Goal: Task Accomplishment & Management: Manage account settings

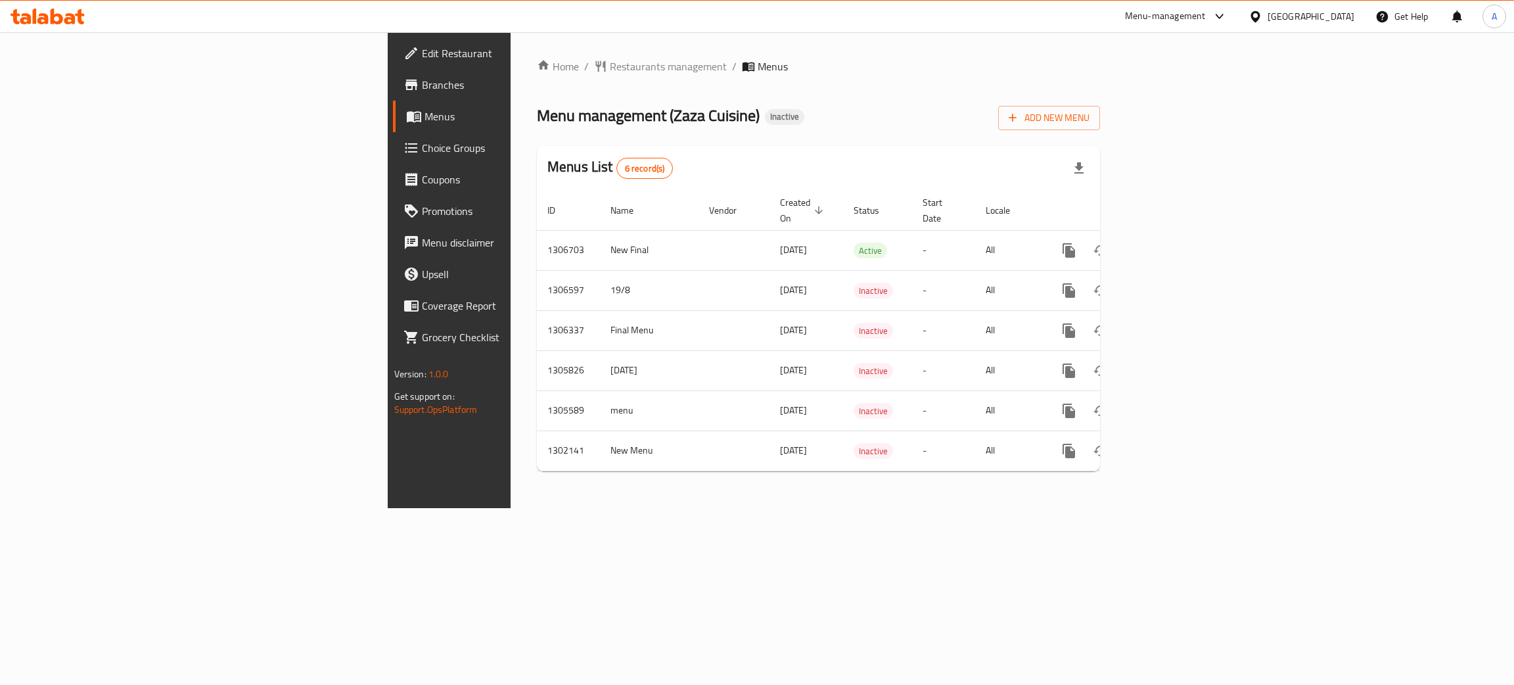
click at [422, 86] on span "Branches" at bounding box center [526, 85] width 208 height 16
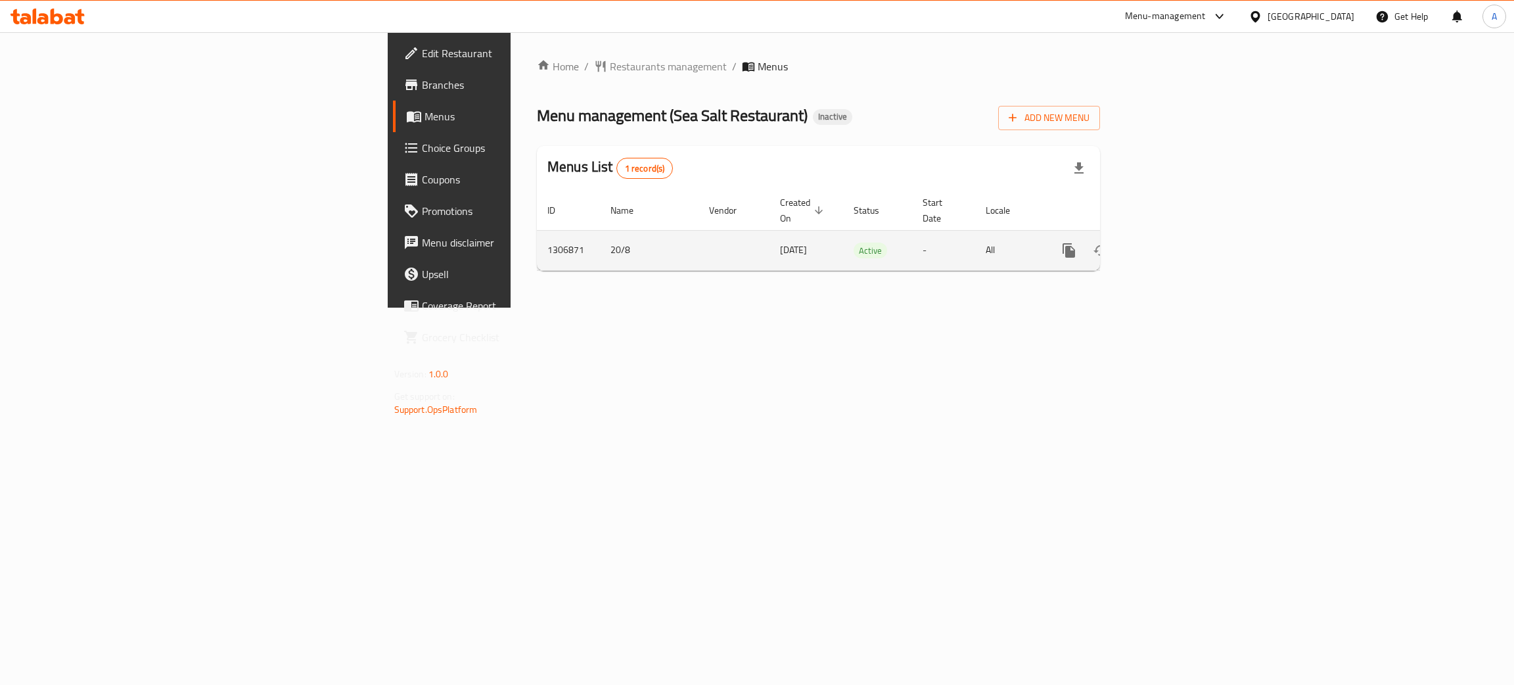
click at [1170, 245] on icon "enhanced table" at bounding box center [1164, 251] width 12 height 12
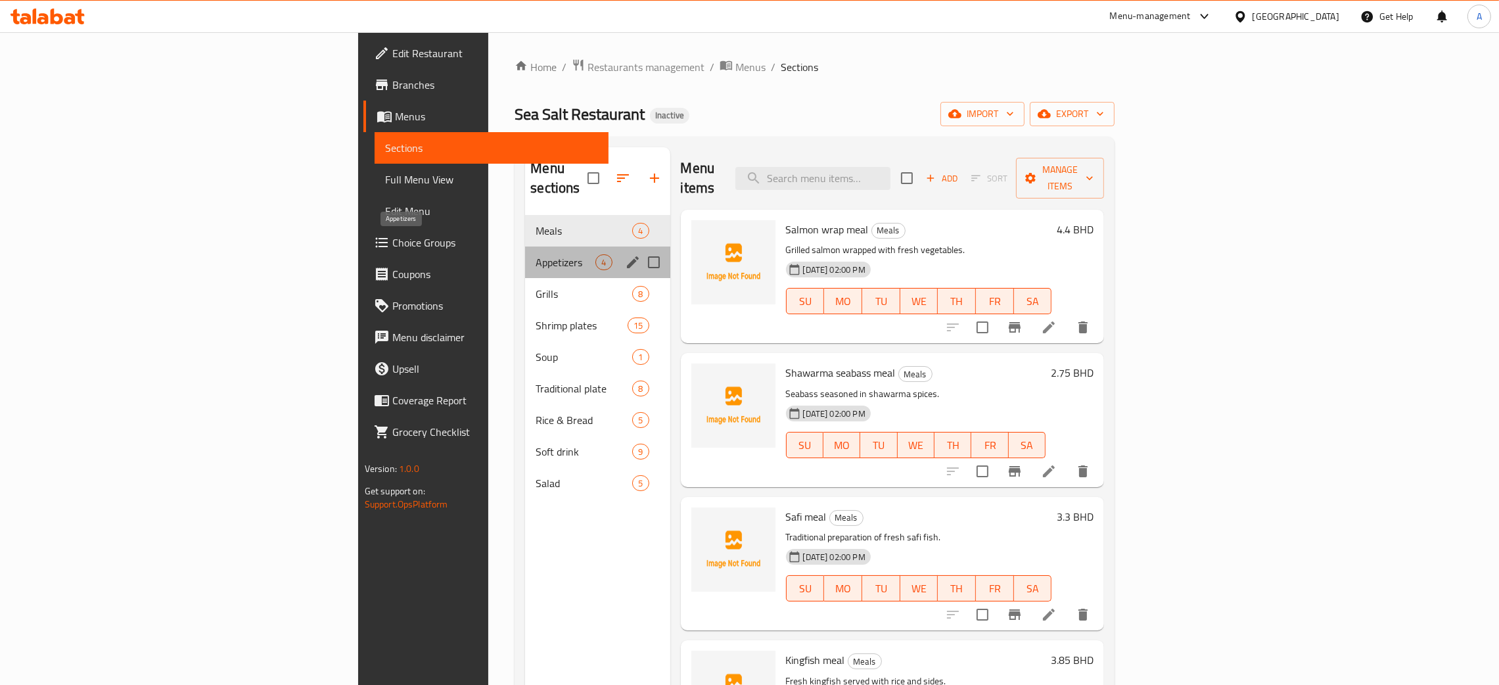
click at [536, 254] on span "Appetizers" at bounding box center [566, 262] width 60 height 16
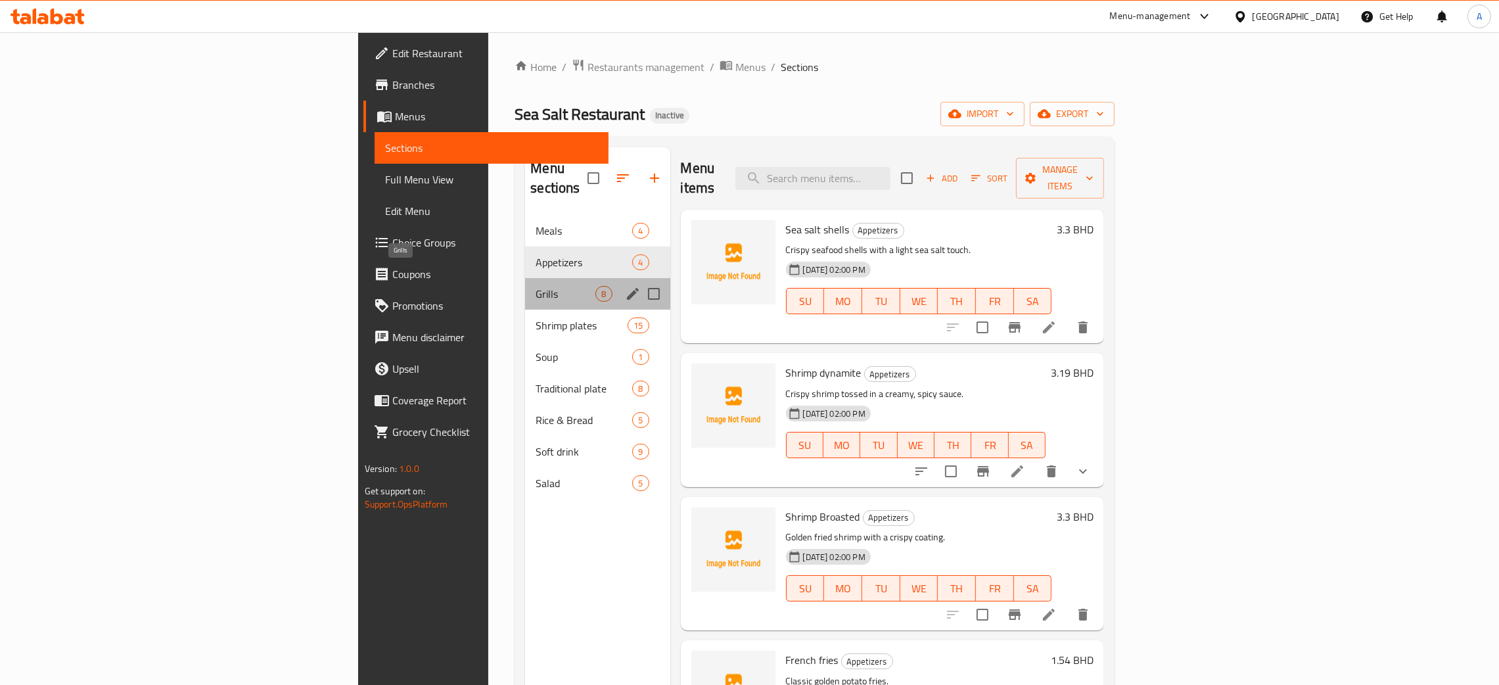
click at [536, 286] on span "Grills" at bounding box center [566, 294] width 60 height 16
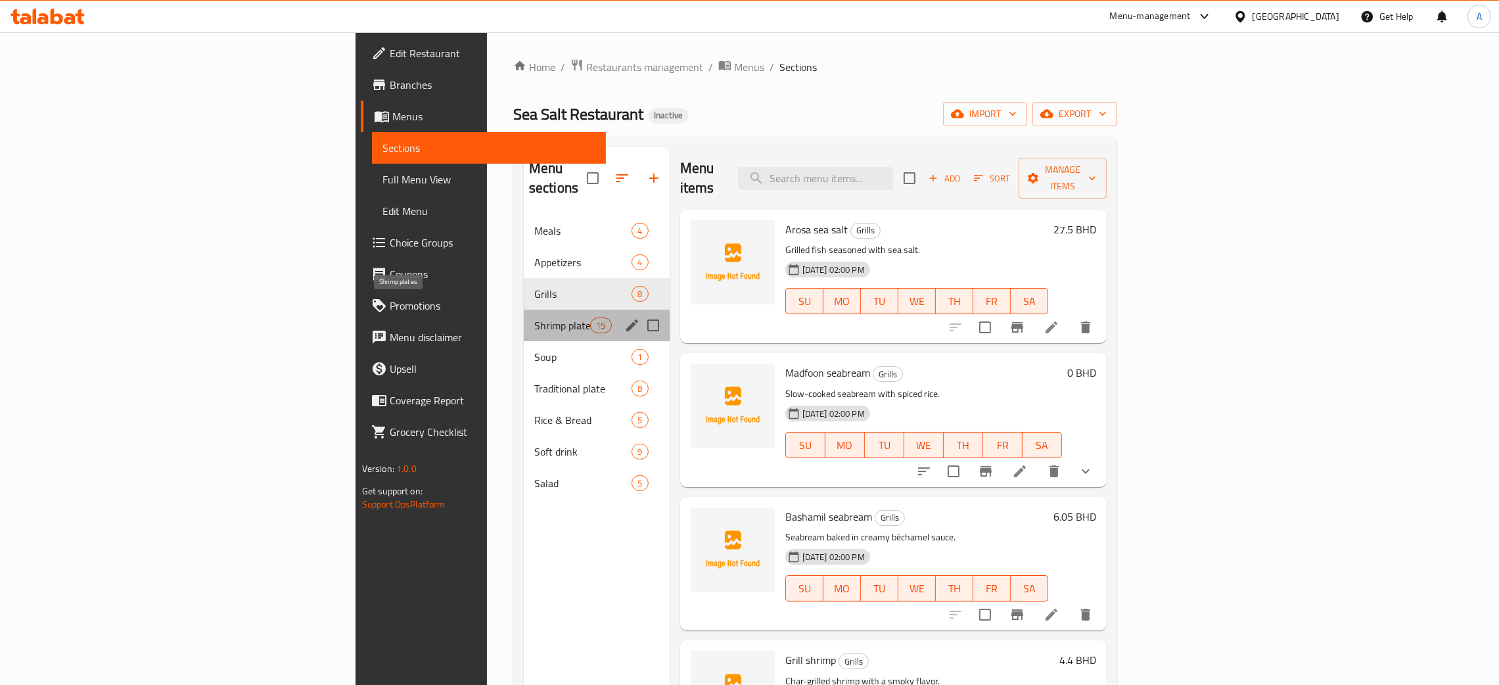
click at [534, 317] on span "Shrimp plates" at bounding box center [562, 325] width 56 height 16
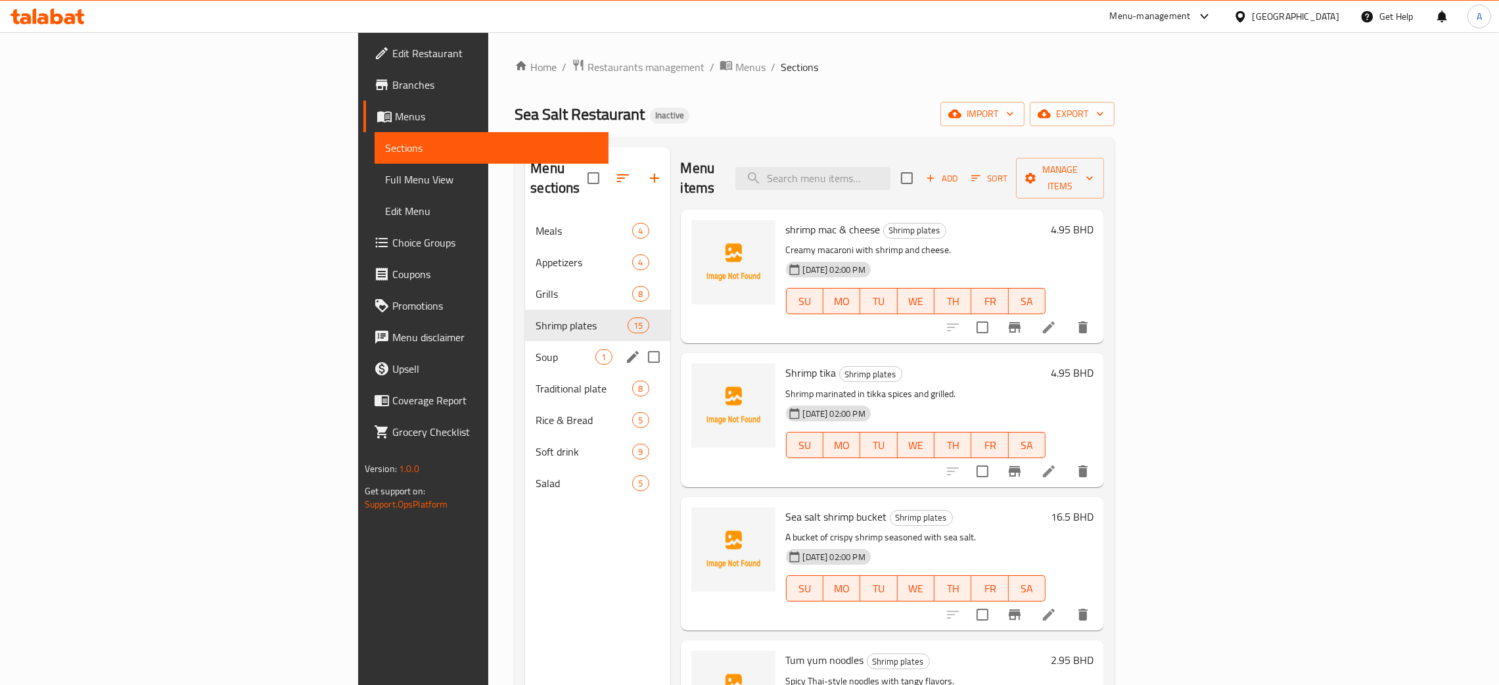
click at [536, 349] on span "Soup" at bounding box center [566, 357] width 60 height 16
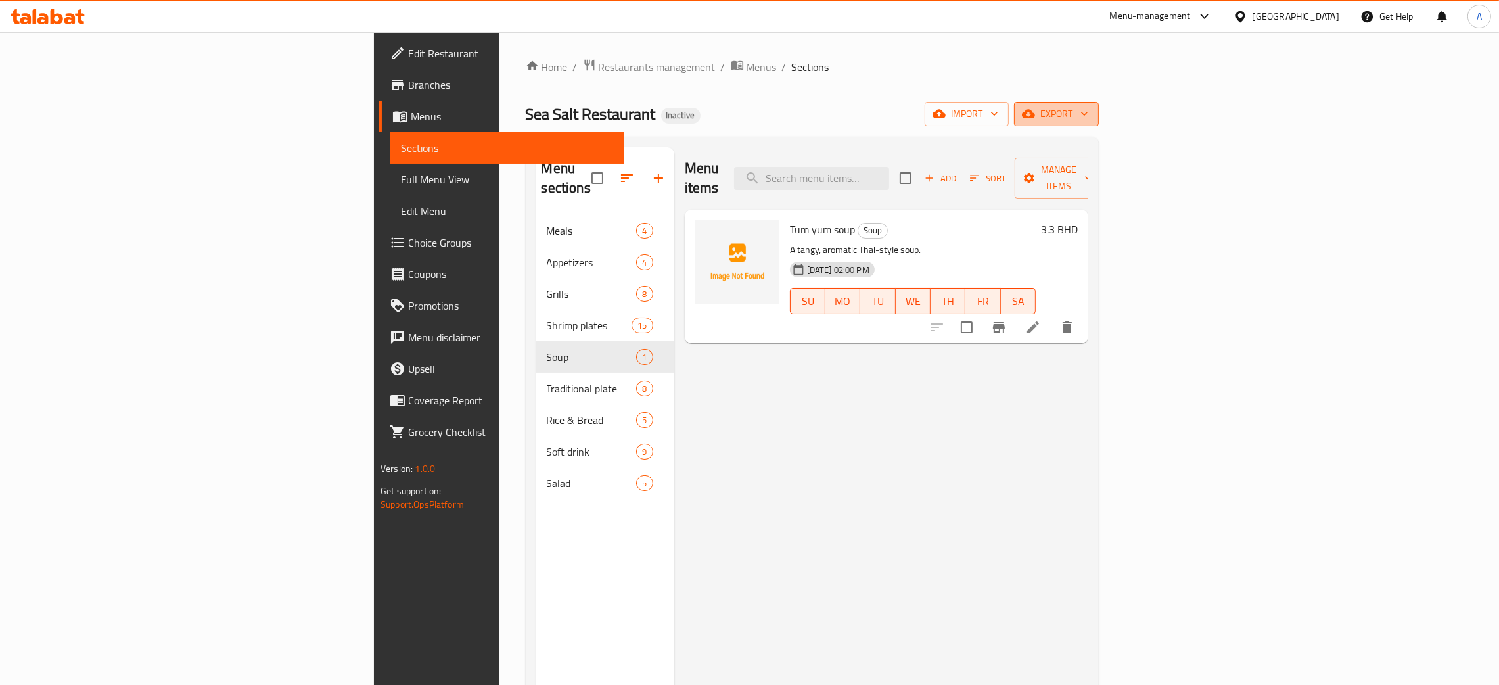
click at [1091, 114] on icon "button" at bounding box center [1084, 113] width 13 height 13
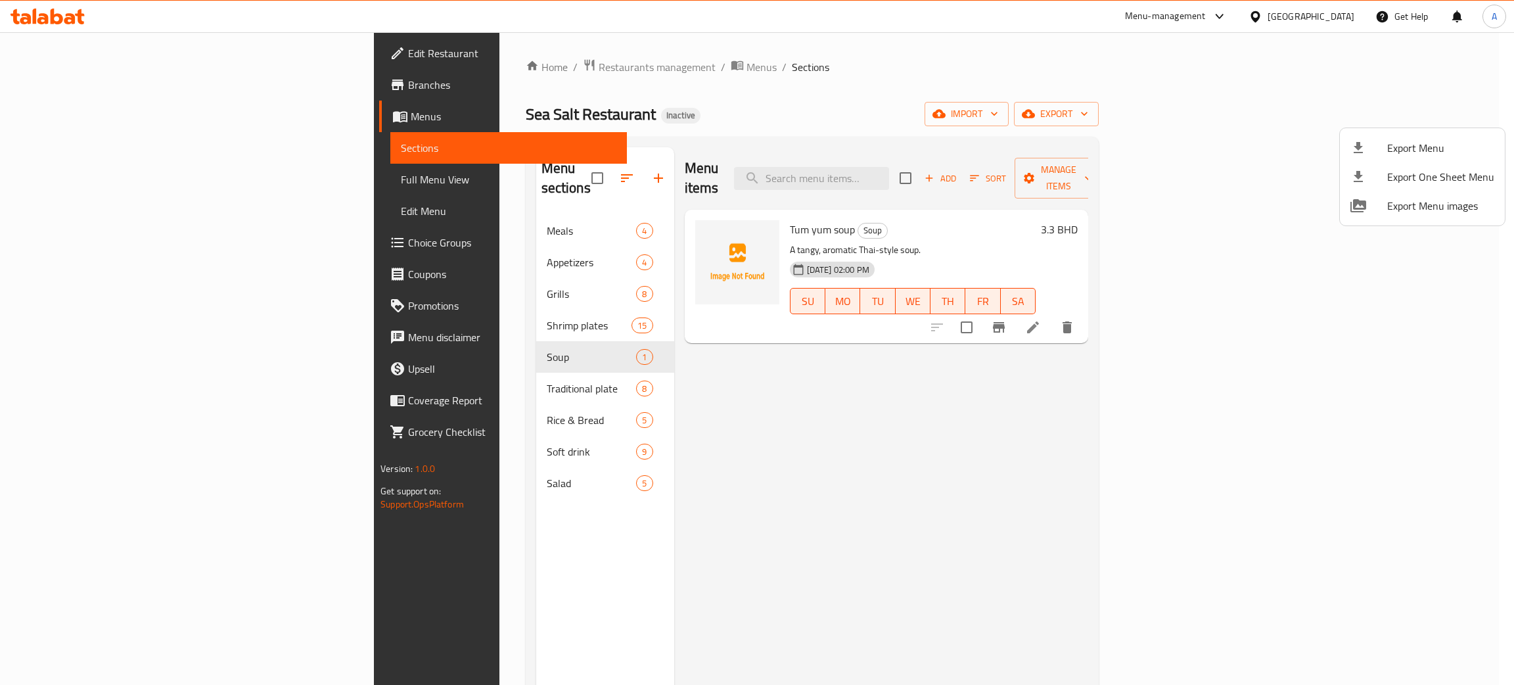
drag, startPoint x: 1102, startPoint y: 101, endPoint x: 1192, endPoint y: 120, distance: 92.2
click at [1102, 101] on div at bounding box center [757, 342] width 1514 height 685
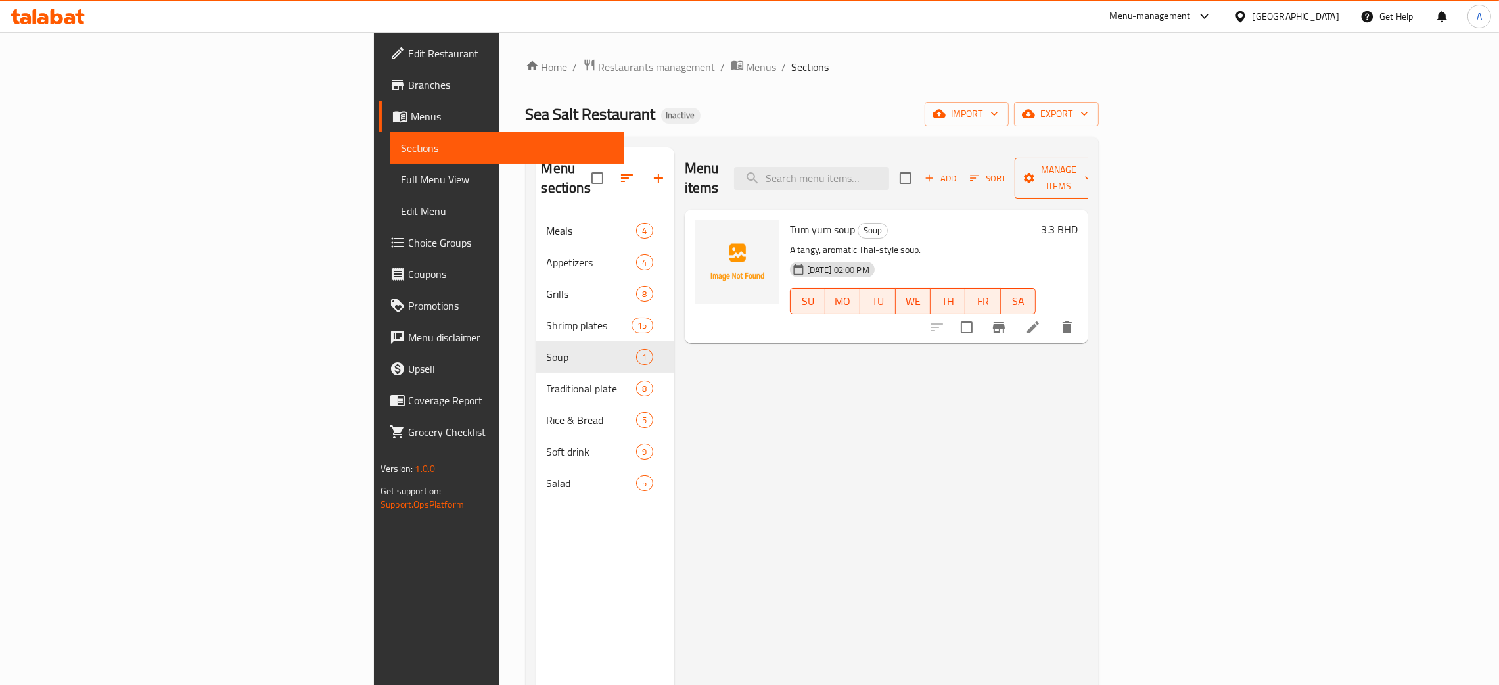
click at [1103, 172] on button "Manage items" at bounding box center [1059, 178] width 88 height 41
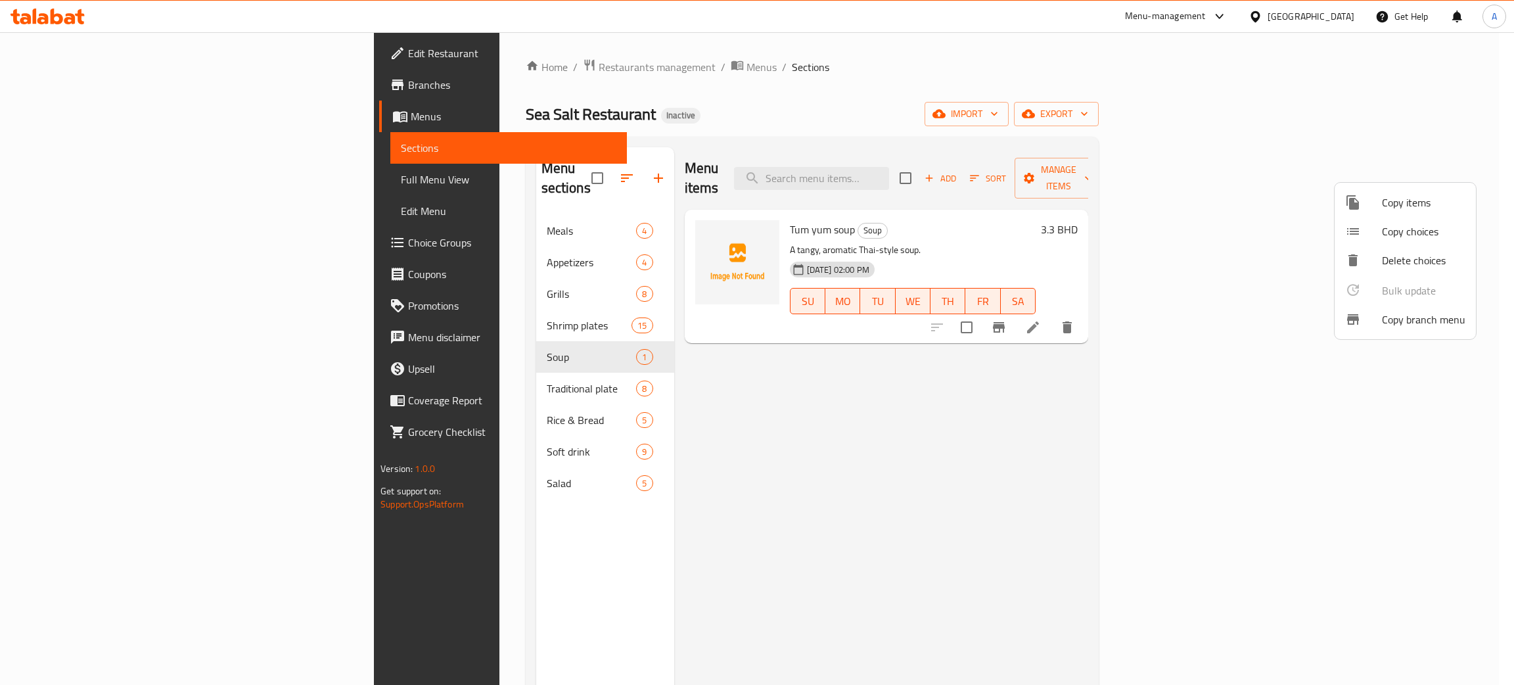
drag, startPoint x: 1159, startPoint y: 99, endPoint x: 1261, endPoint y: 113, distance: 103.6
click at [1160, 99] on div at bounding box center [757, 342] width 1514 height 685
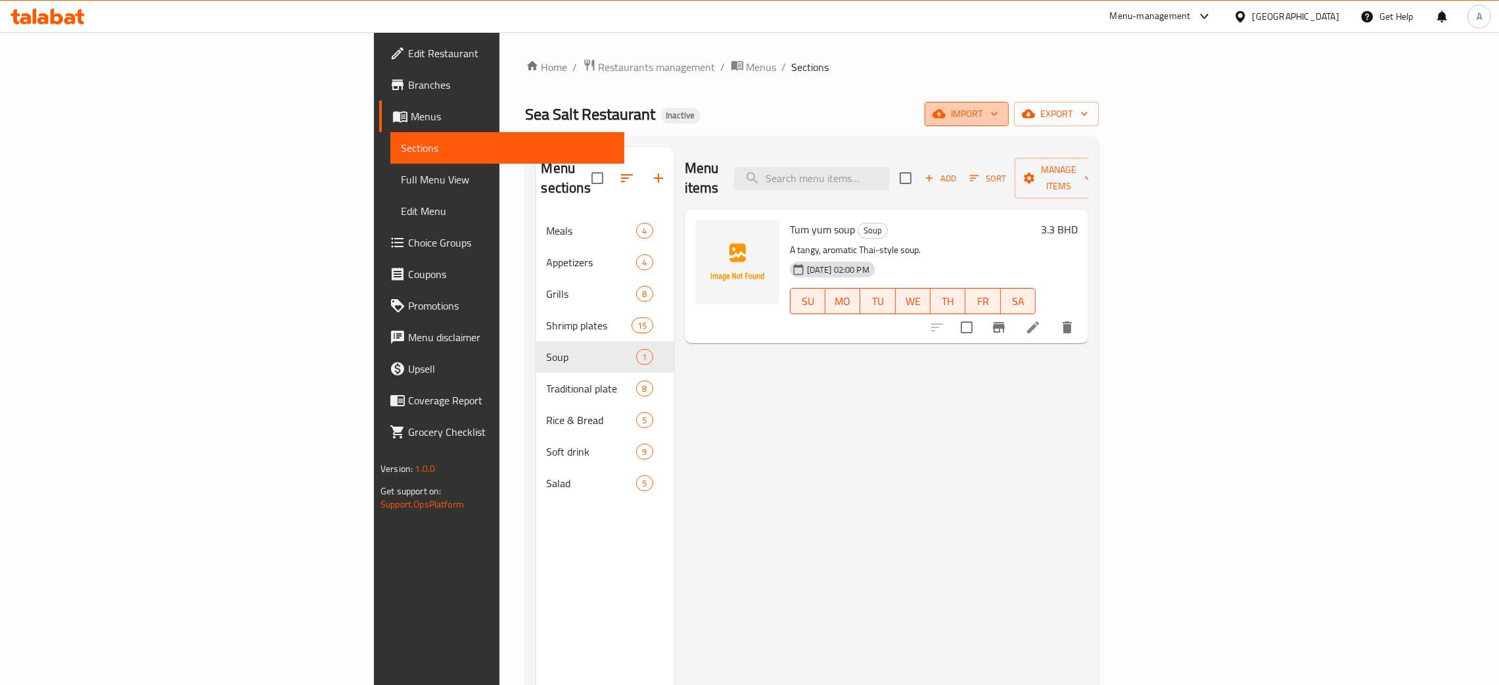
click at [1001, 114] on icon "button" at bounding box center [994, 113] width 13 height 13
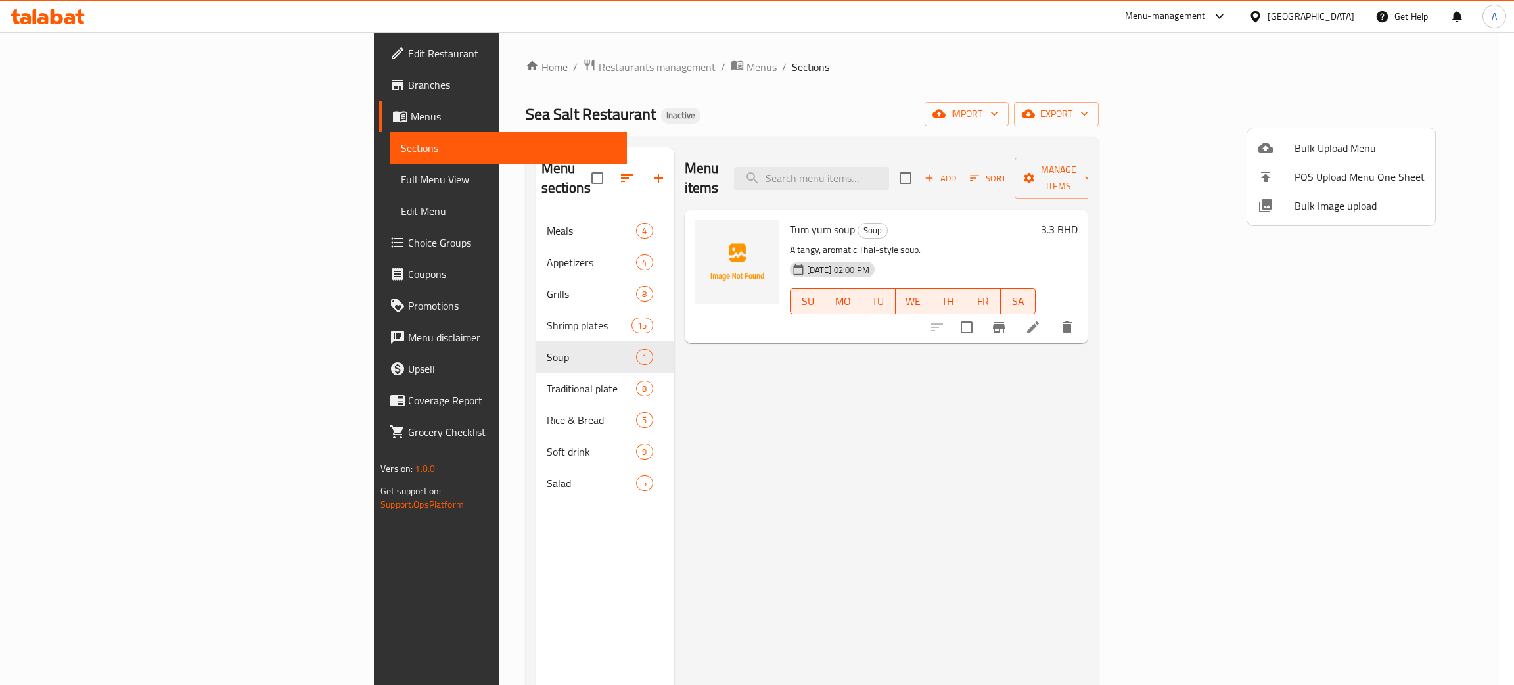
click at [1339, 199] on span "Bulk Image upload" at bounding box center [1360, 206] width 130 height 16
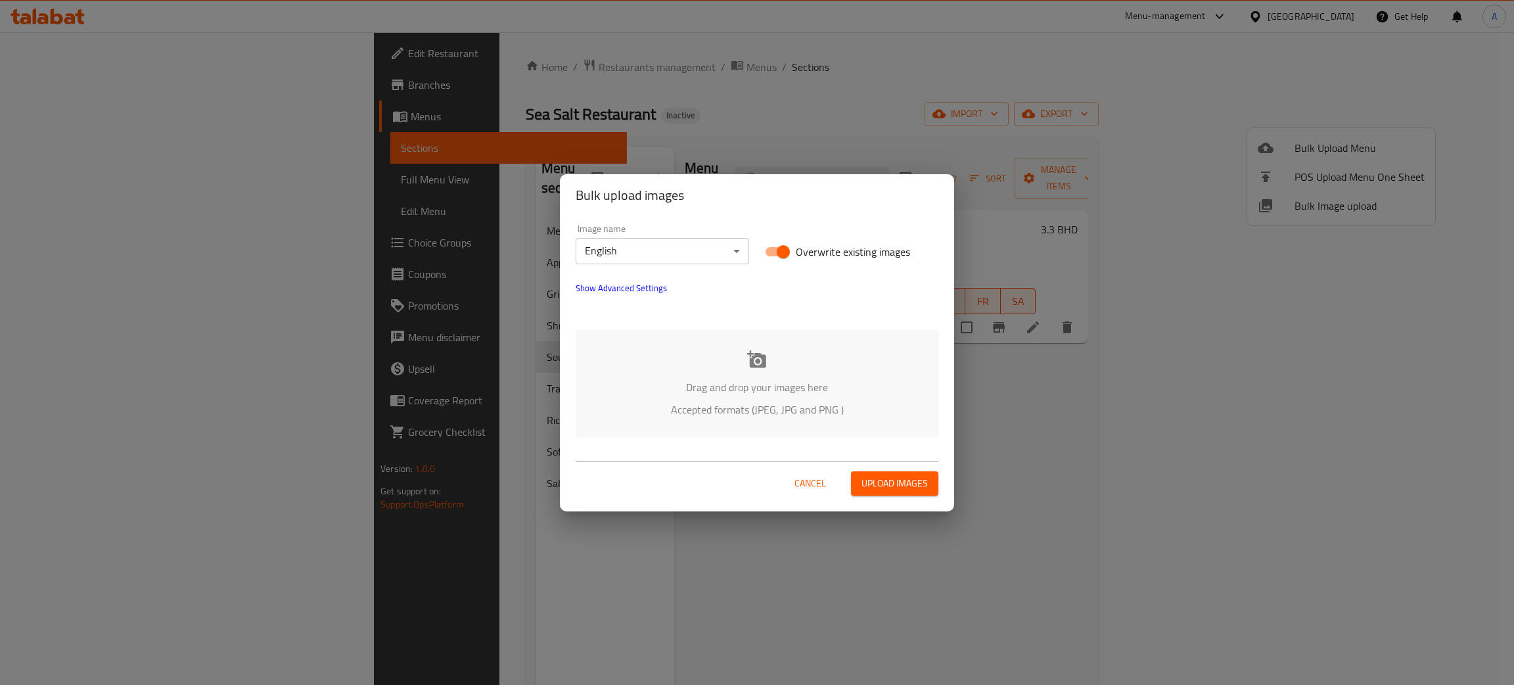
click at [775, 251] on input "Overwrite existing images" at bounding box center [783, 251] width 75 height 25
checkbox input "false"
click at [885, 479] on span "Upload images" at bounding box center [895, 483] width 66 height 16
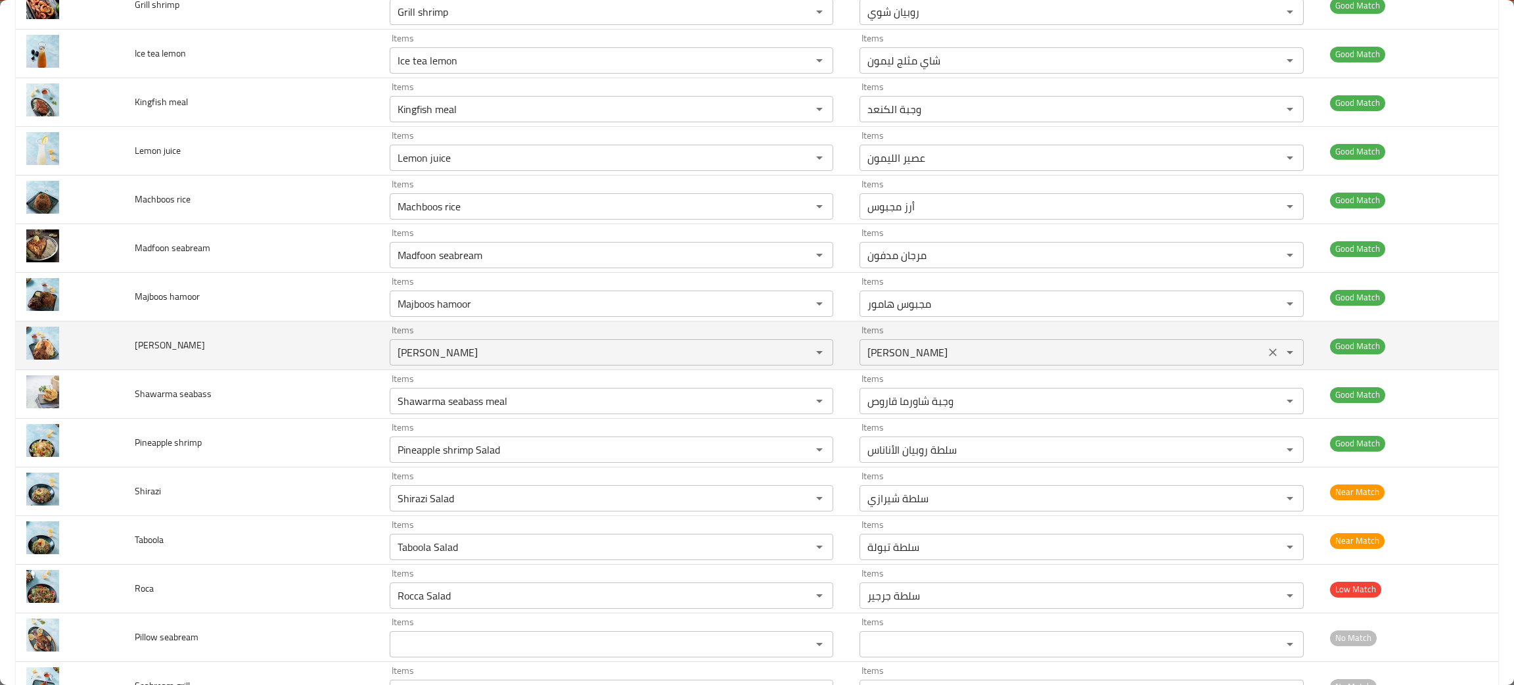
scroll to position [2371, 0]
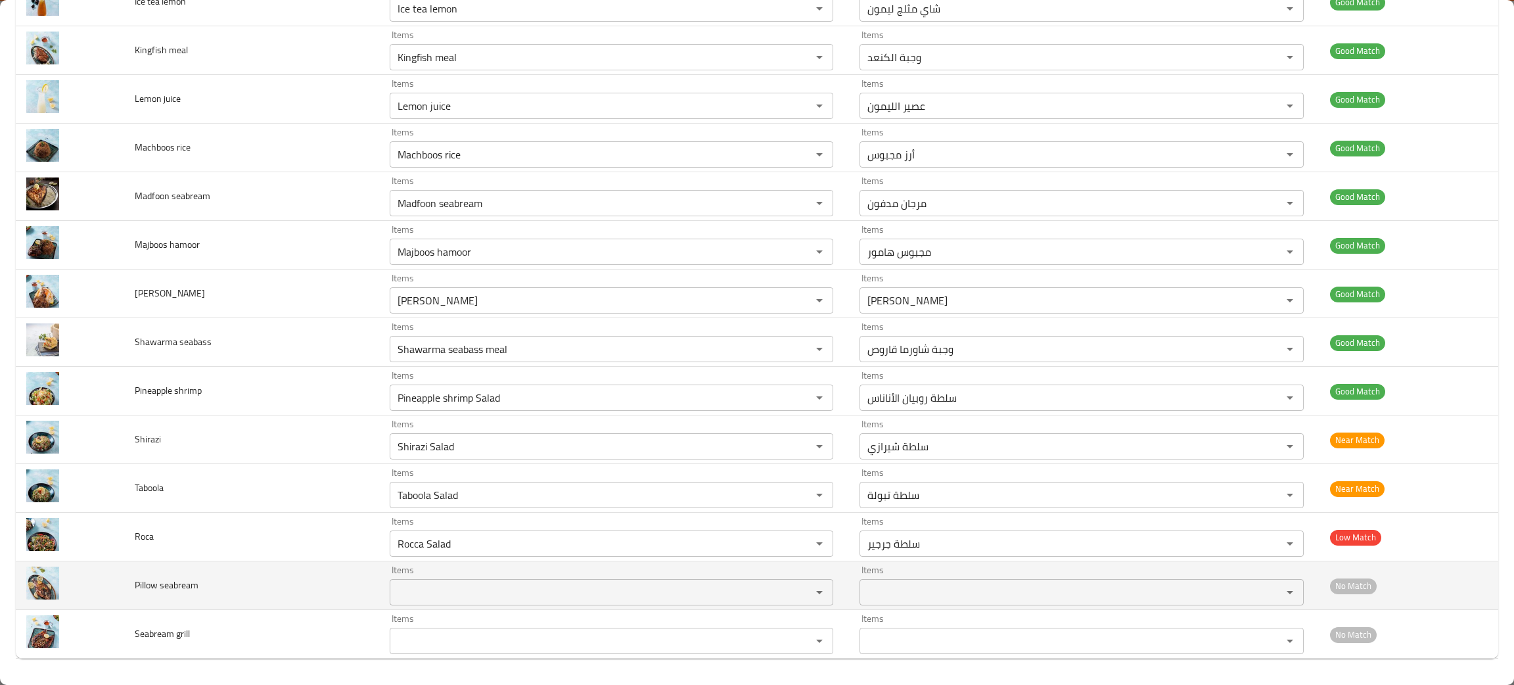
click at [816, 591] on icon "Open" at bounding box center [819, 592] width 7 height 3
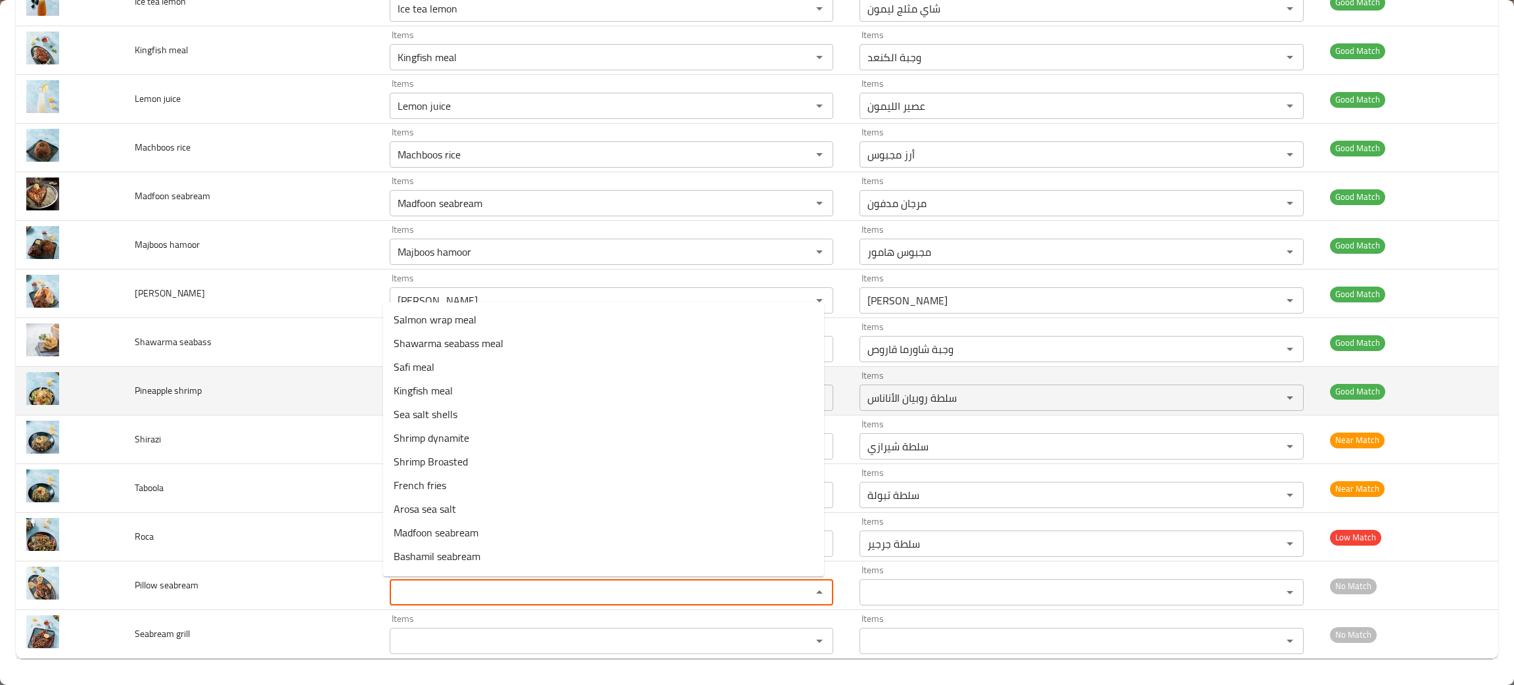
click at [1461, 377] on td "Good Match" at bounding box center [1409, 391] width 179 height 49
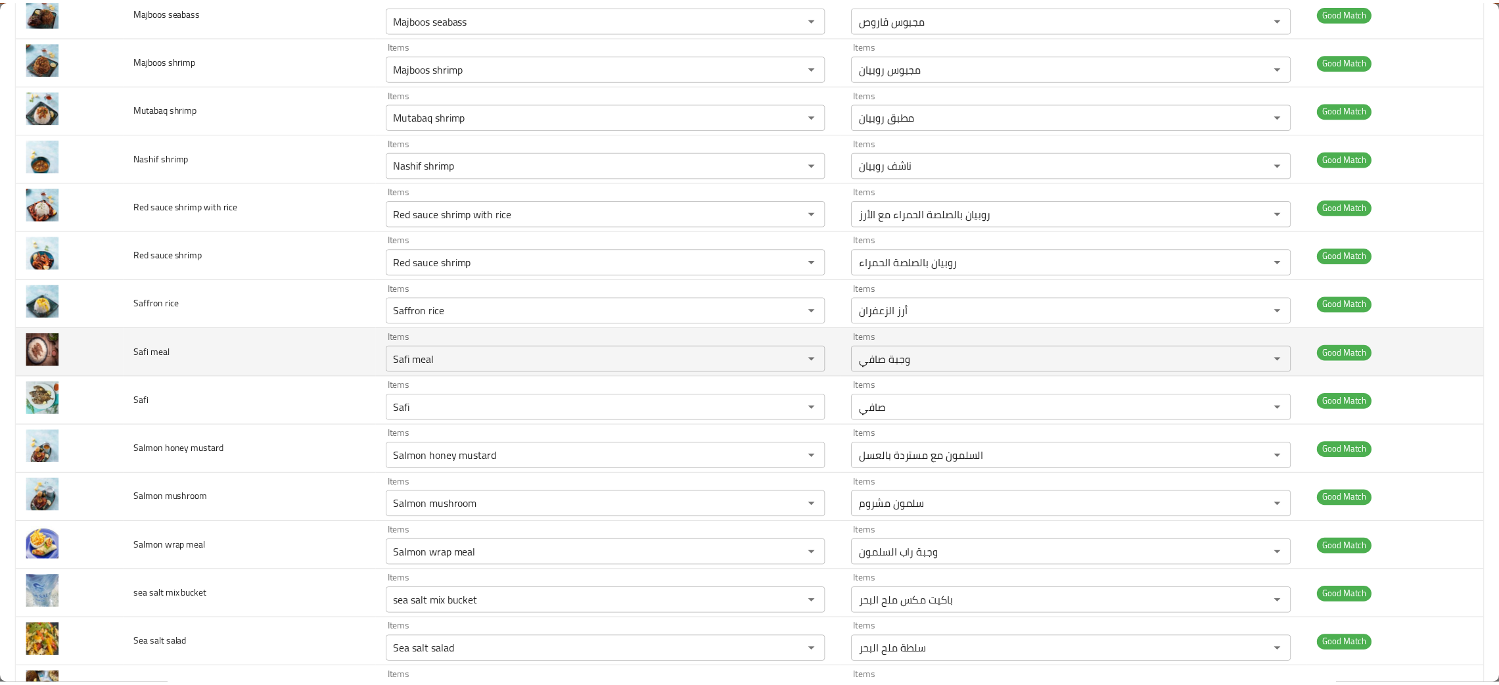
scroll to position [0, 0]
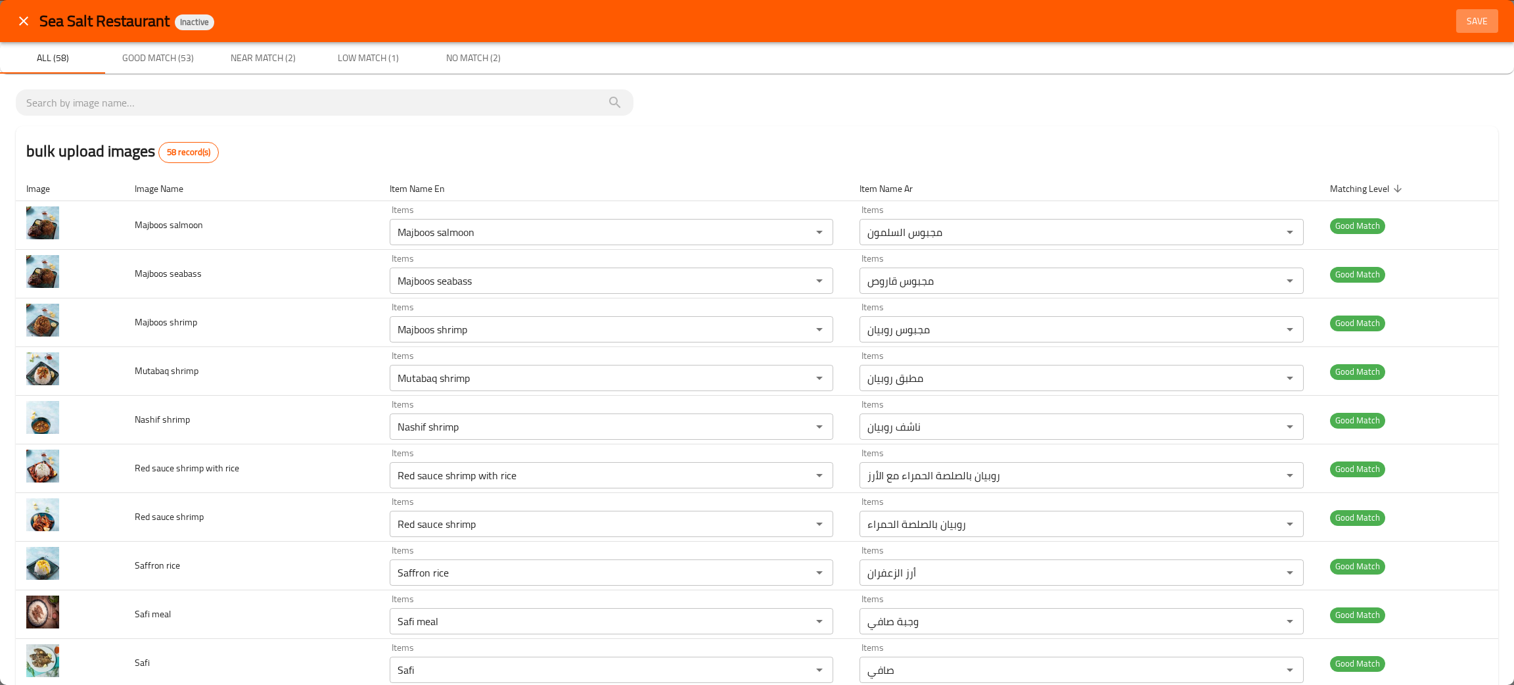
click at [1462, 18] on span "Save" at bounding box center [1478, 21] width 32 height 16
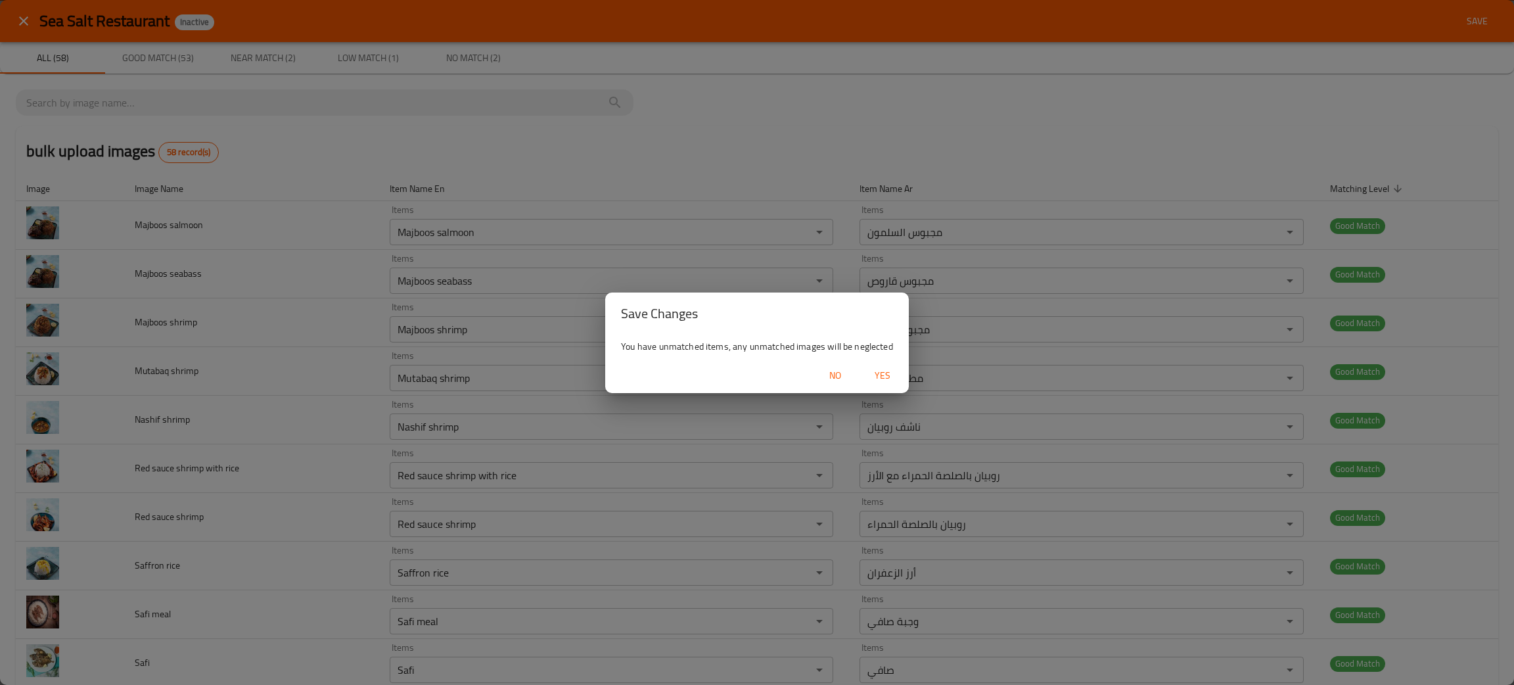
click at [885, 377] on span "Yes" at bounding box center [883, 375] width 32 height 16
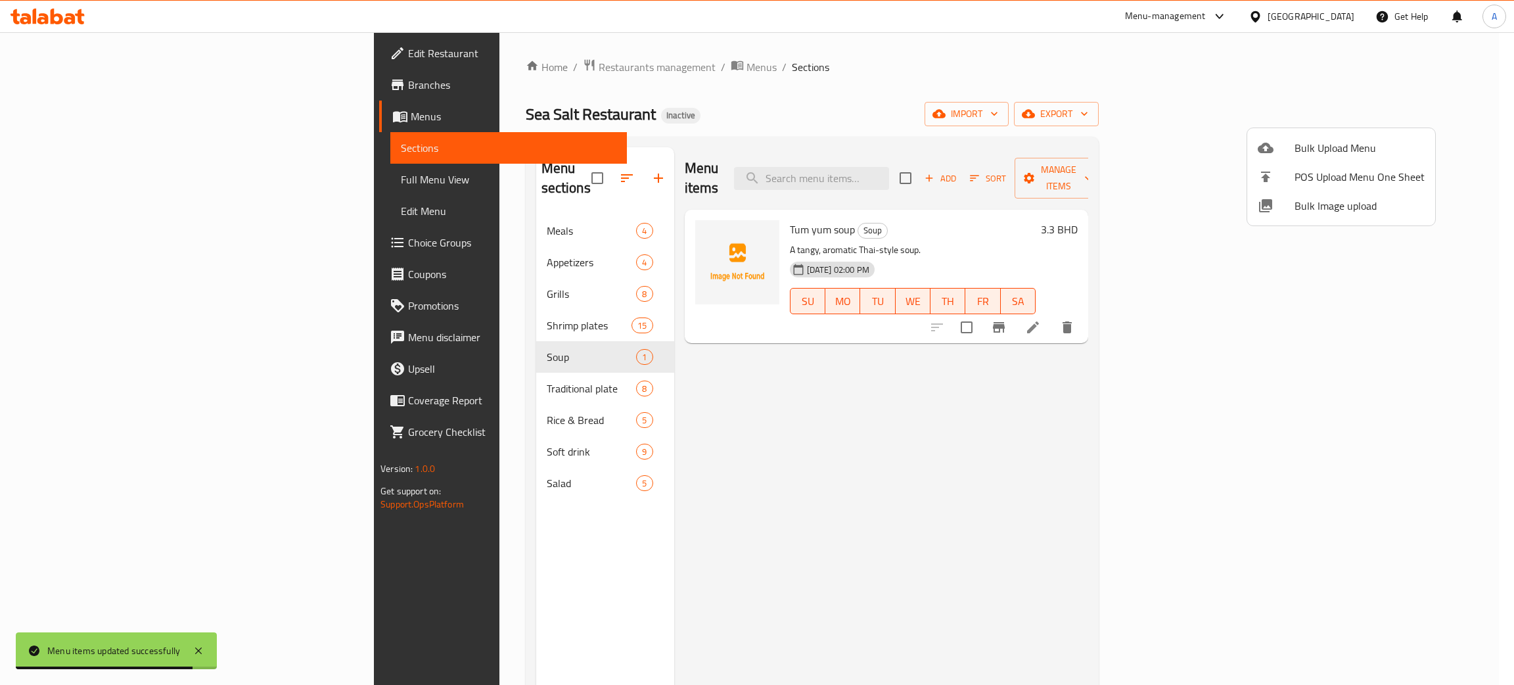
click at [53, 116] on div at bounding box center [757, 342] width 1514 height 685
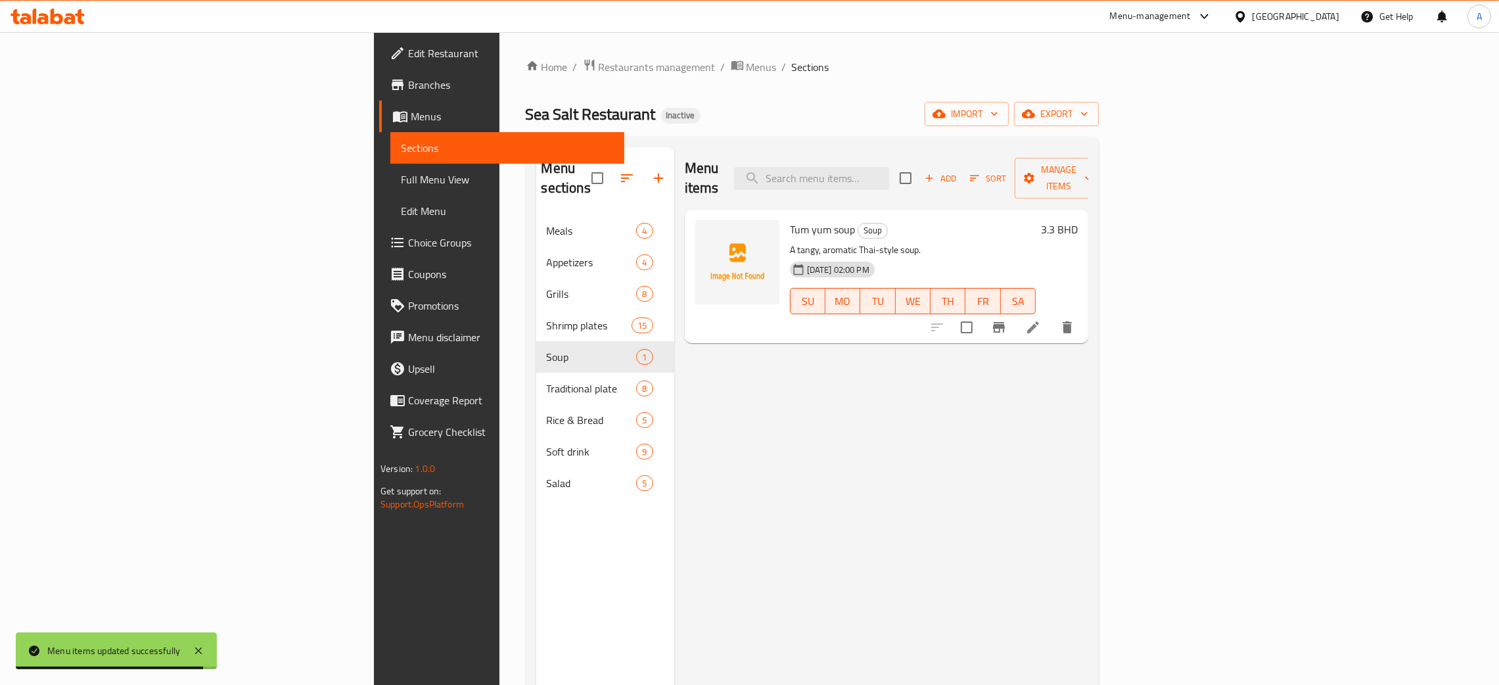
click at [411, 116] on span "Menus" at bounding box center [512, 116] width 203 height 16
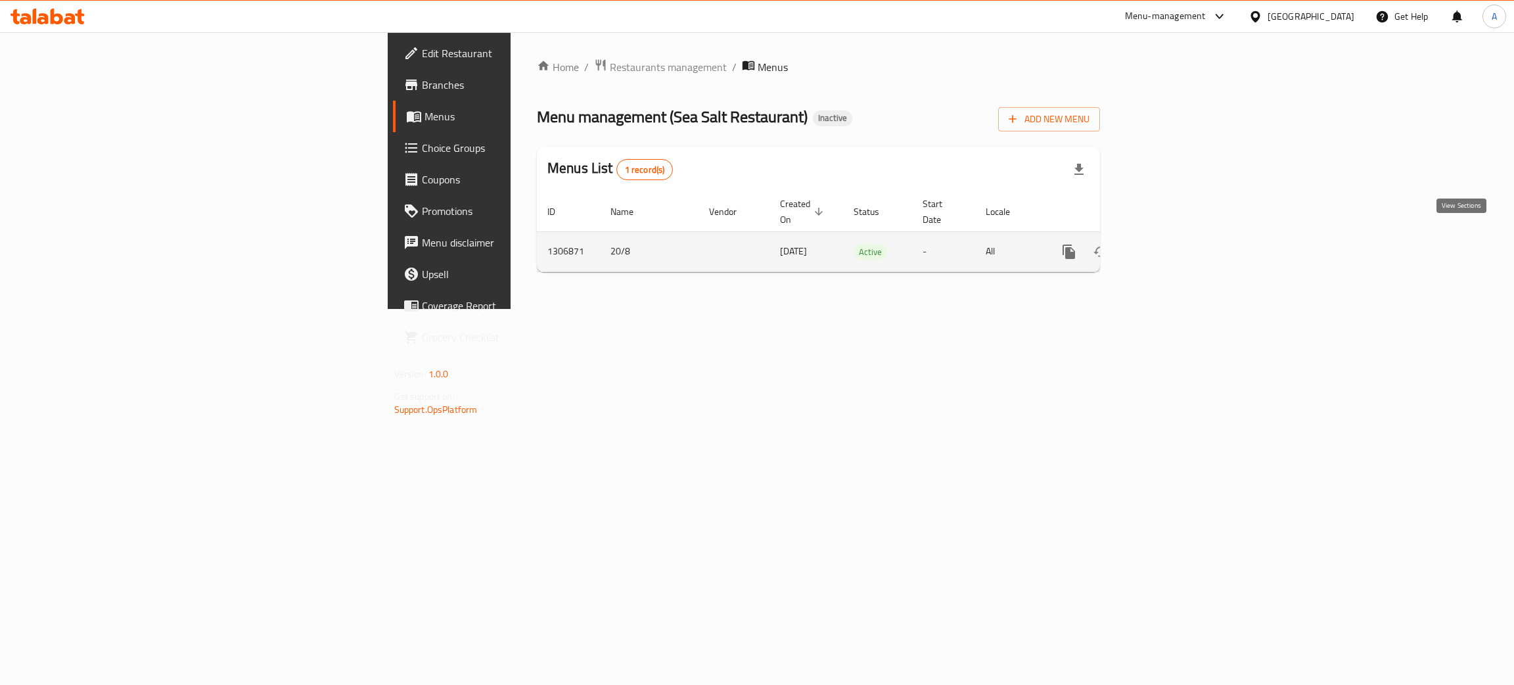
click at [1172, 244] on icon "enhanced table" at bounding box center [1164, 252] width 16 height 16
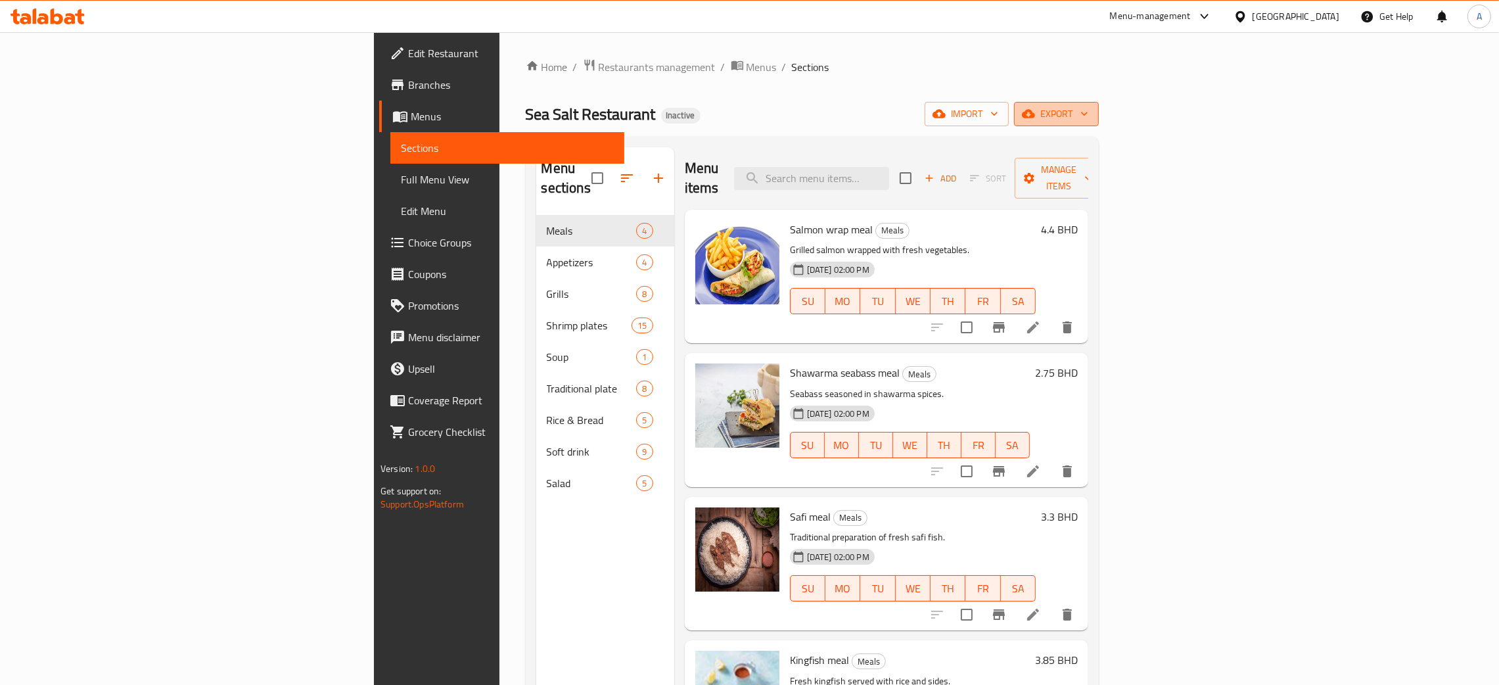
click at [1091, 110] on icon "button" at bounding box center [1084, 113] width 13 height 13
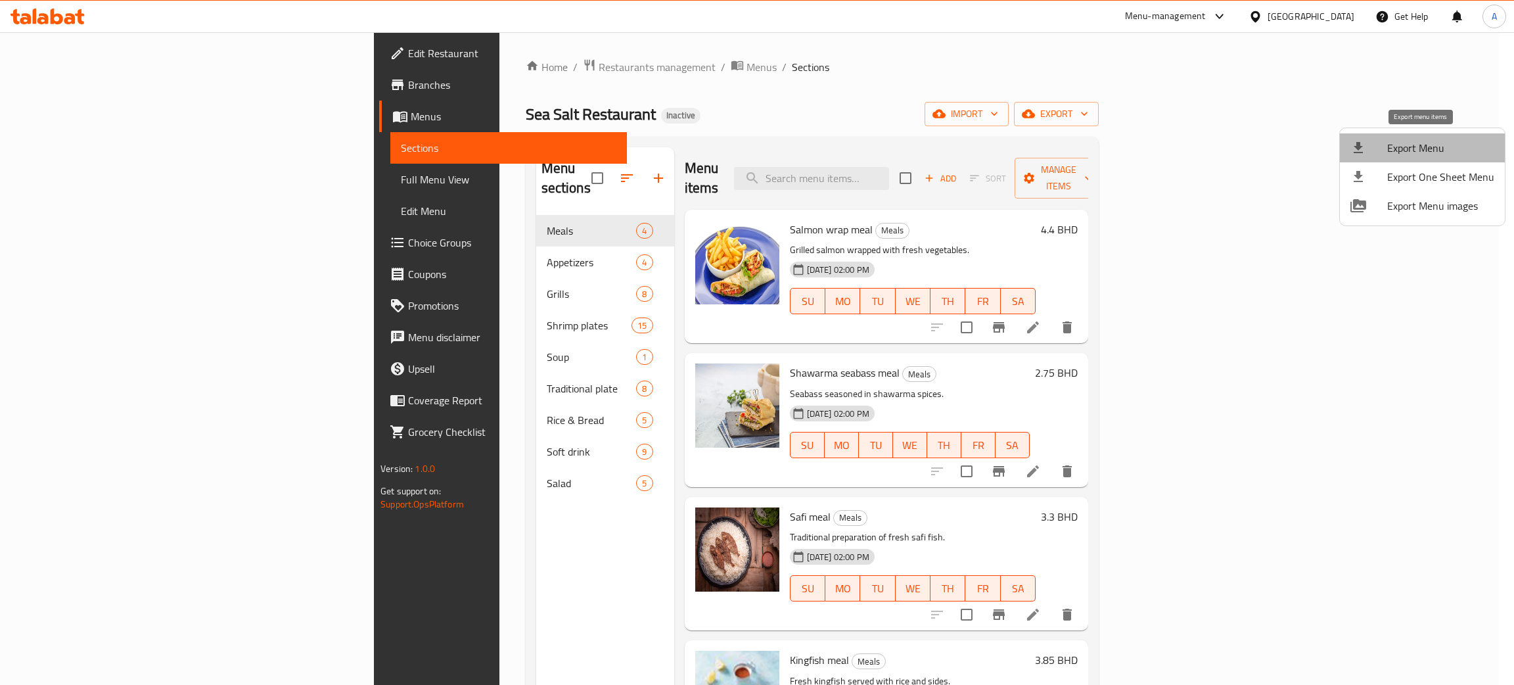
click at [1423, 140] on span "Export Menu" at bounding box center [1441, 148] width 107 height 16
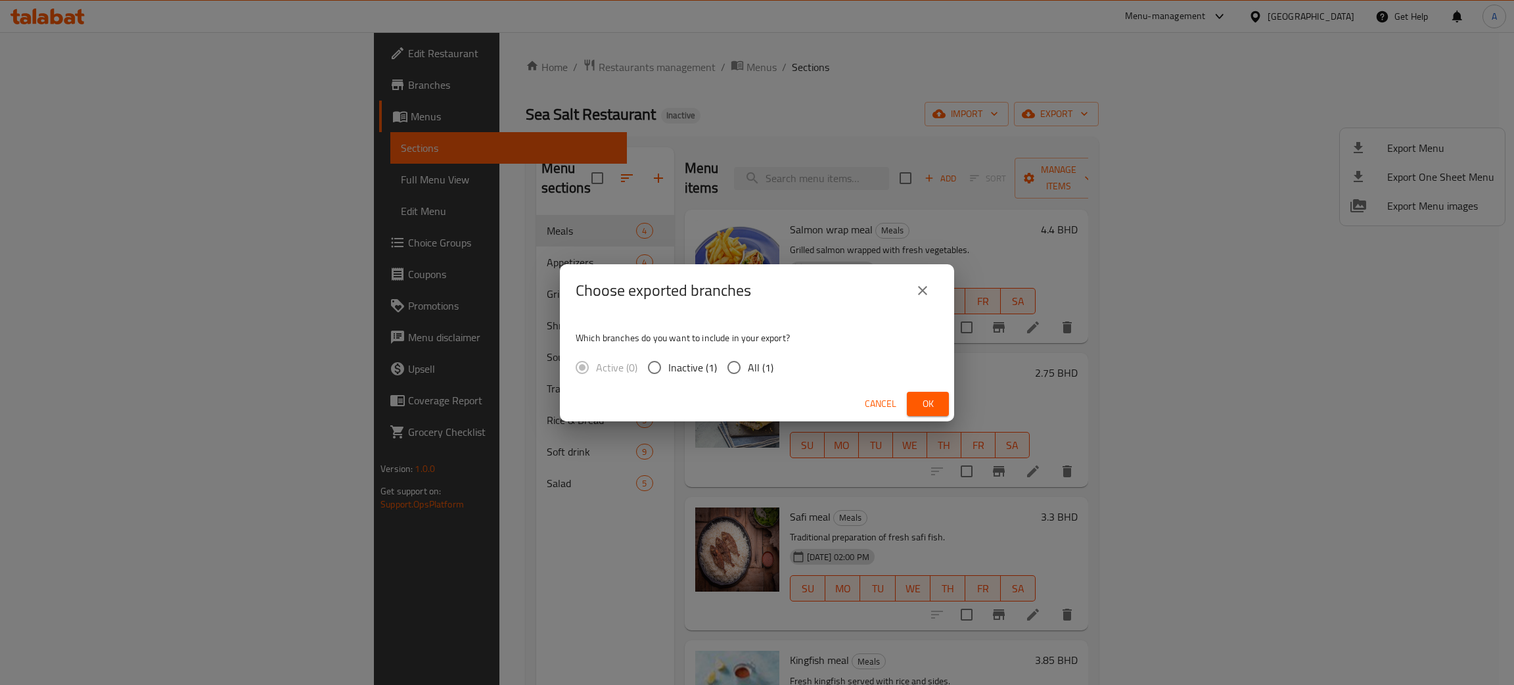
click at [918, 398] on span "Ok" at bounding box center [928, 404] width 21 height 16
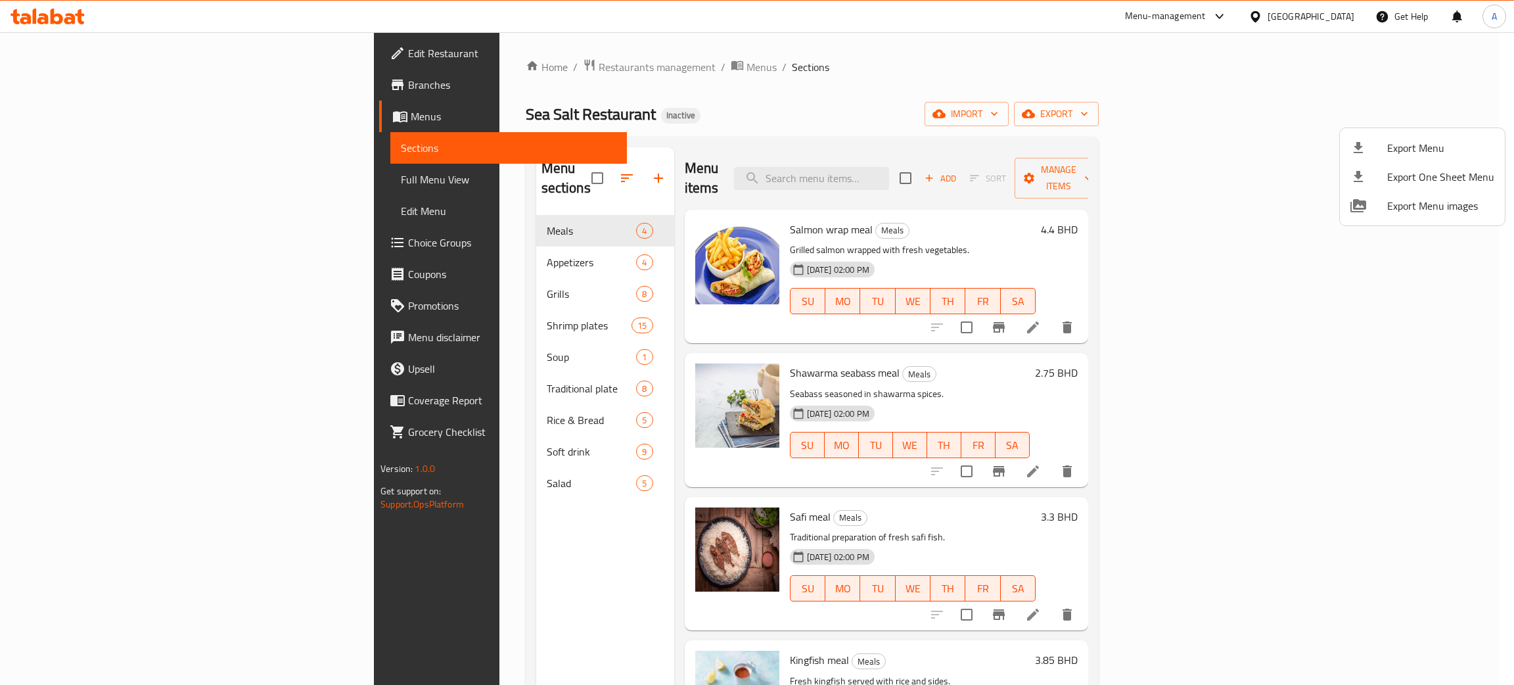
click at [27, 11] on div at bounding box center [757, 342] width 1514 height 685
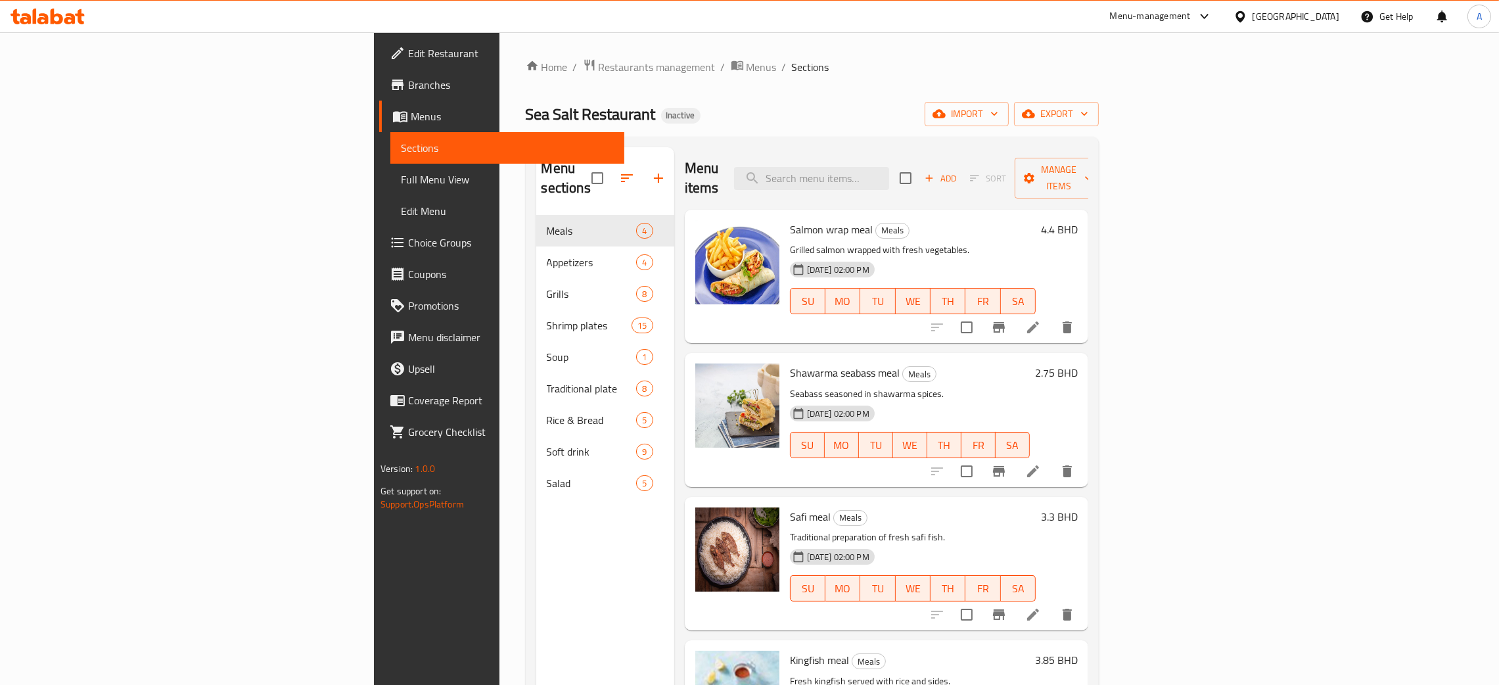
click at [45, 26] on div at bounding box center [47, 16] width 95 height 26
click at [62, 24] on icon at bounding box center [48, 17] width 74 height 16
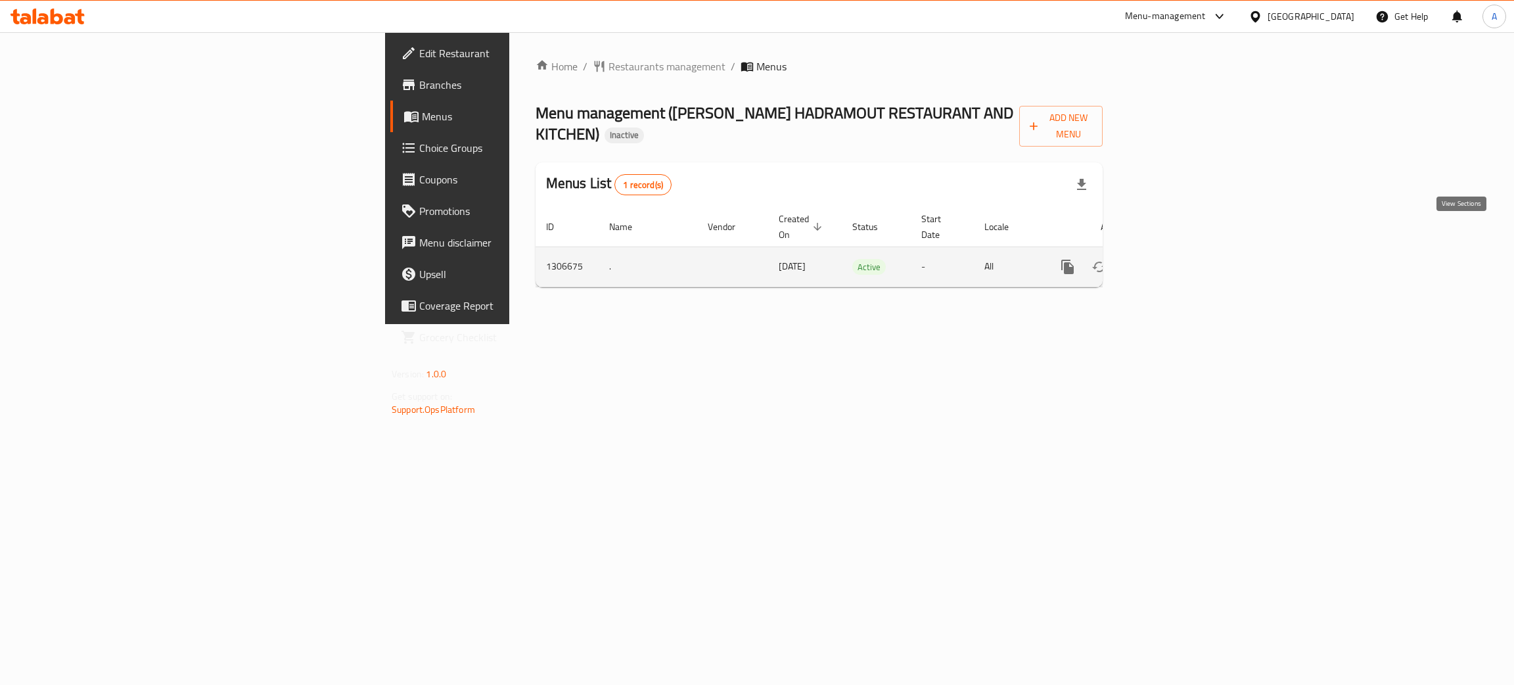
click at [1171, 259] on icon "enhanced table" at bounding box center [1163, 267] width 16 height 16
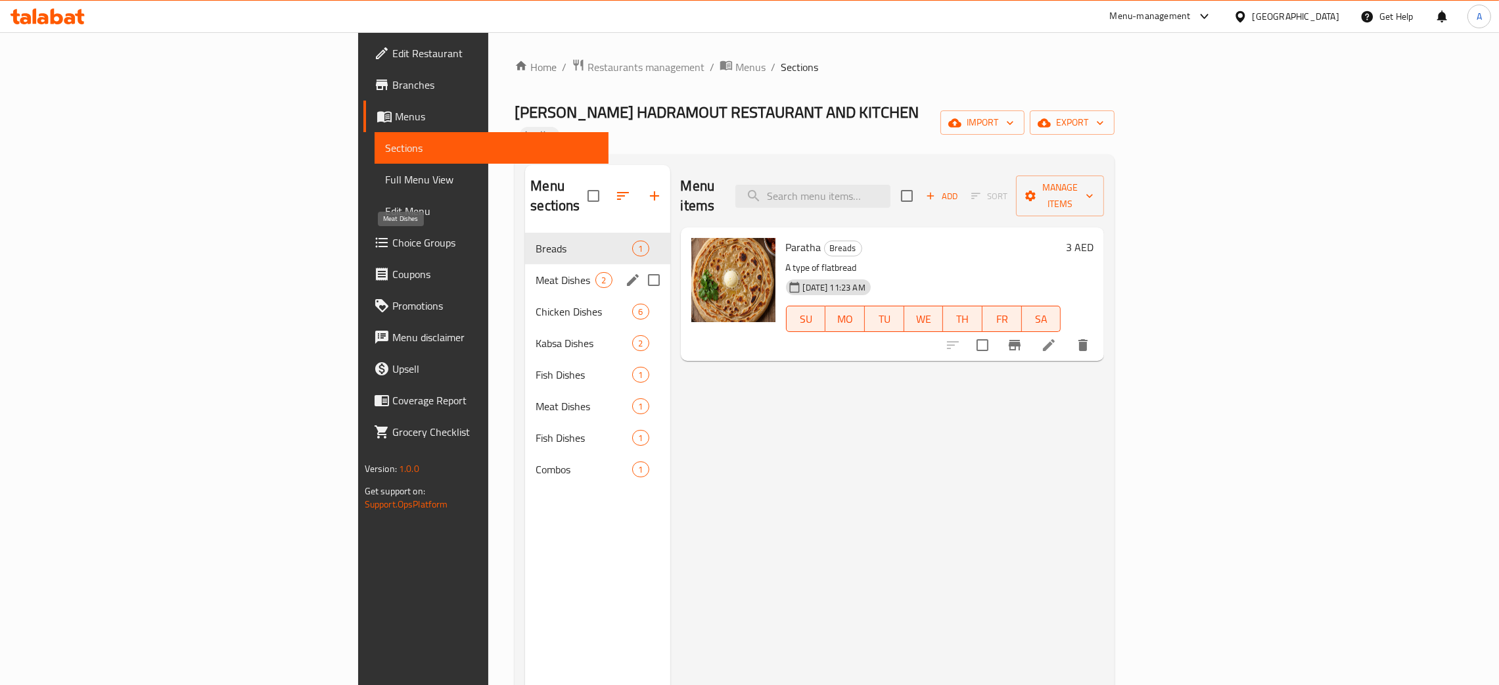
click at [536, 272] on span "Meat Dishes" at bounding box center [566, 280] width 60 height 16
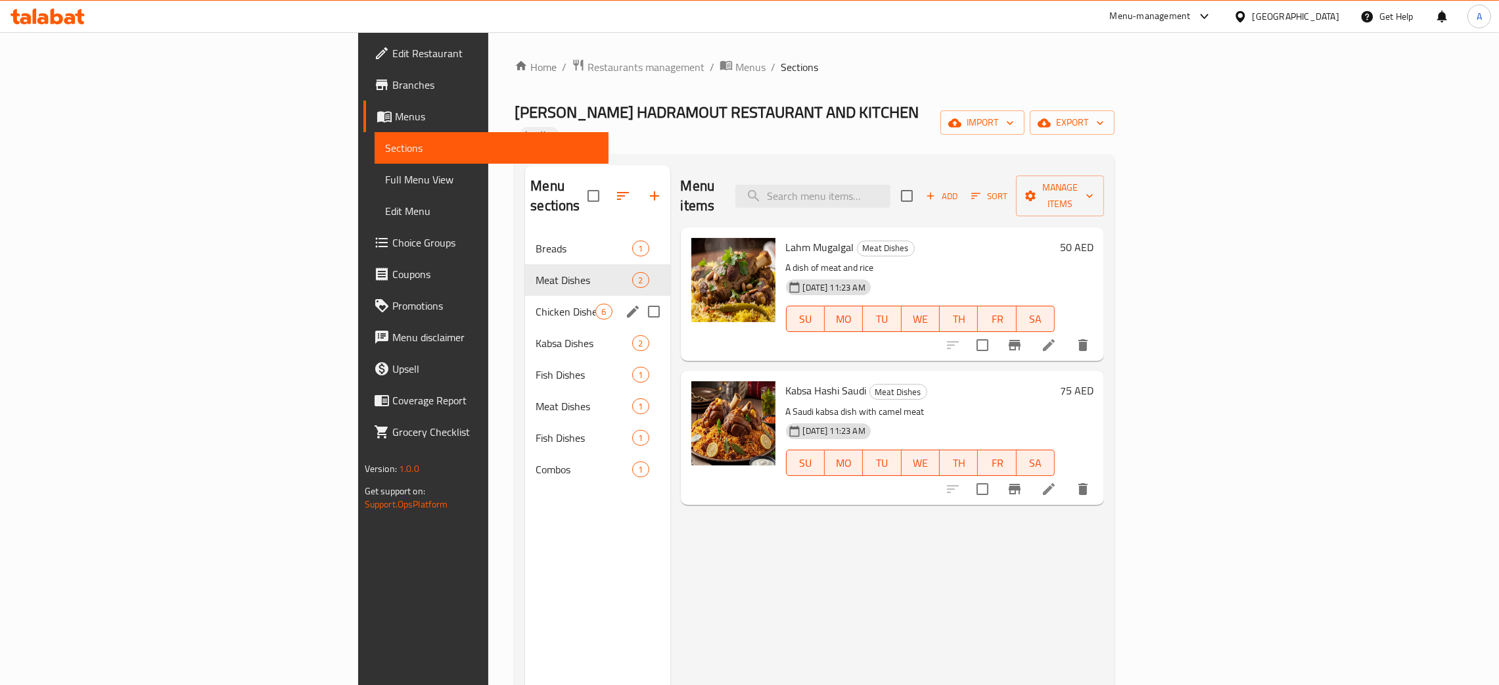
click at [525, 296] on div "Chicken Dishes 6" at bounding box center [597, 312] width 145 height 32
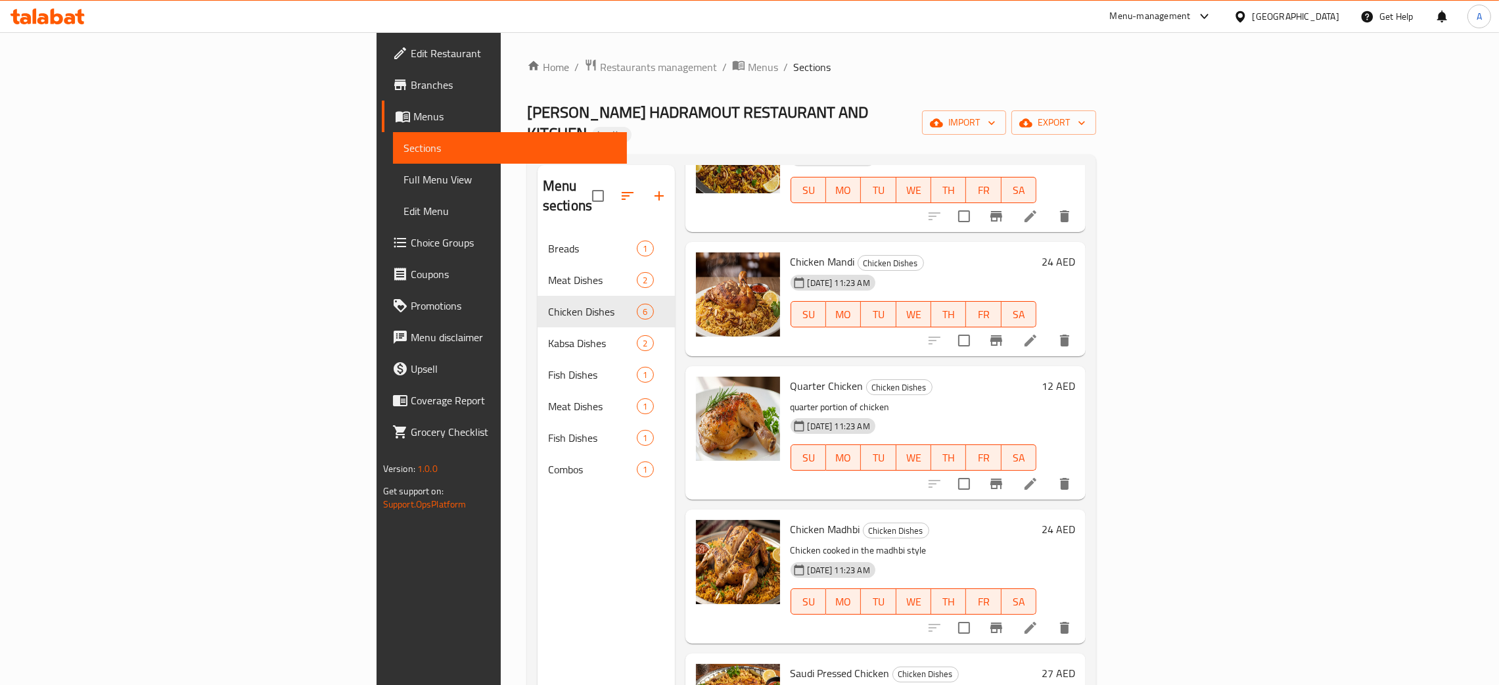
scroll to position [188, 0]
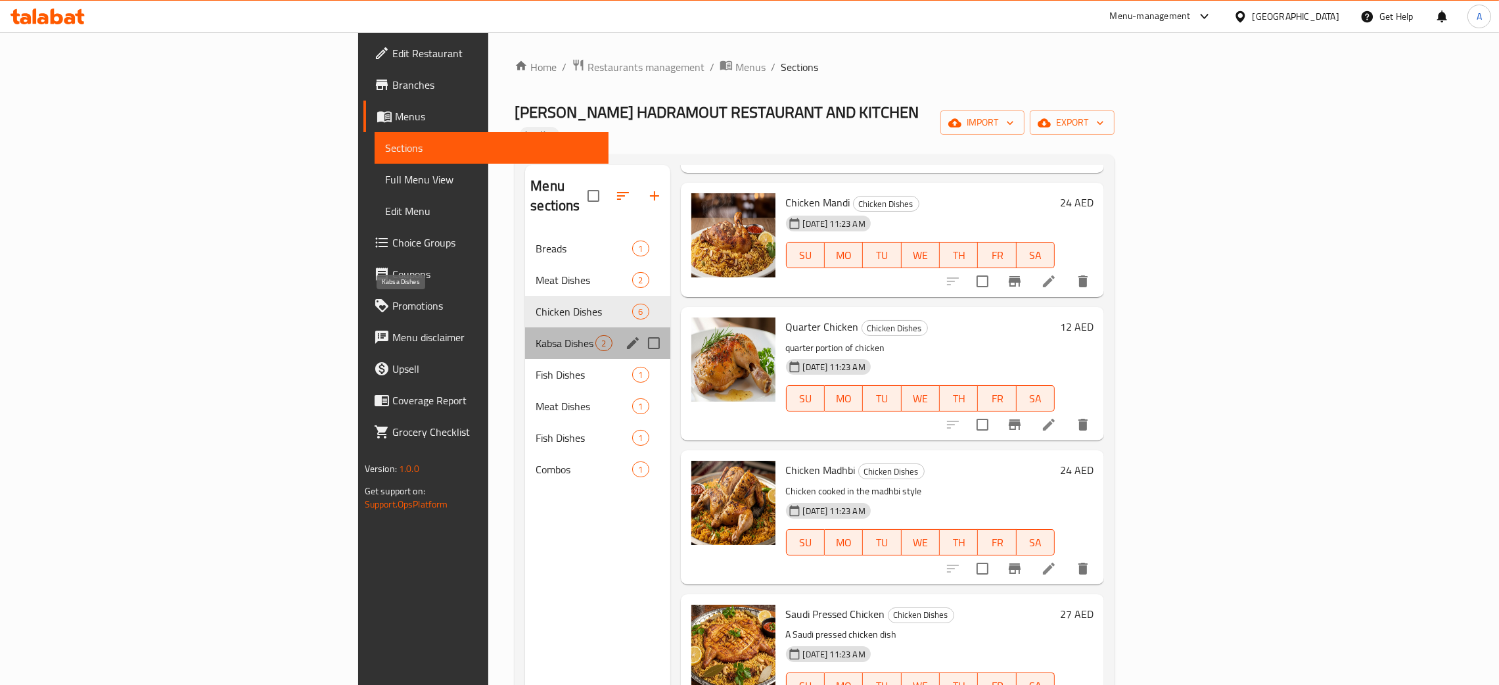
click at [536, 335] on span "Kabsa Dishes" at bounding box center [566, 343] width 60 height 16
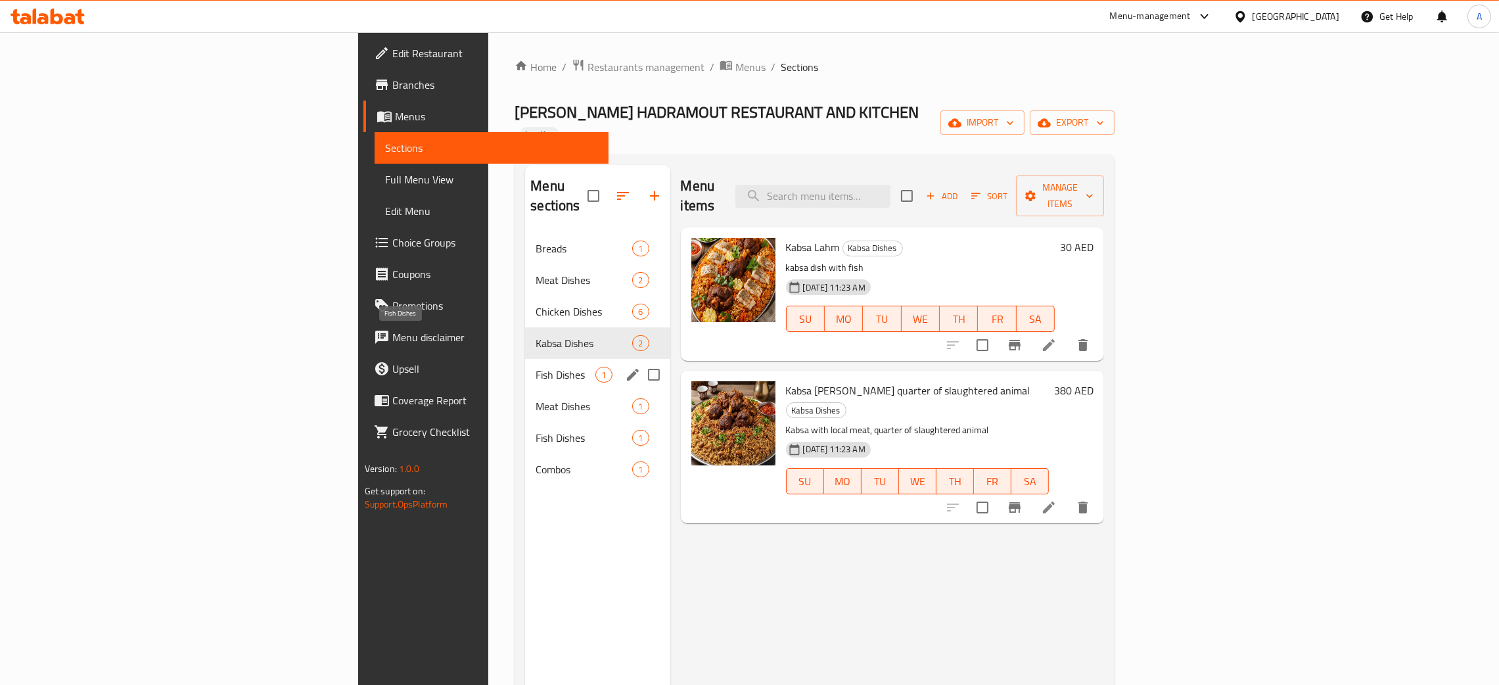
click at [536, 367] on span "Fish Dishes" at bounding box center [566, 375] width 60 height 16
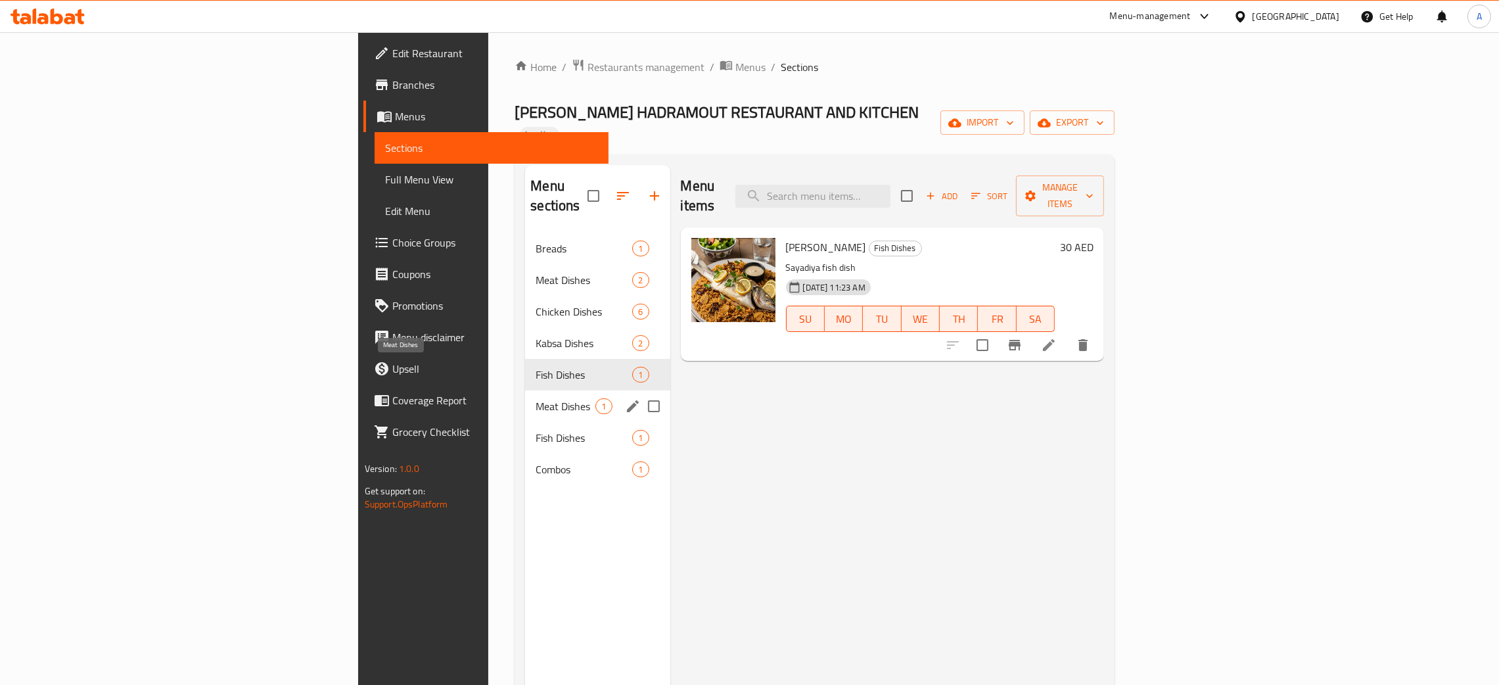
click at [536, 398] on span "Meat Dishes" at bounding box center [566, 406] width 60 height 16
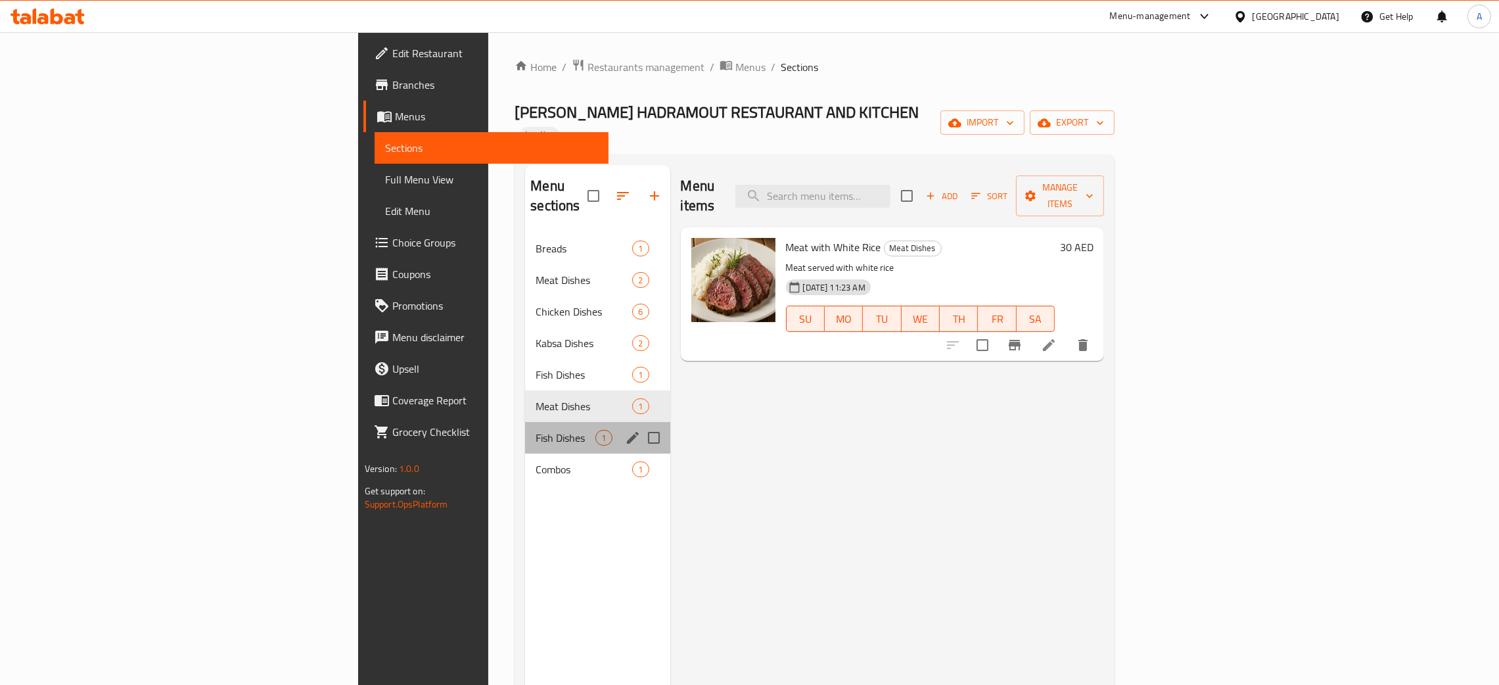
click at [525, 422] on div "Fish Dishes 1" at bounding box center [597, 438] width 145 height 32
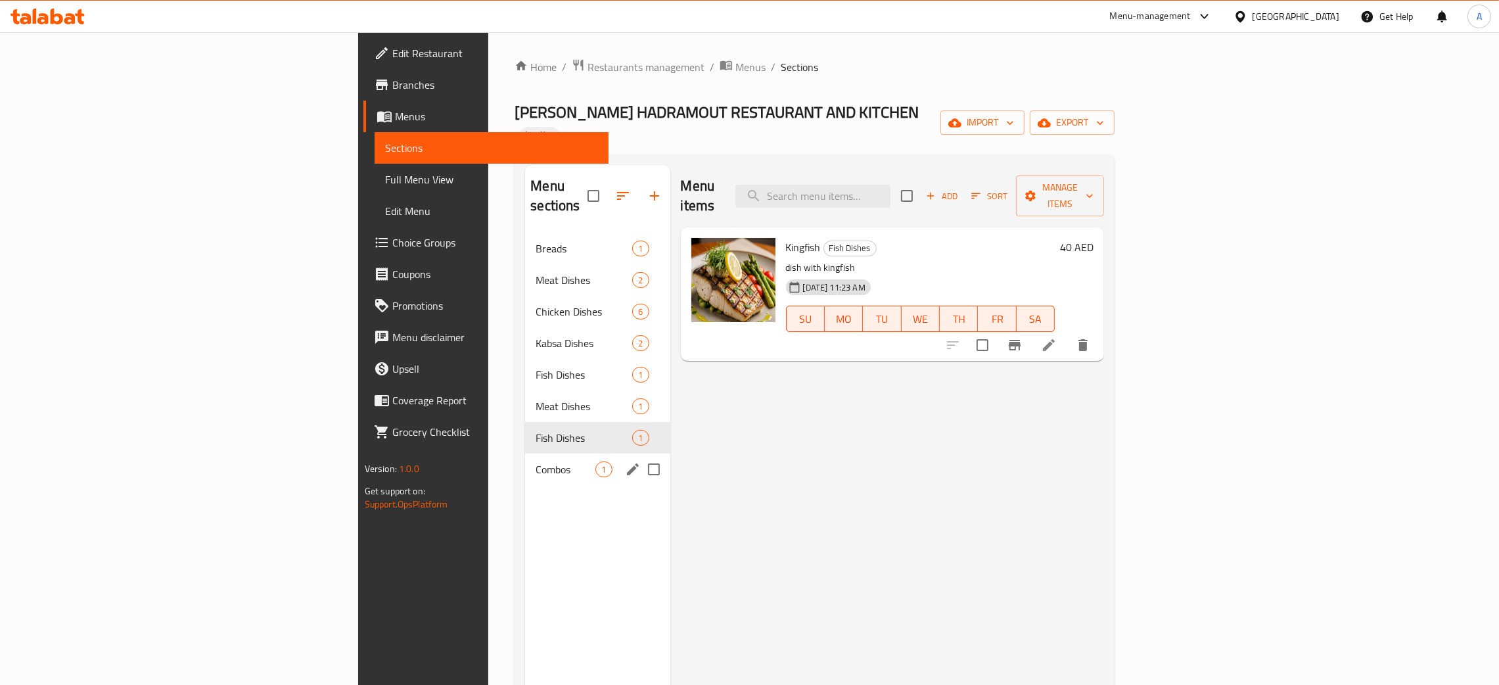
click at [525, 454] on div "Combos 1" at bounding box center [597, 470] width 145 height 32
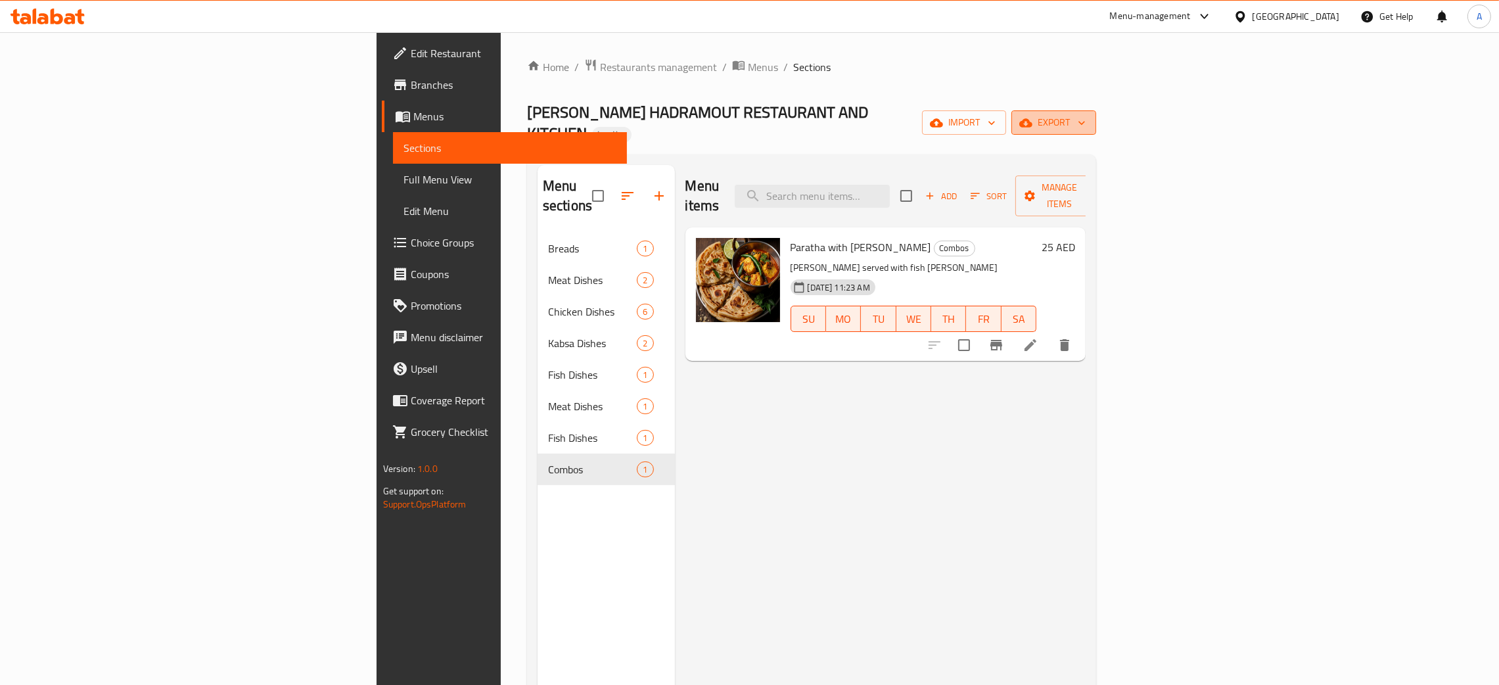
click at [1089, 116] on icon "button" at bounding box center [1081, 122] width 13 height 13
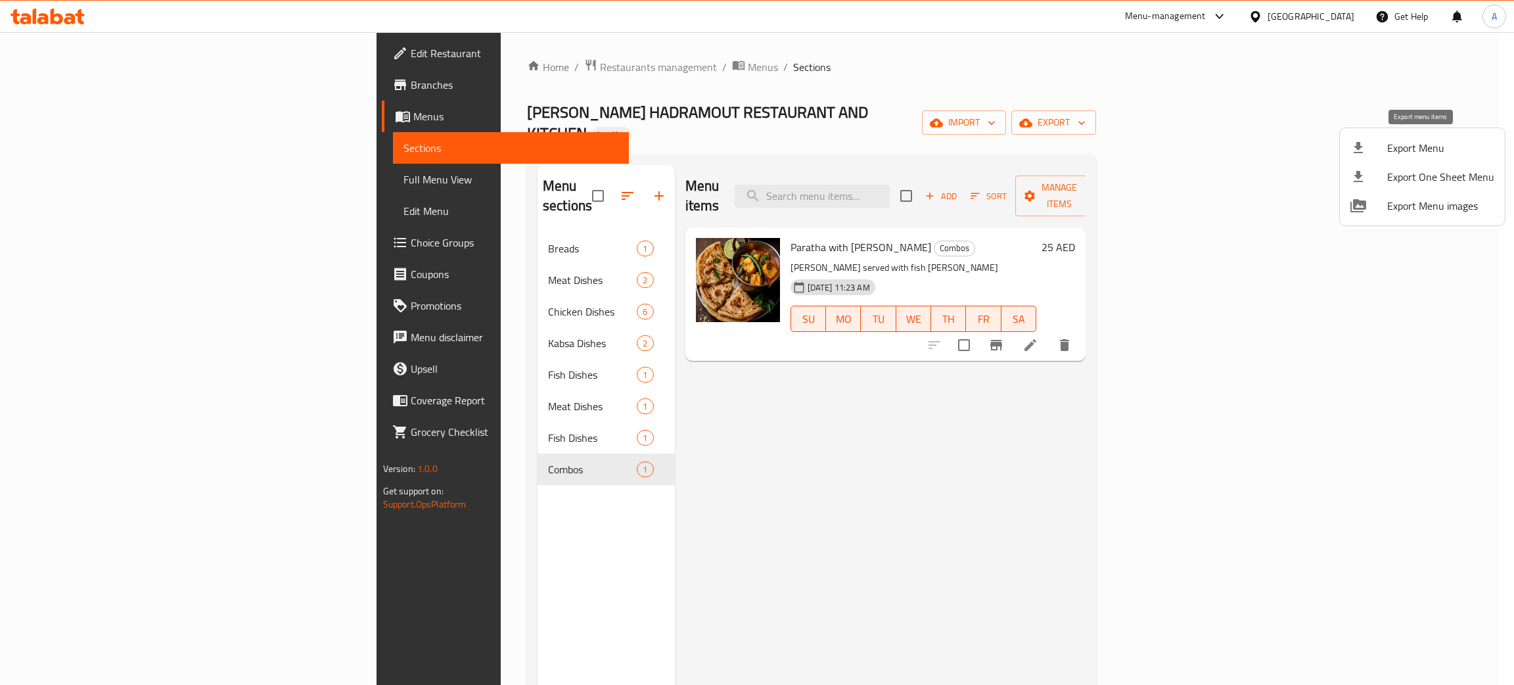
click at [1399, 149] on span "Export Menu" at bounding box center [1441, 148] width 107 height 16
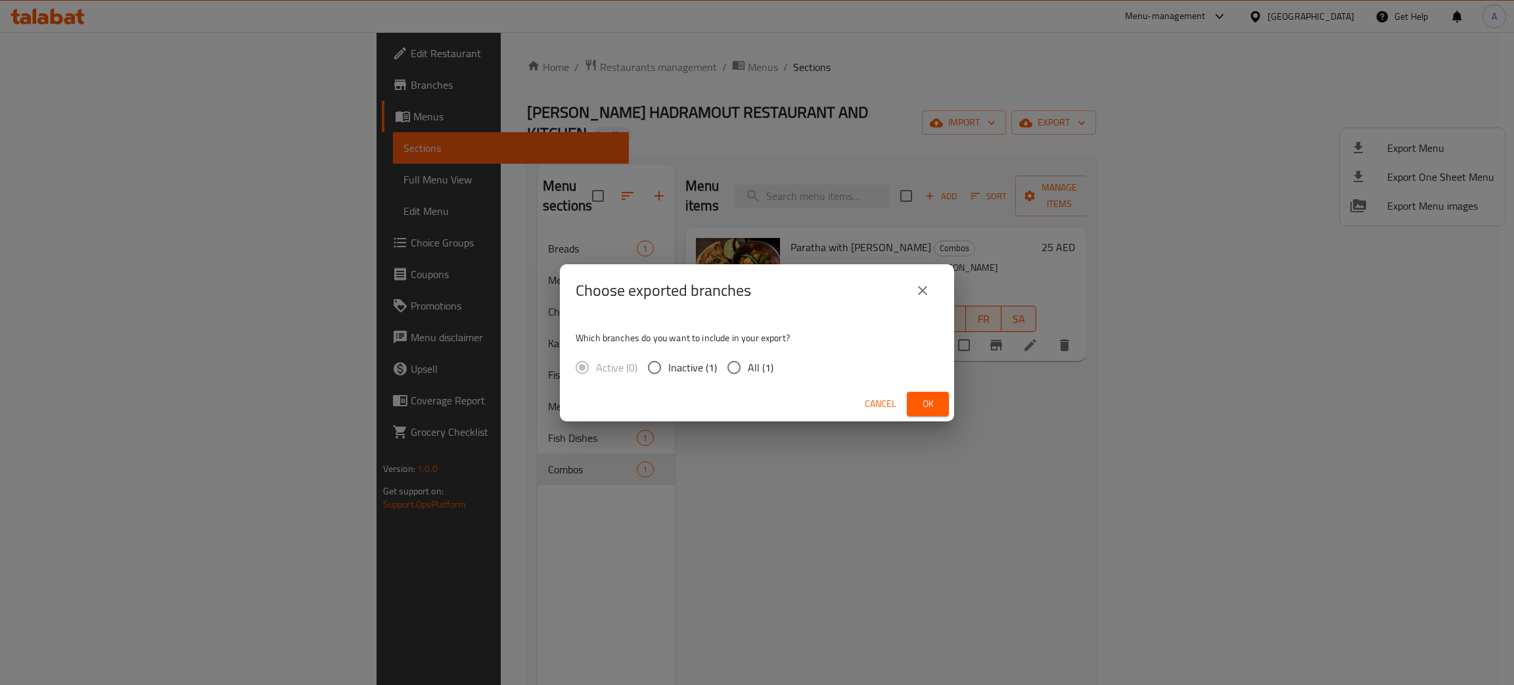
click at [733, 365] on input "All (1)" at bounding box center [734, 368] width 28 height 28
radio input "true"
click at [931, 396] on span "Ok" at bounding box center [928, 404] width 21 height 16
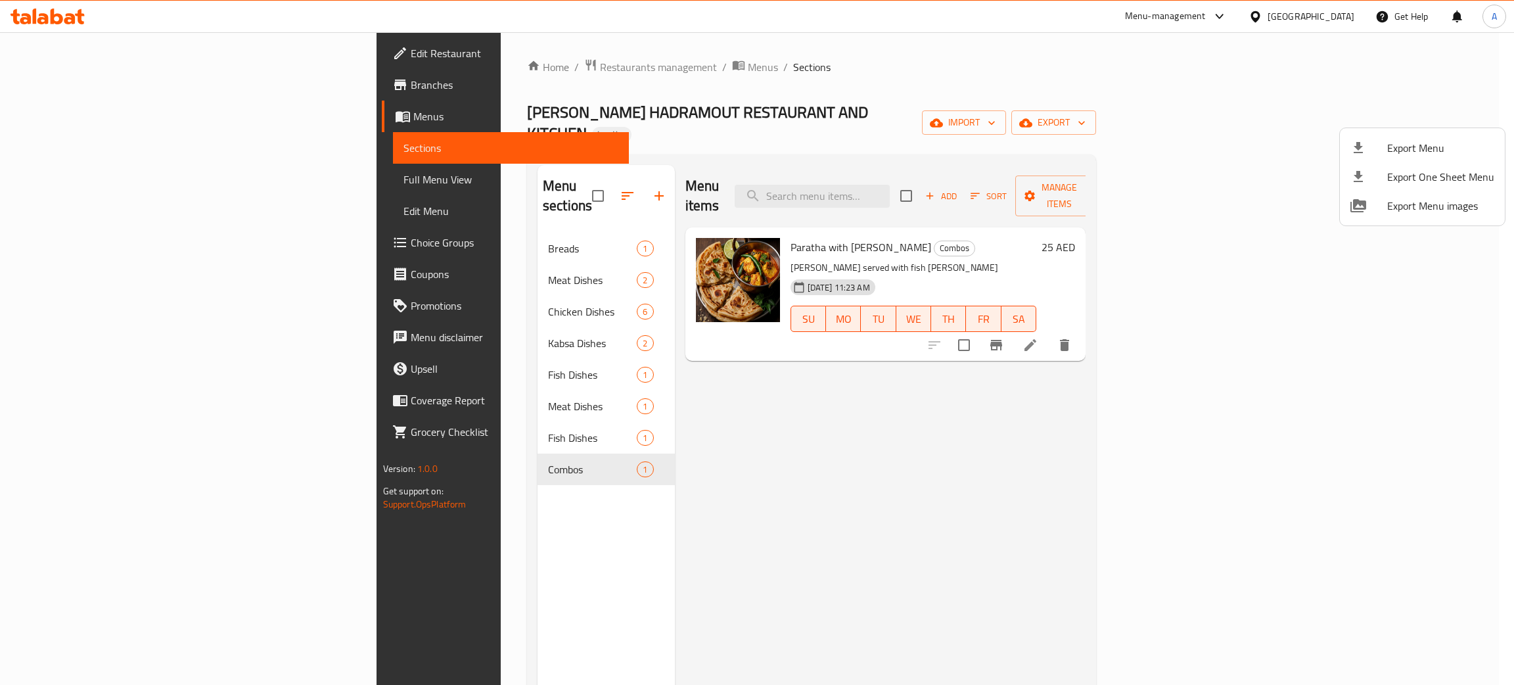
click at [1342, 16] on div at bounding box center [757, 342] width 1514 height 685
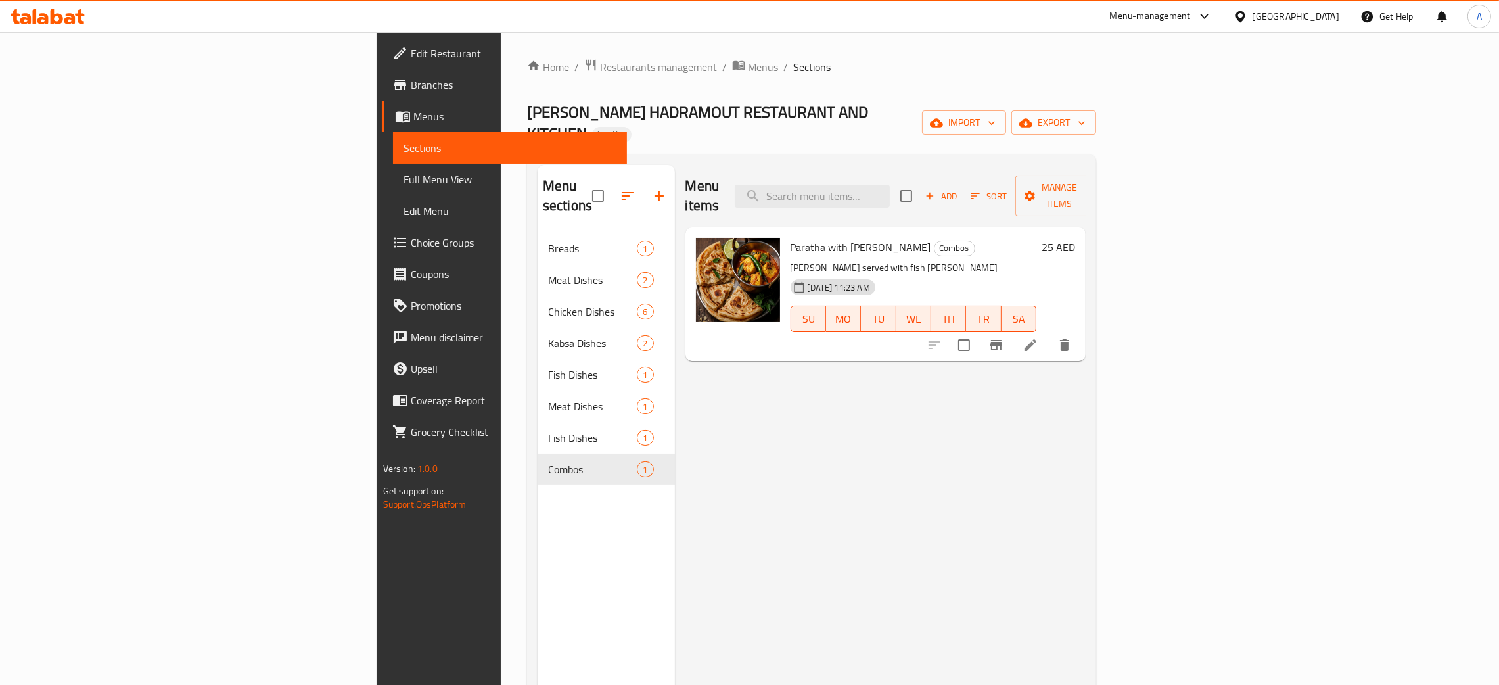
click at [1297, 11] on div "[GEOGRAPHIC_DATA]" at bounding box center [1296, 16] width 87 height 14
click at [1173, 138] on div "[GEOGRAPHIC_DATA]" at bounding box center [1240, 135] width 197 height 30
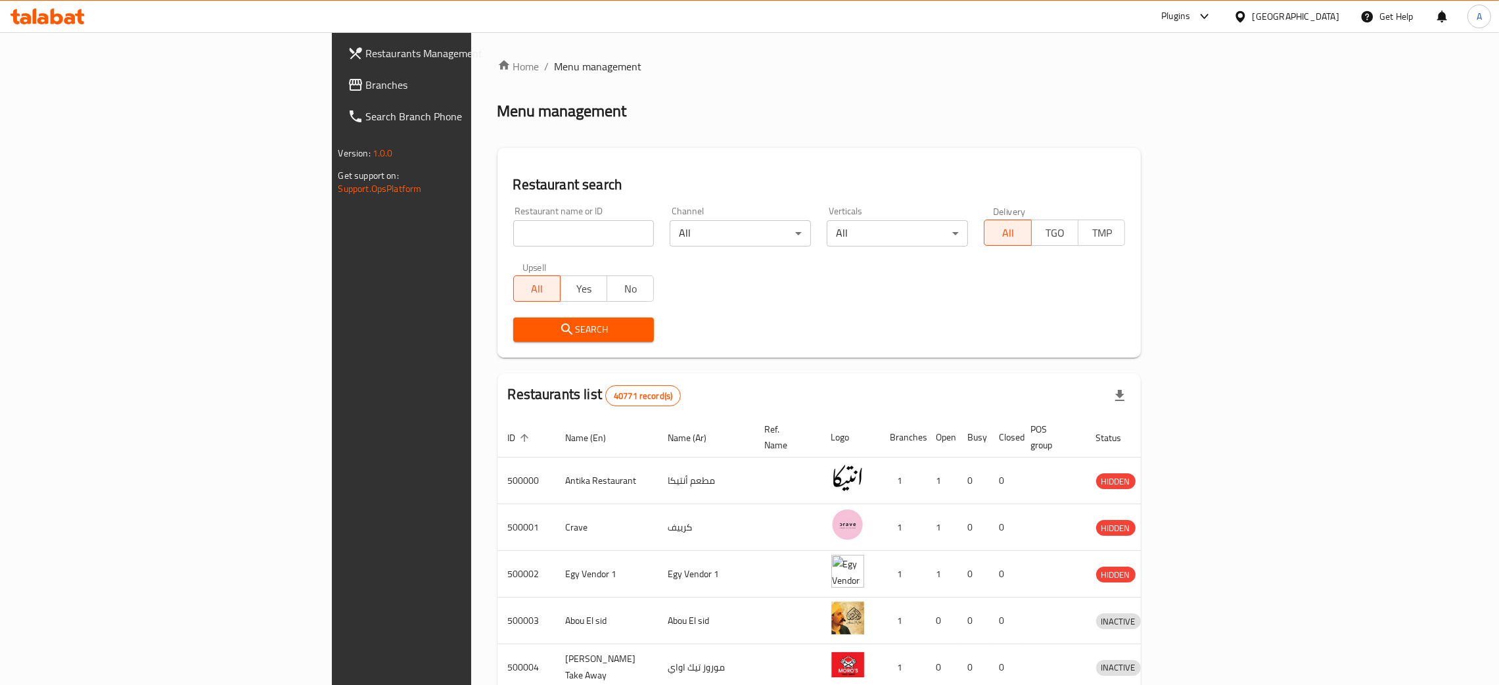
click at [513, 232] on input "search" at bounding box center [583, 233] width 141 height 26
paste input "Food and Mood"
type input "Food and Mood"
click button "Search" at bounding box center [583, 329] width 141 height 24
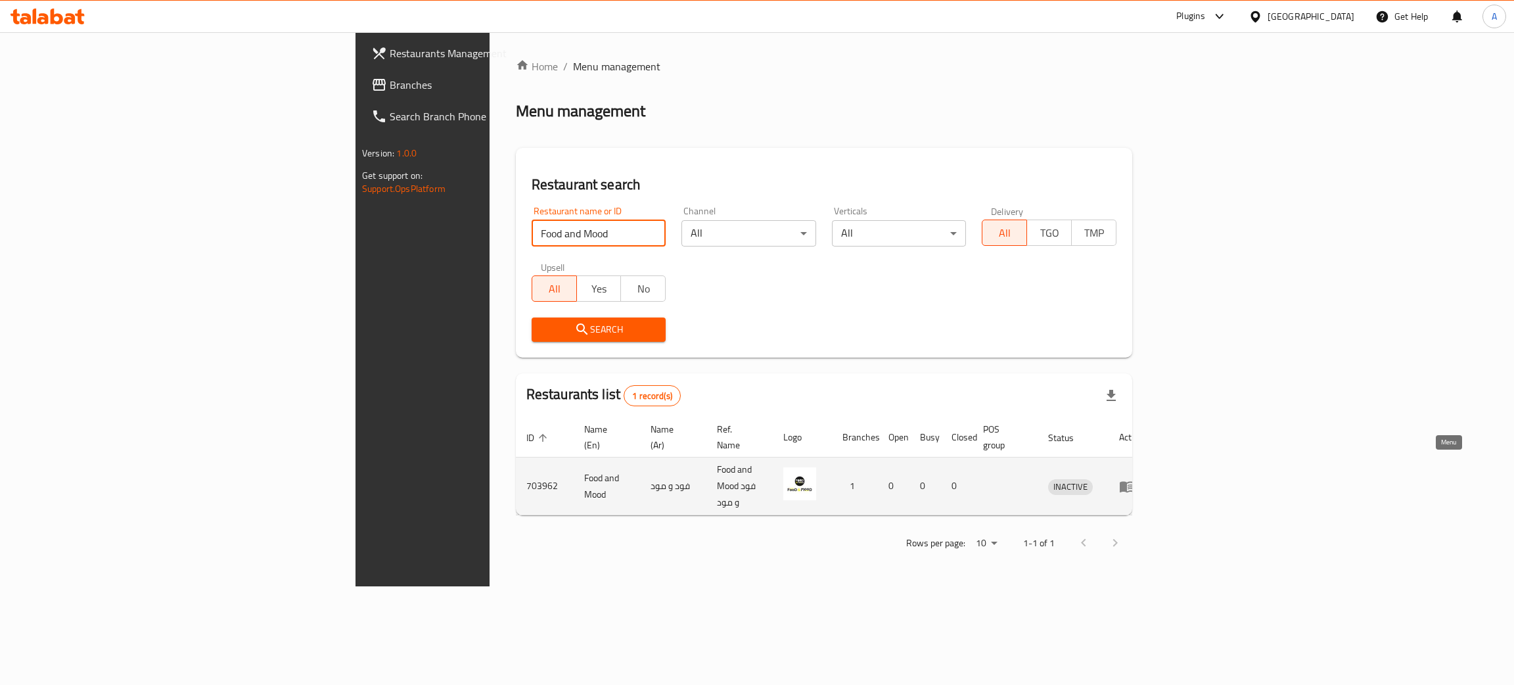
click at [1144, 479] on link "enhanced table" at bounding box center [1131, 487] width 24 height 16
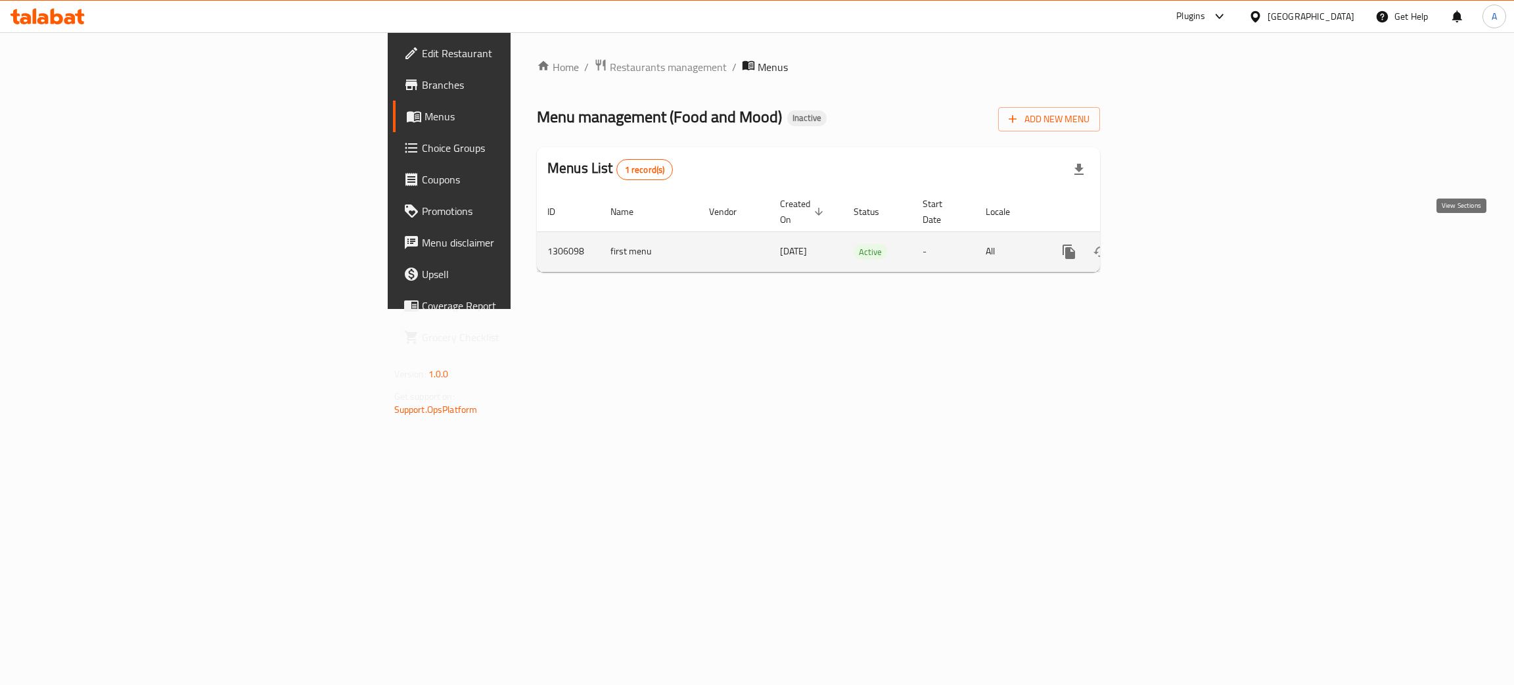
click at [1172, 244] on icon "enhanced table" at bounding box center [1164, 252] width 16 height 16
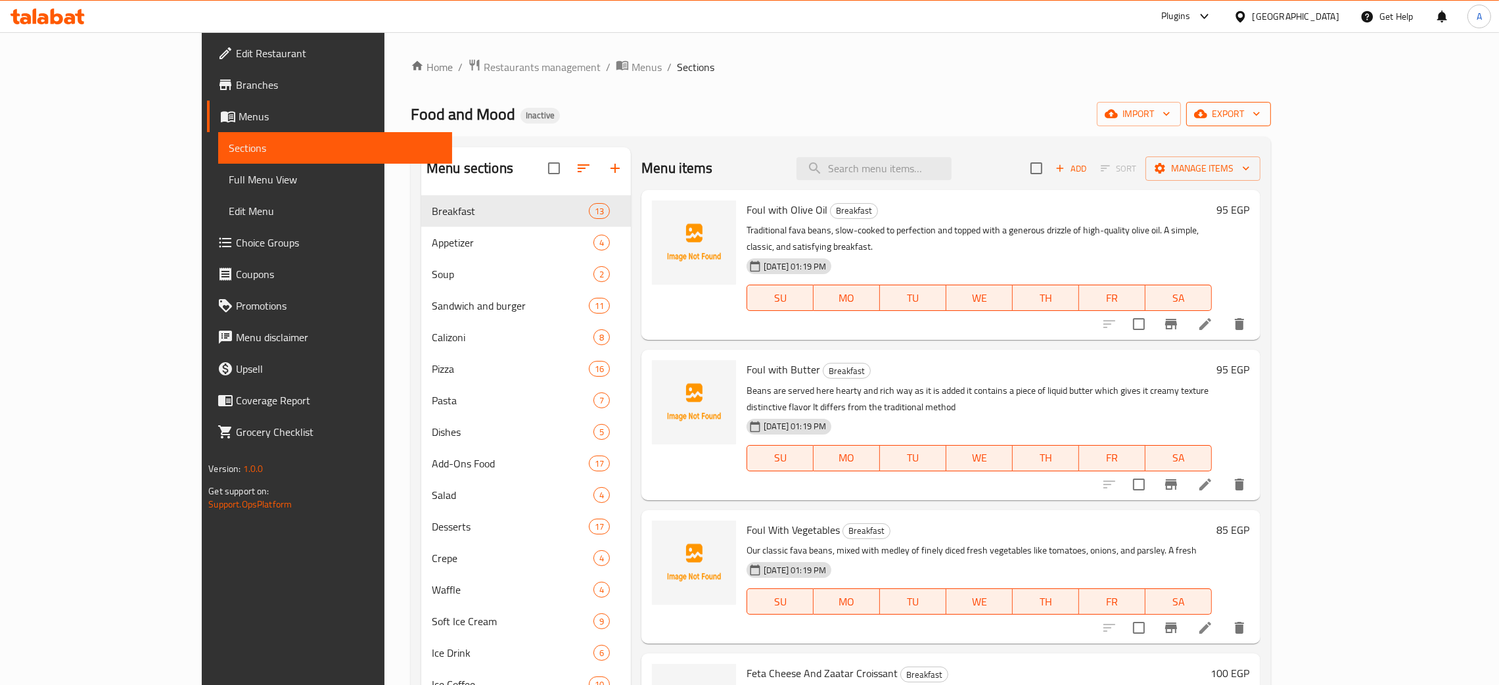
click at [1263, 116] on icon "button" at bounding box center [1256, 113] width 13 height 13
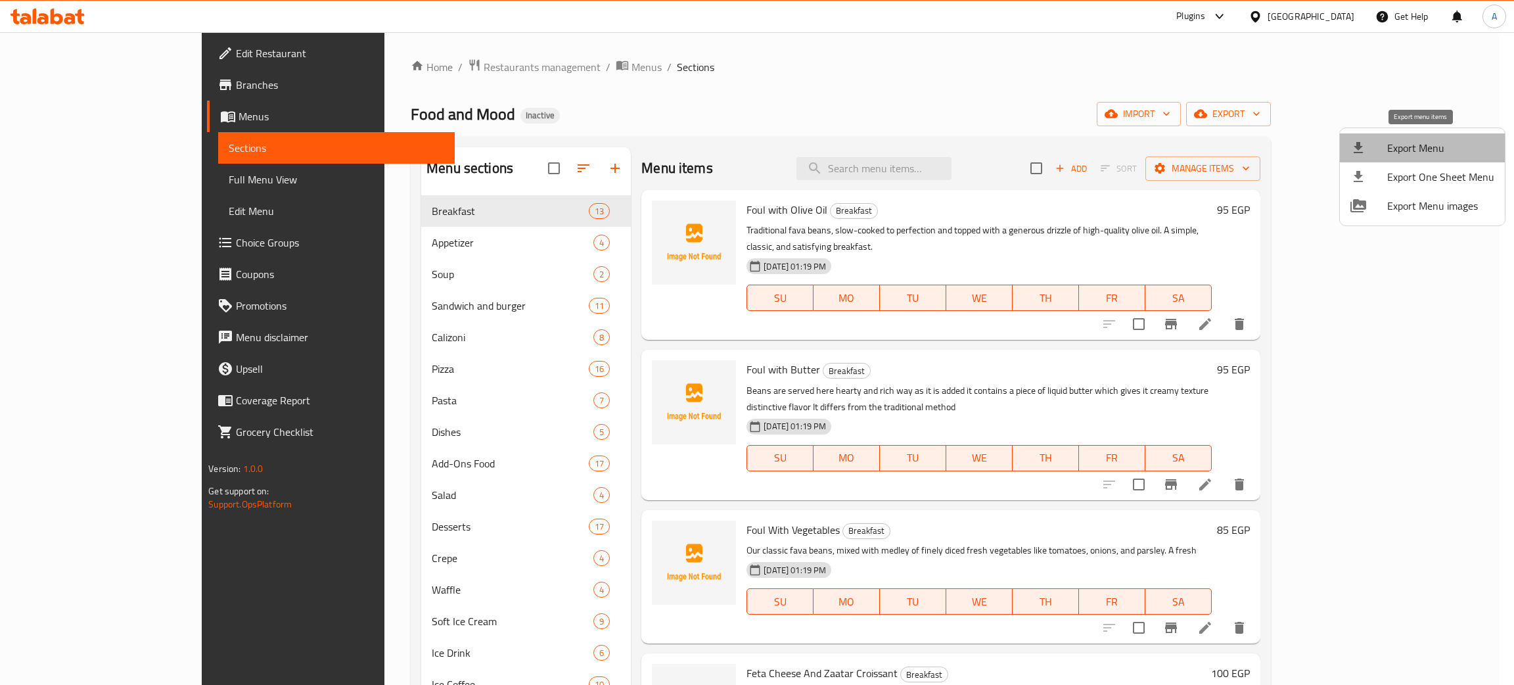
click at [1423, 142] on span "Export Menu" at bounding box center [1441, 148] width 107 height 16
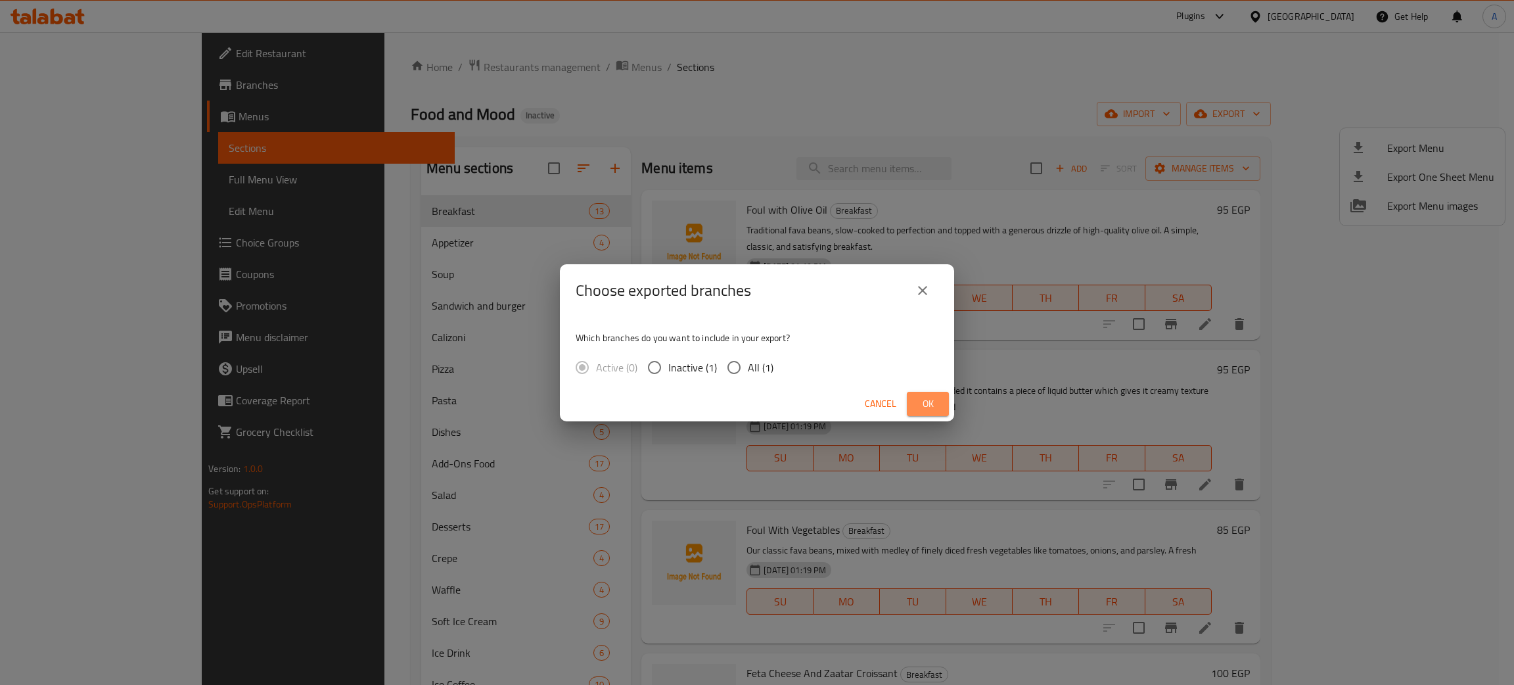
click at [925, 404] on span "Ok" at bounding box center [928, 404] width 21 height 16
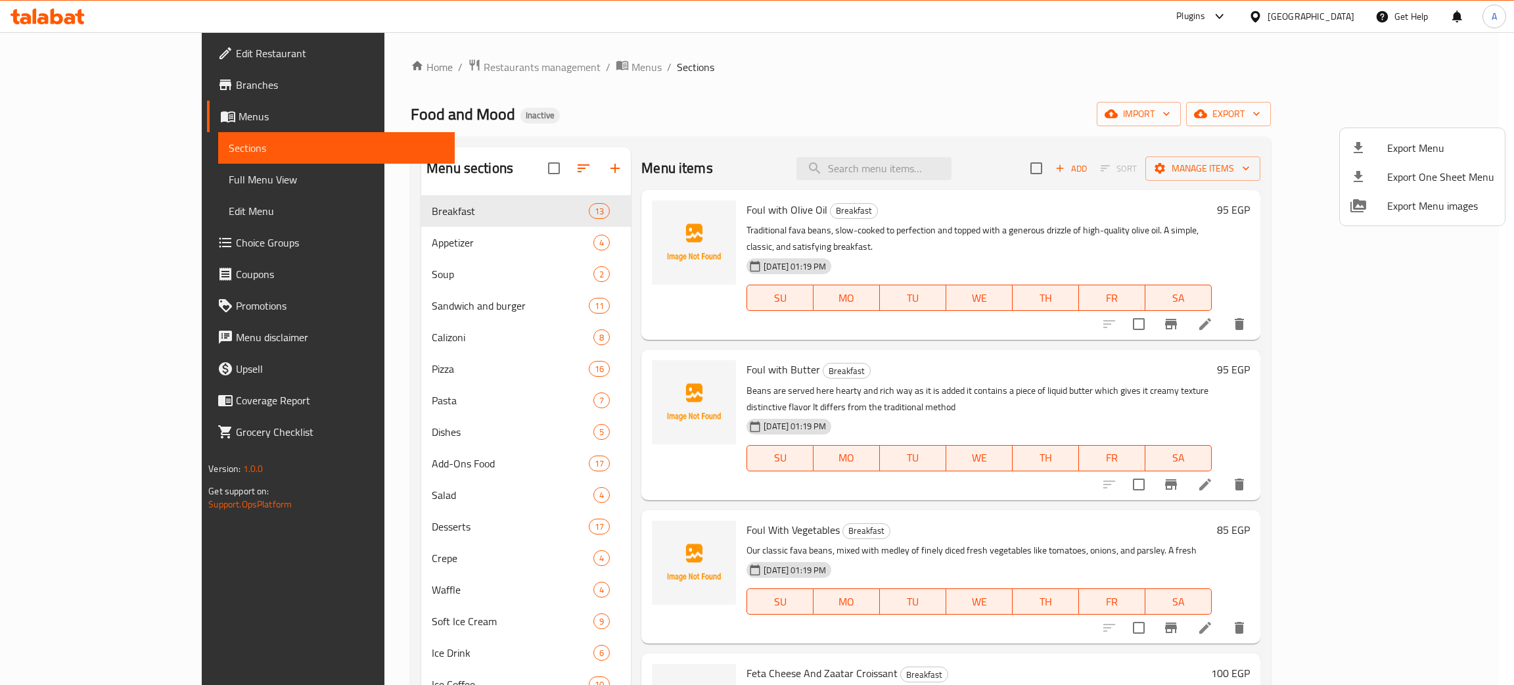
click at [51, 21] on div at bounding box center [757, 342] width 1514 height 685
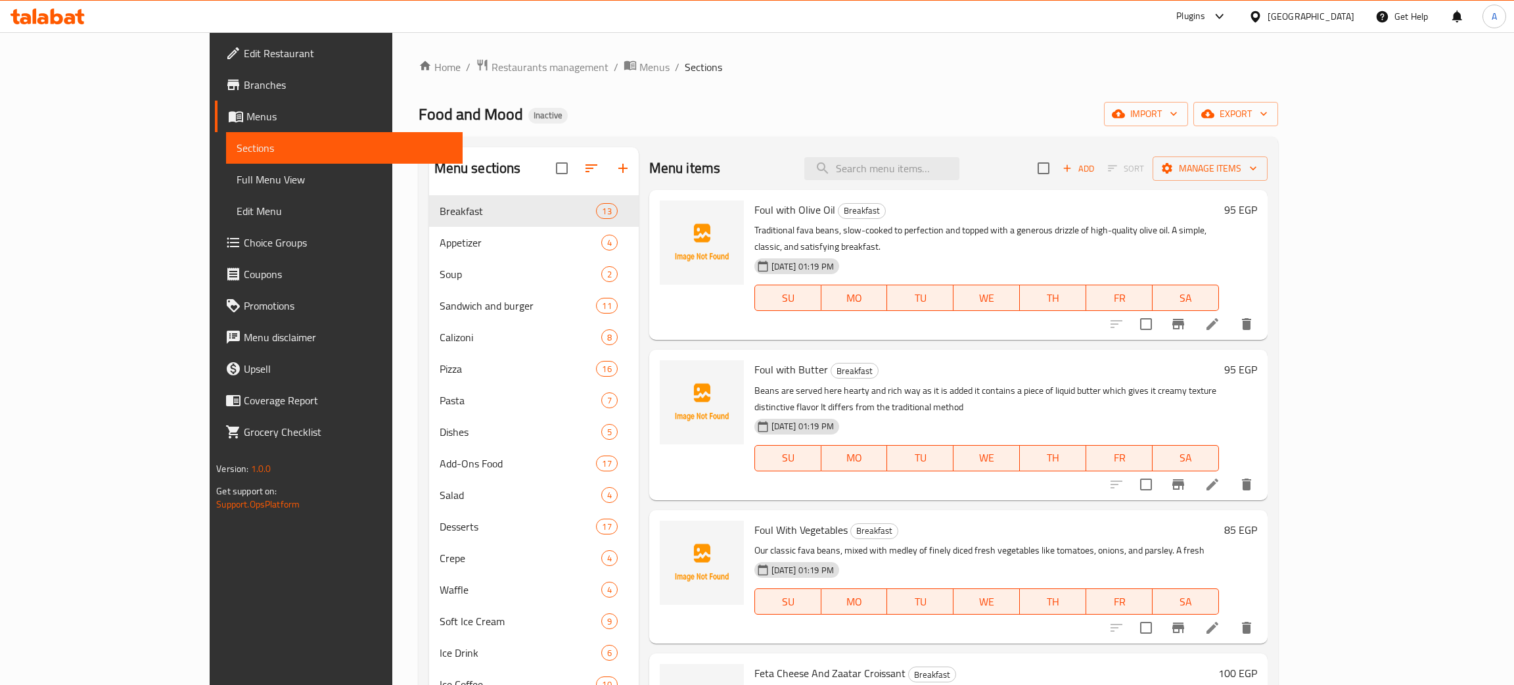
click at [51, 18] on icon at bounding box center [57, 17] width 12 height 16
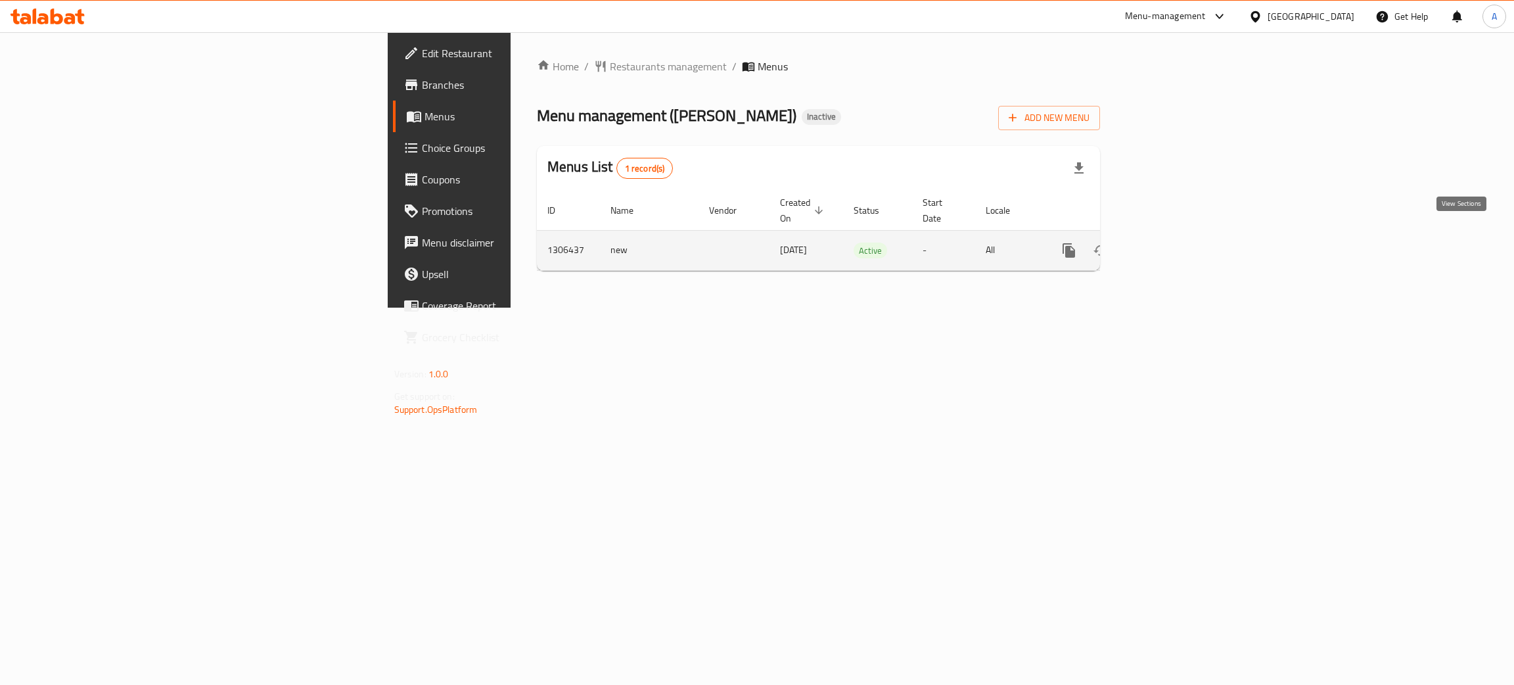
click at [1170, 245] on icon "enhanced table" at bounding box center [1164, 251] width 12 height 12
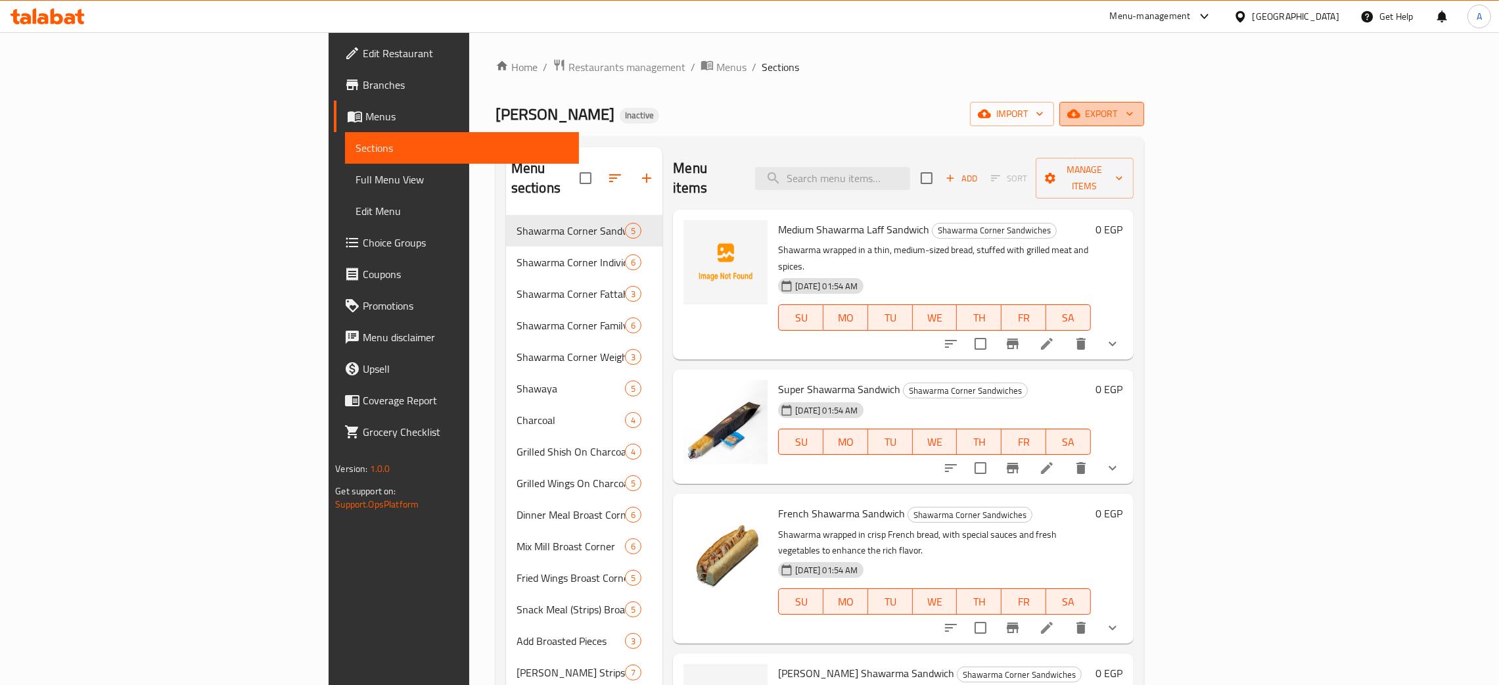
click at [1134, 110] on span "export" at bounding box center [1102, 114] width 64 height 16
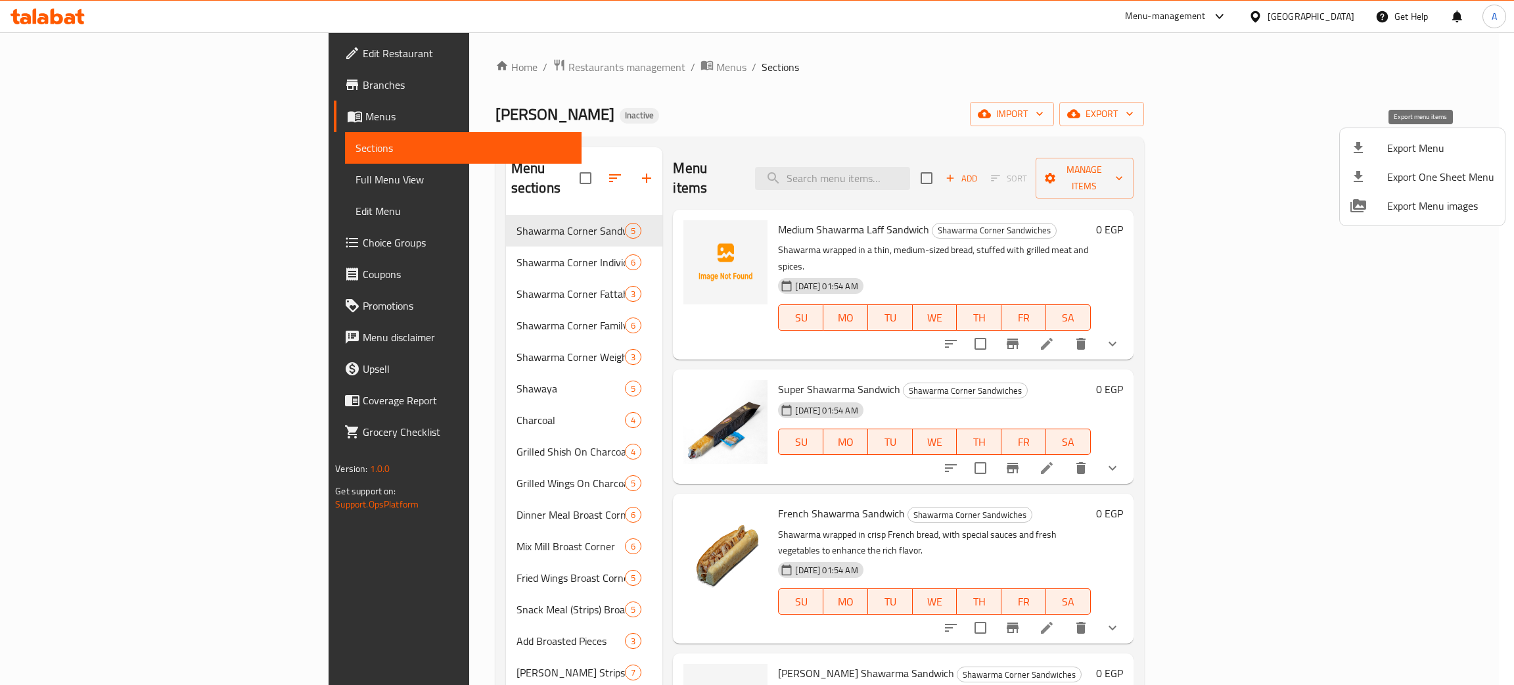
click at [1399, 141] on span "Export Menu" at bounding box center [1441, 148] width 107 height 16
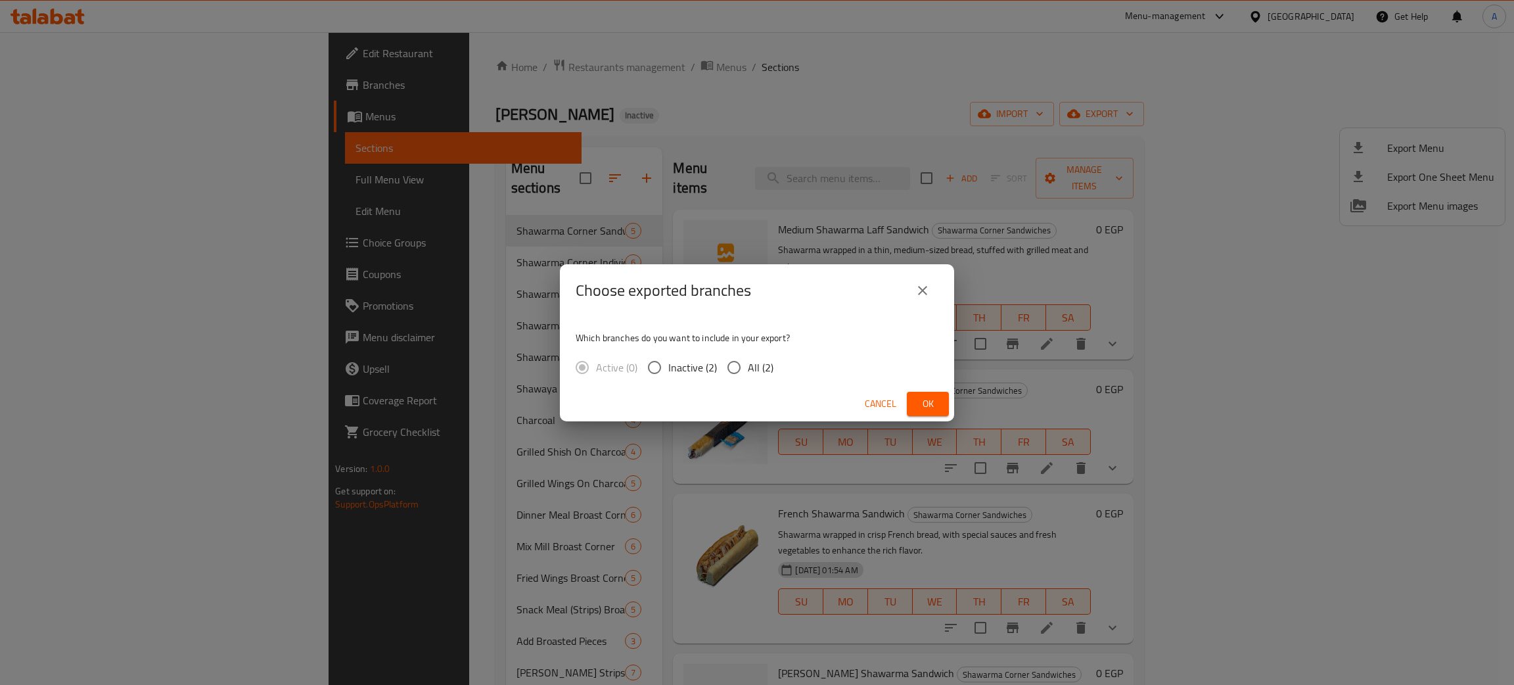
click at [918, 402] on span "Ok" at bounding box center [928, 404] width 21 height 16
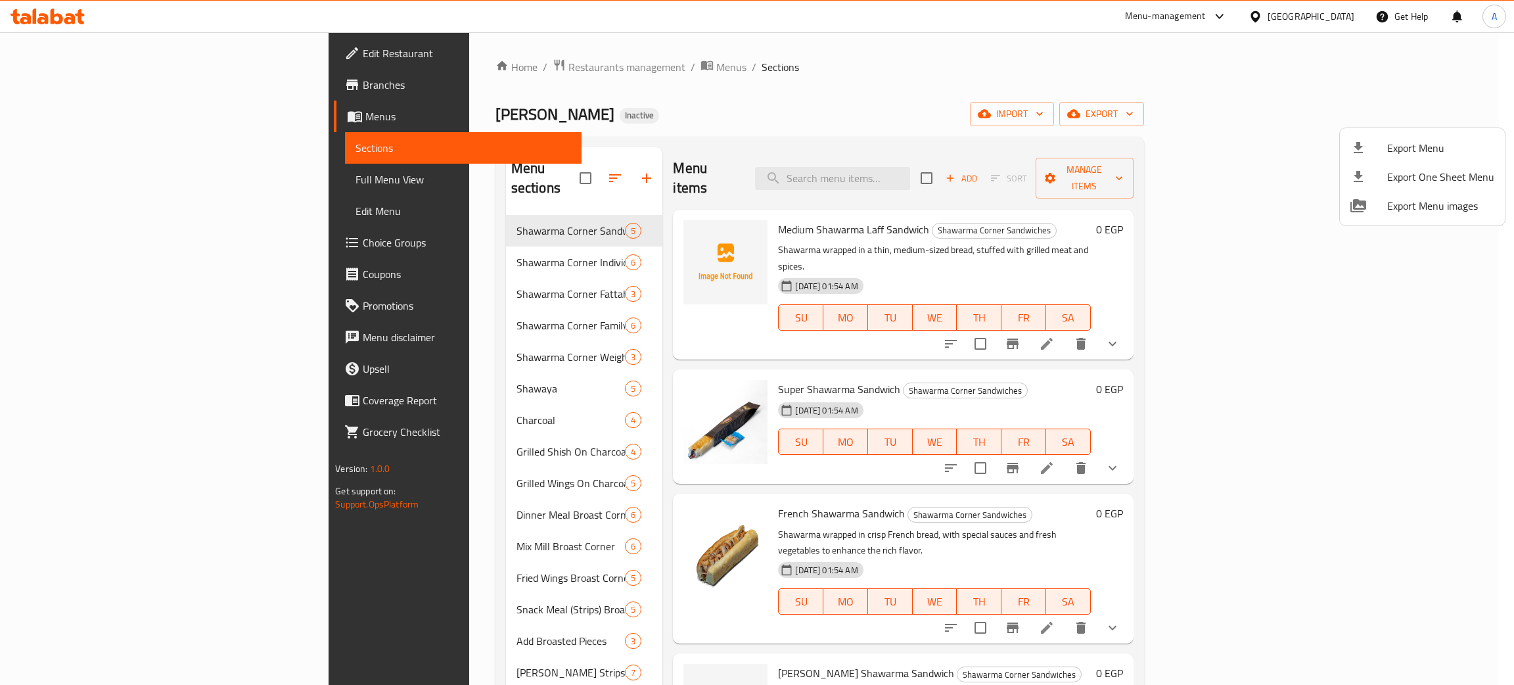
click at [64, 14] on div at bounding box center [757, 342] width 1514 height 685
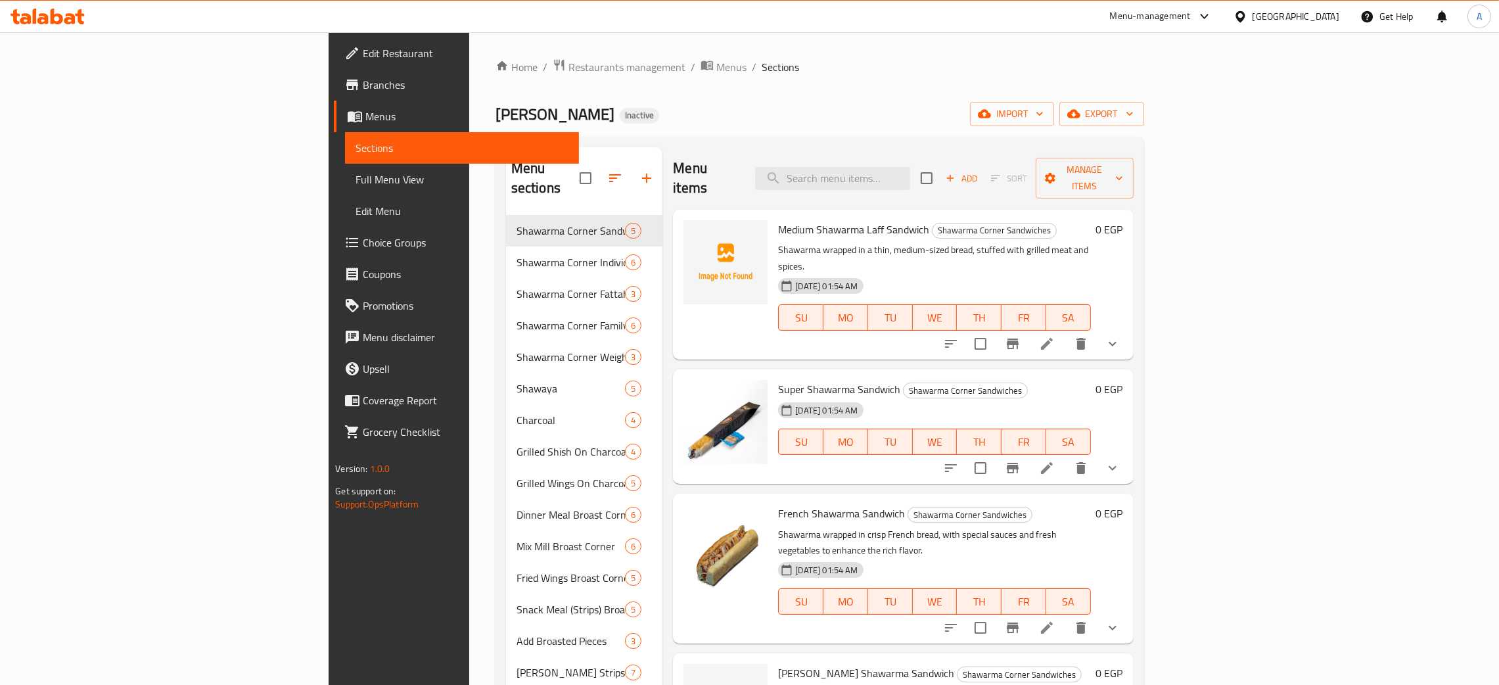
click at [1248, 11] on icon at bounding box center [1241, 17] width 14 height 14
click at [1202, 342] on div "United Arab Emirates" at bounding box center [1197, 345] width 87 height 14
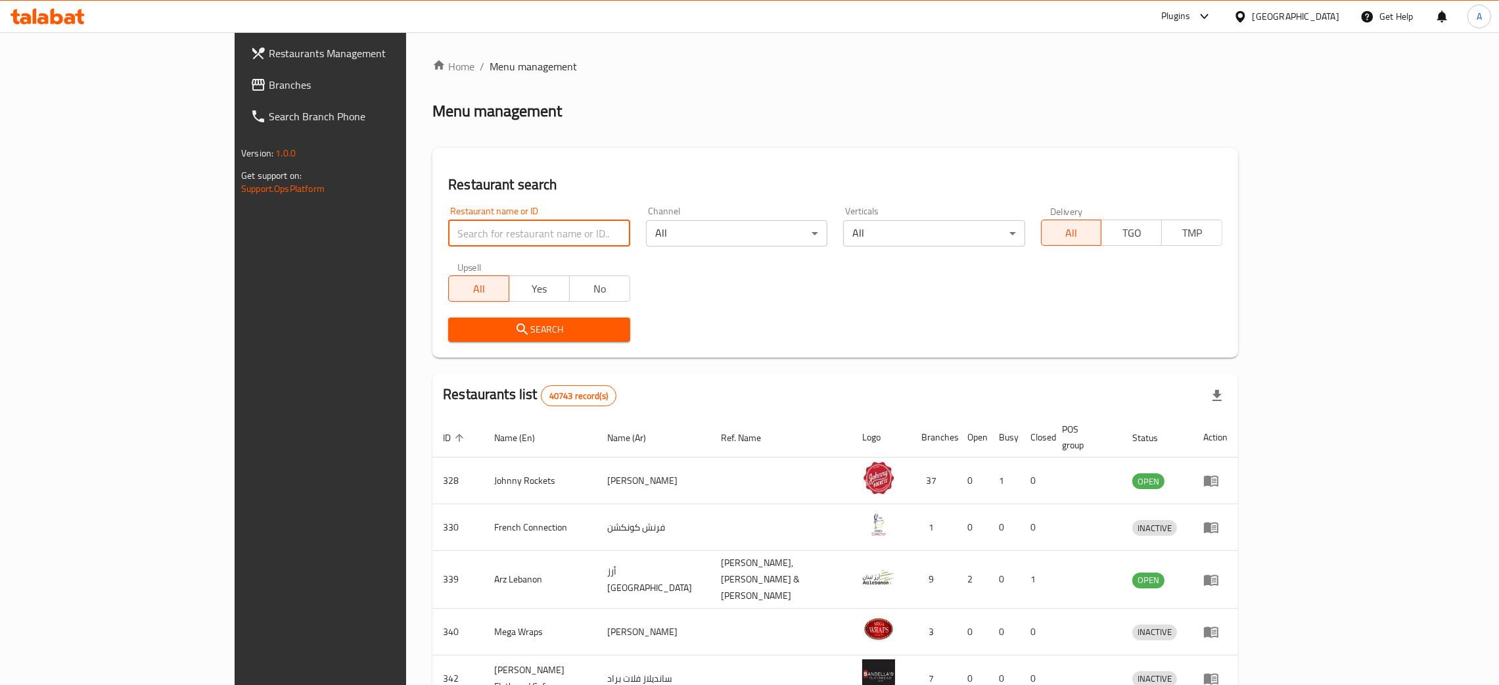
click at [448, 234] on input "search" at bounding box center [538, 233] width 181 height 26
paste input "704136"
type input "704136"
click button "Search" at bounding box center [538, 329] width 181 height 24
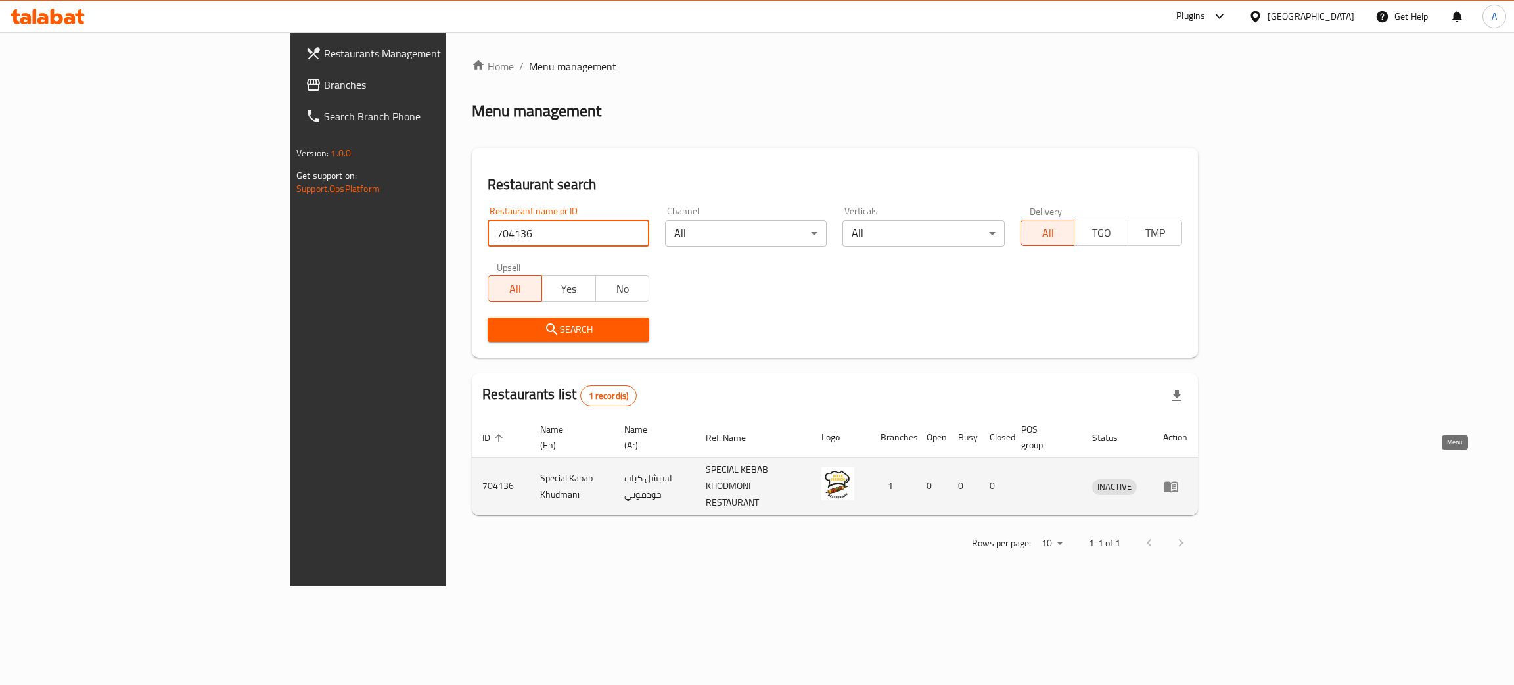
click at [1179, 481] on icon "enhanced table" at bounding box center [1171, 486] width 14 height 11
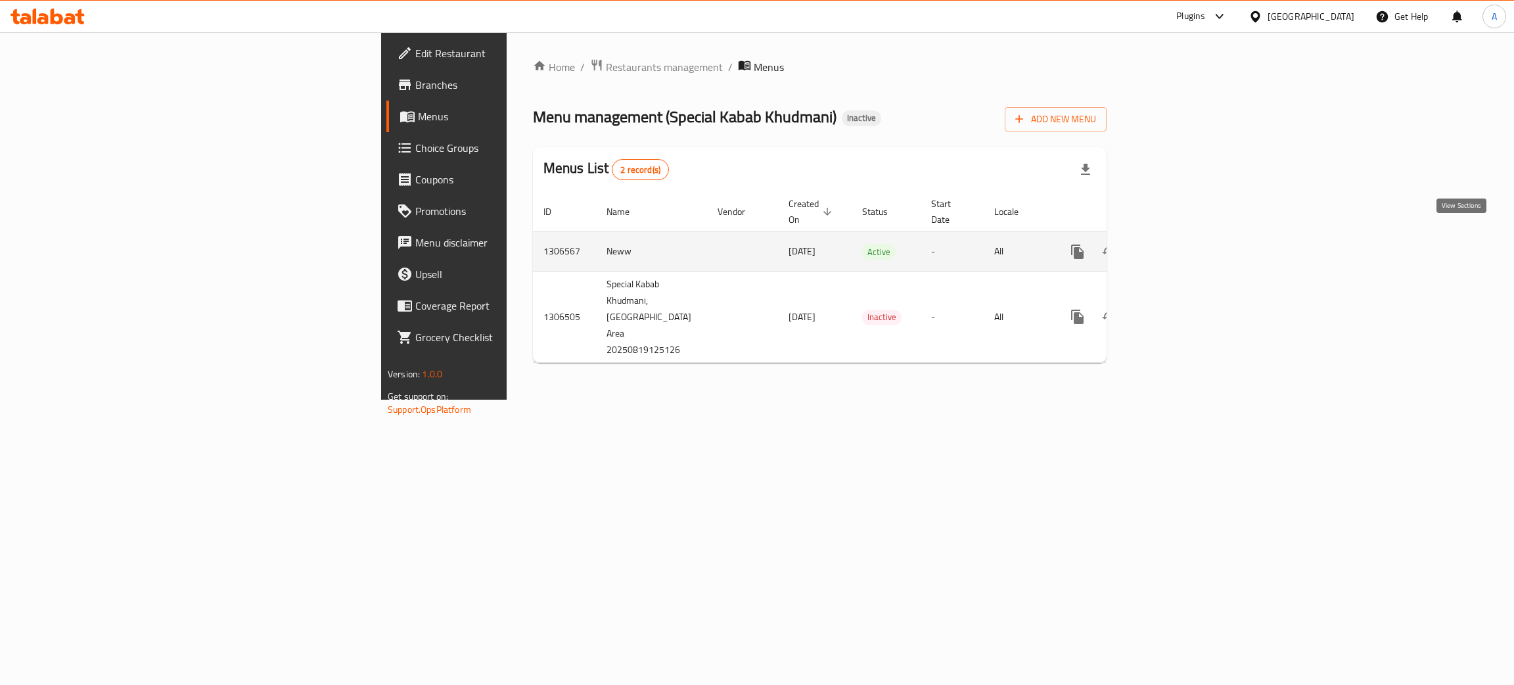
click at [1179, 246] on icon "enhanced table" at bounding box center [1173, 252] width 12 height 12
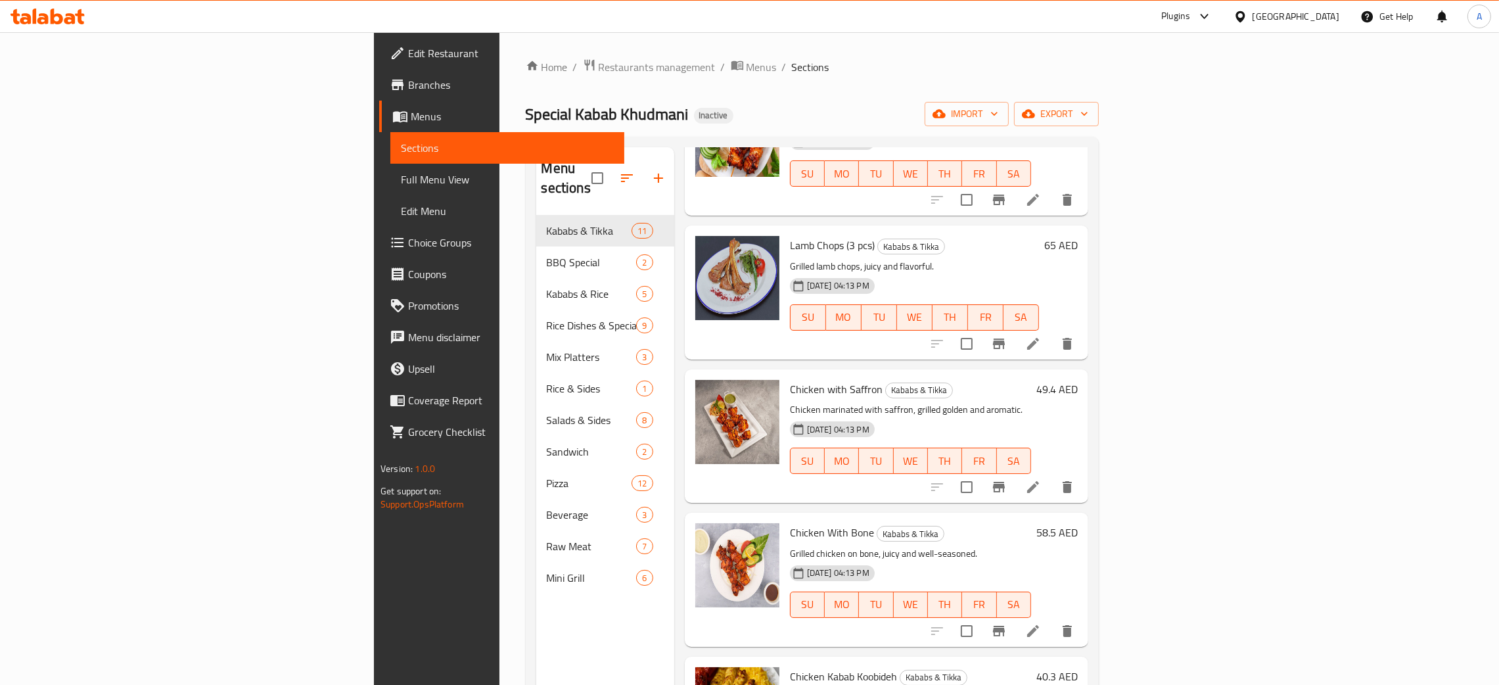
scroll to position [925, 0]
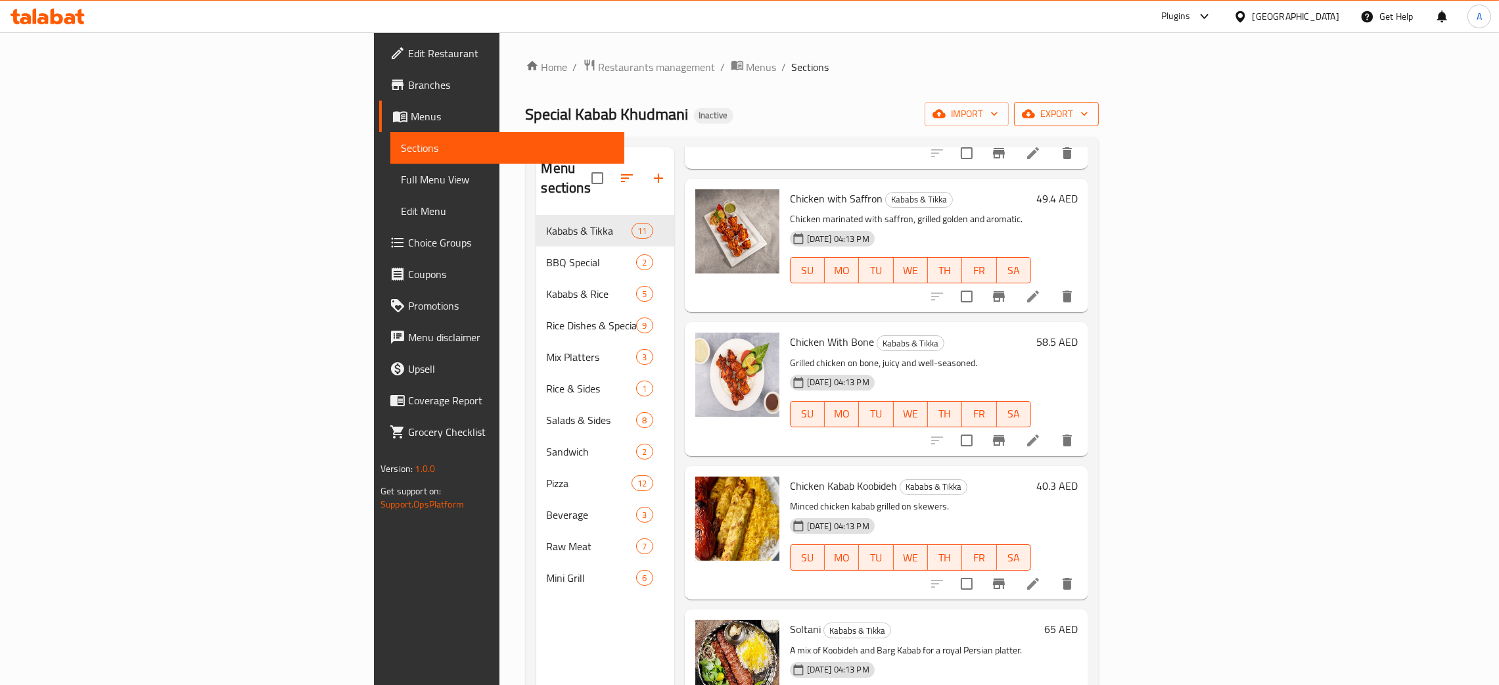
click at [1099, 112] on button "export" at bounding box center [1056, 114] width 85 height 24
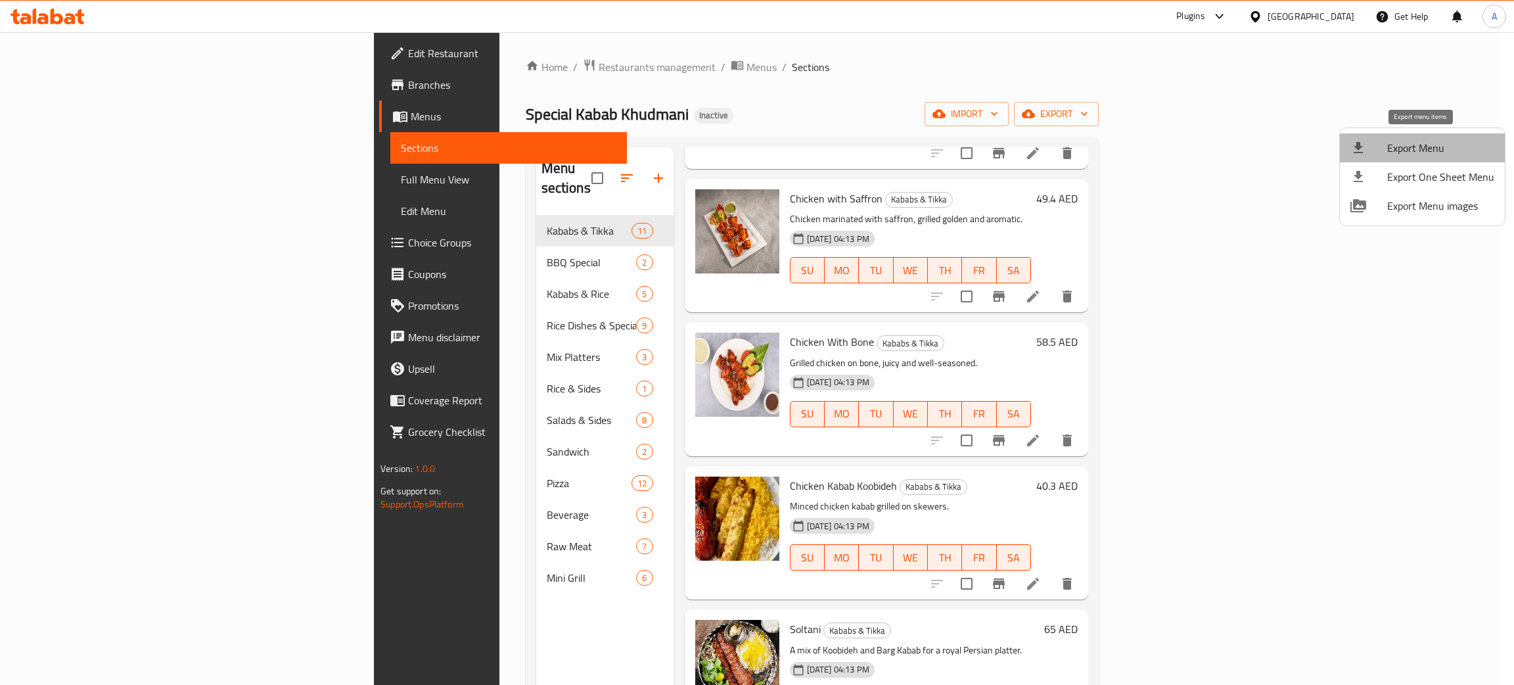
click at [1433, 140] on span "Export Menu" at bounding box center [1441, 148] width 107 height 16
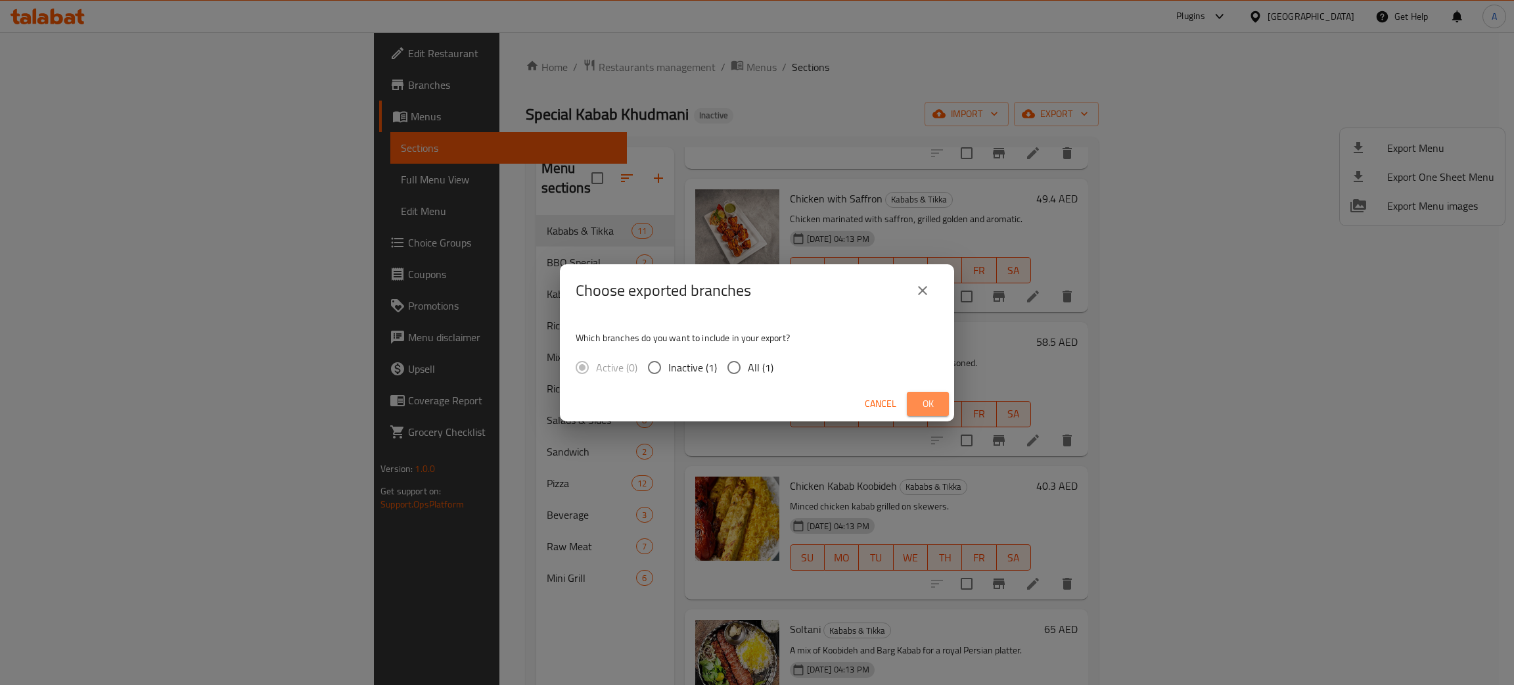
click at [936, 406] on span "Ok" at bounding box center [928, 404] width 21 height 16
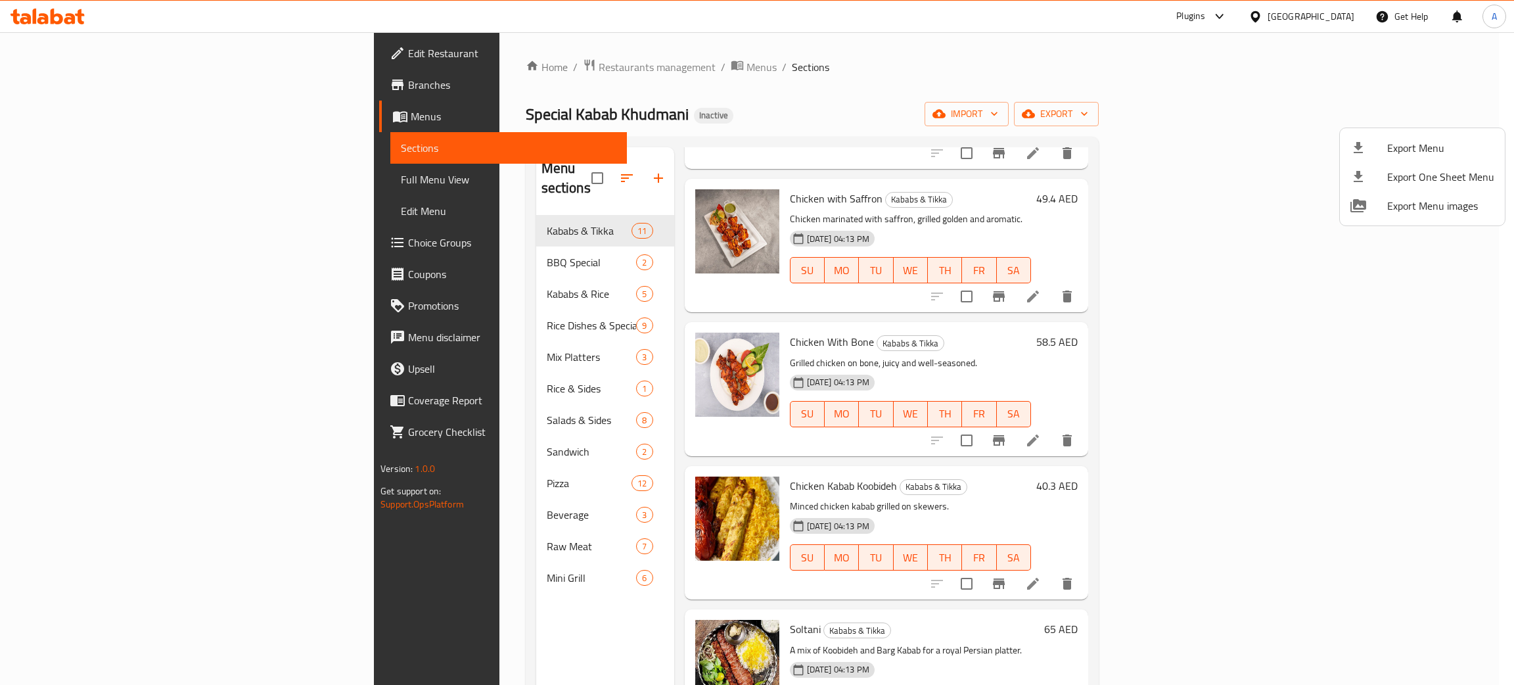
click at [43, 16] on div at bounding box center [757, 342] width 1514 height 685
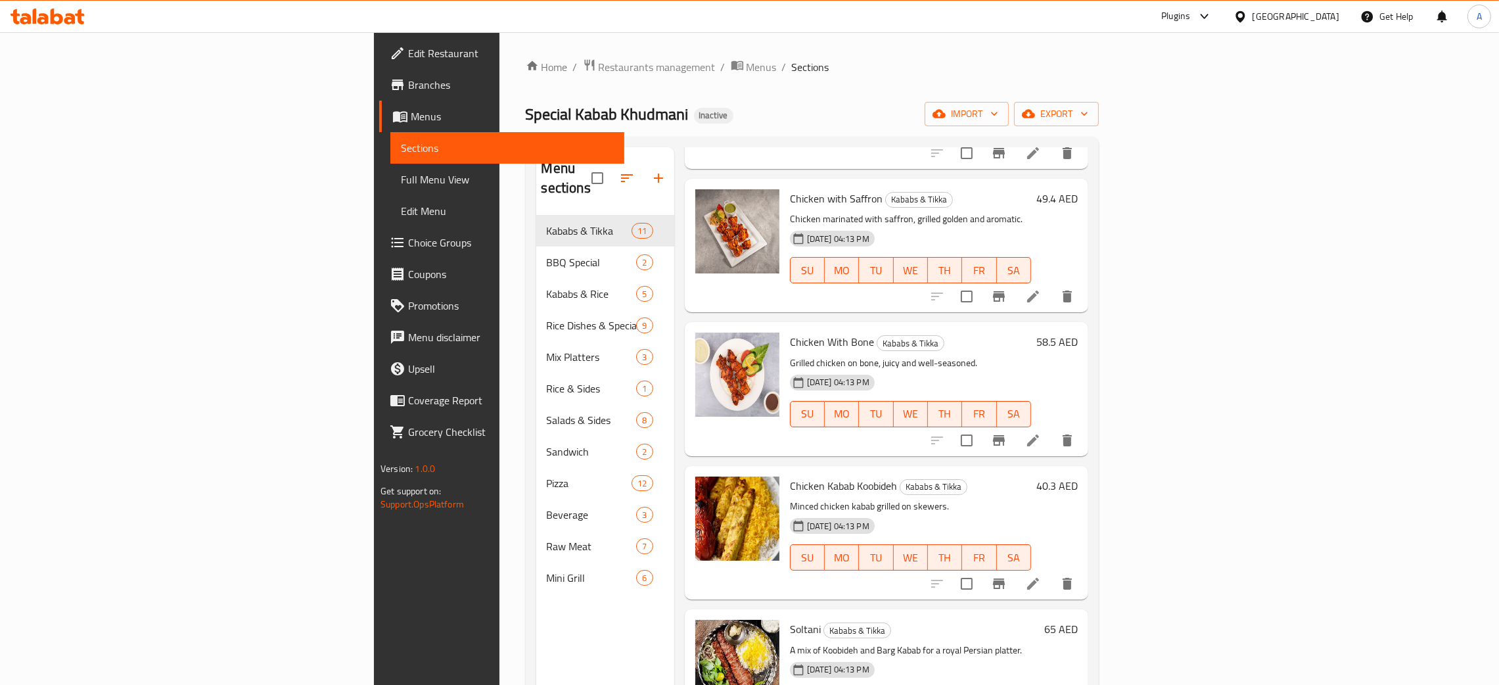
click at [53, 15] on icon at bounding box center [57, 17] width 12 height 16
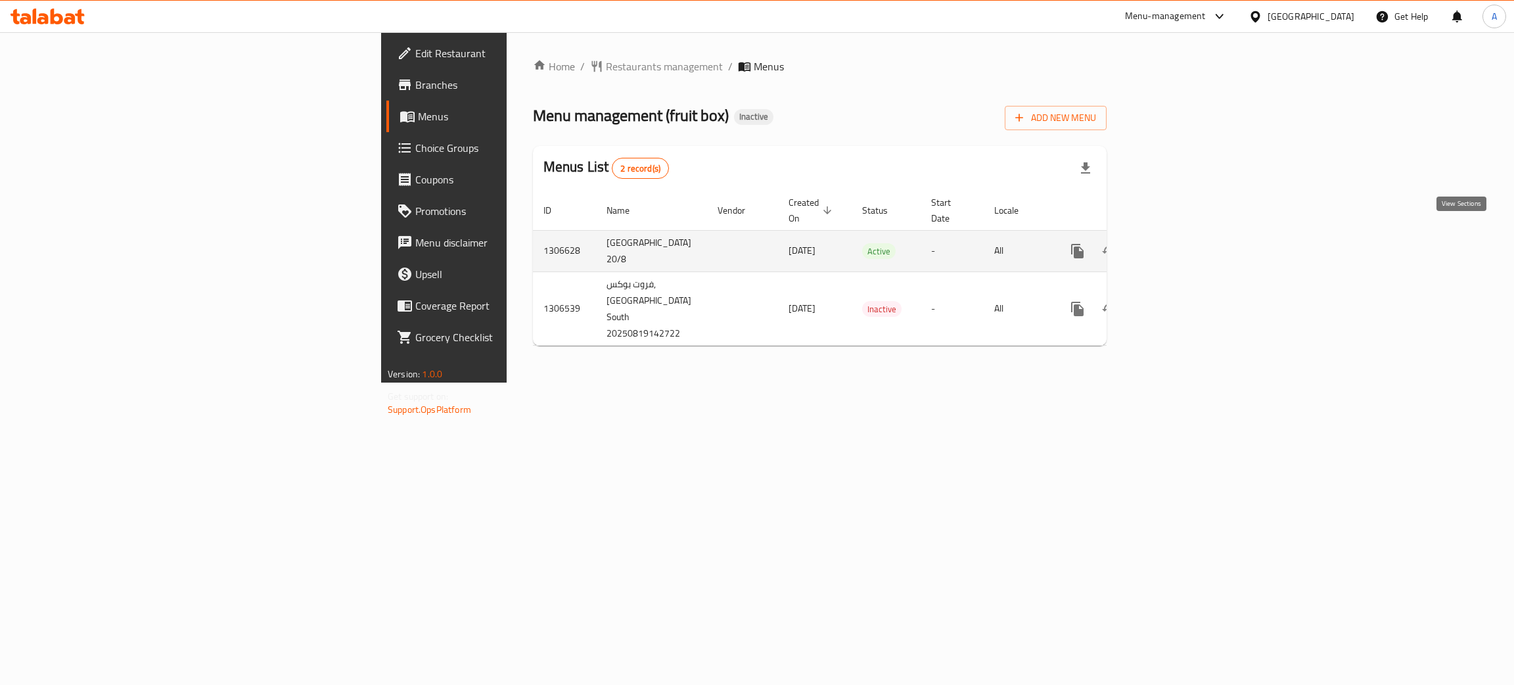
click at [1181, 243] on icon "enhanced table" at bounding box center [1173, 251] width 16 height 16
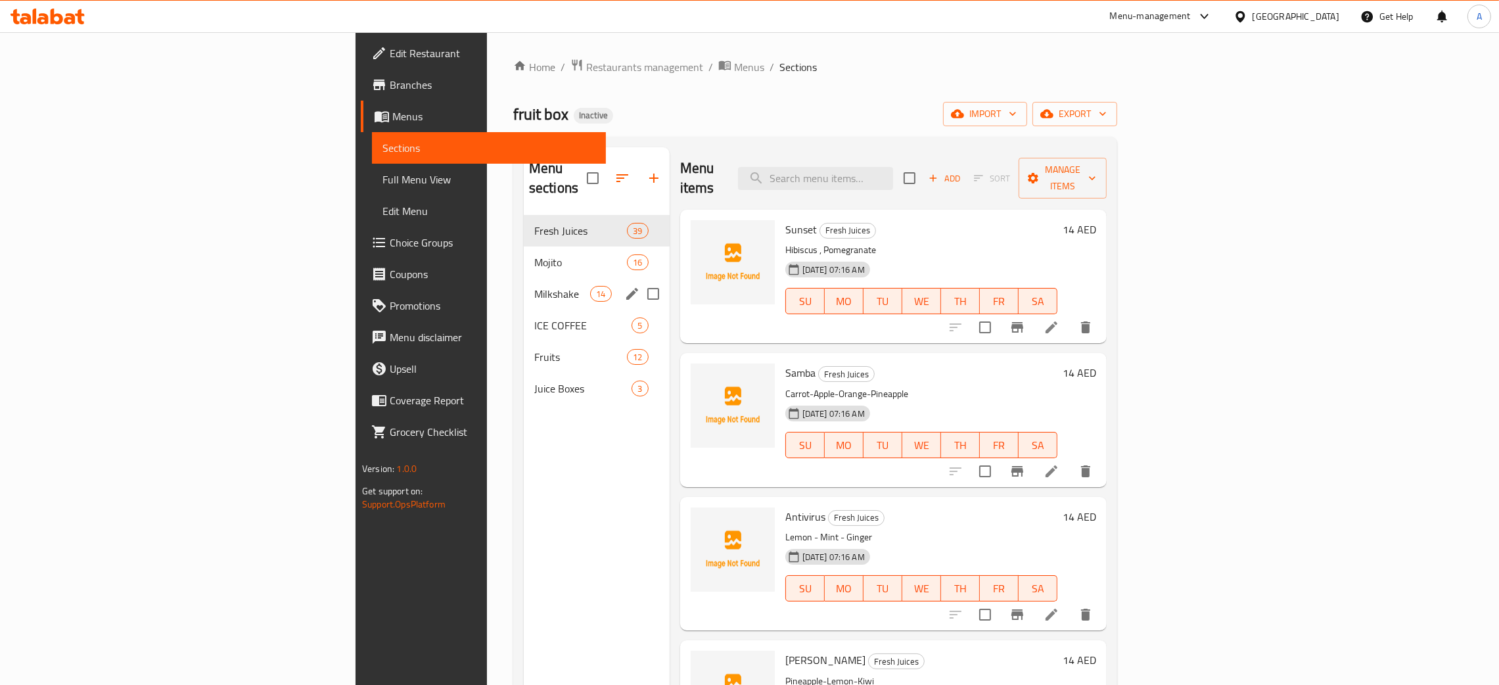
click at [534, 254] on span "Mojito" at bounding box center [580, 262] width 93 height 16
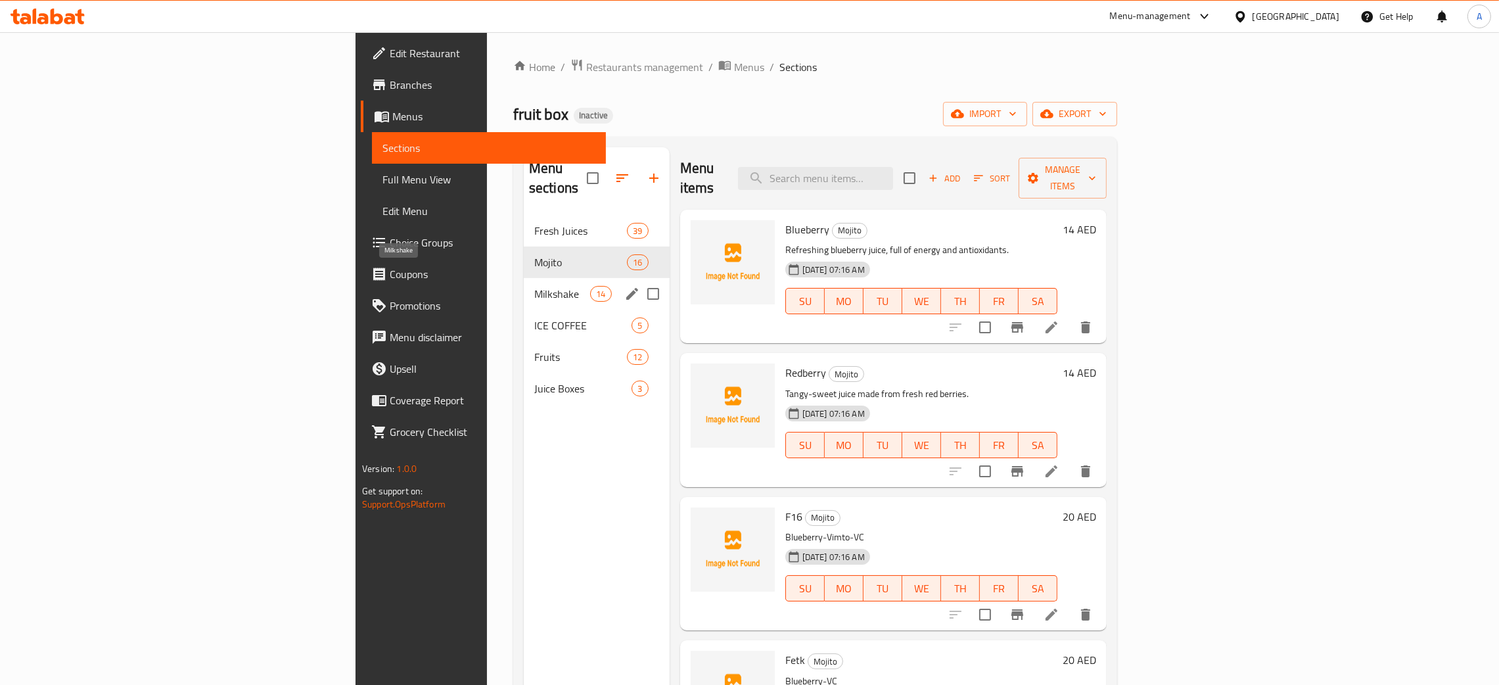
click at [534, 286] on span "Milkshake" at bounding box center [562, 294] width 56 height 16
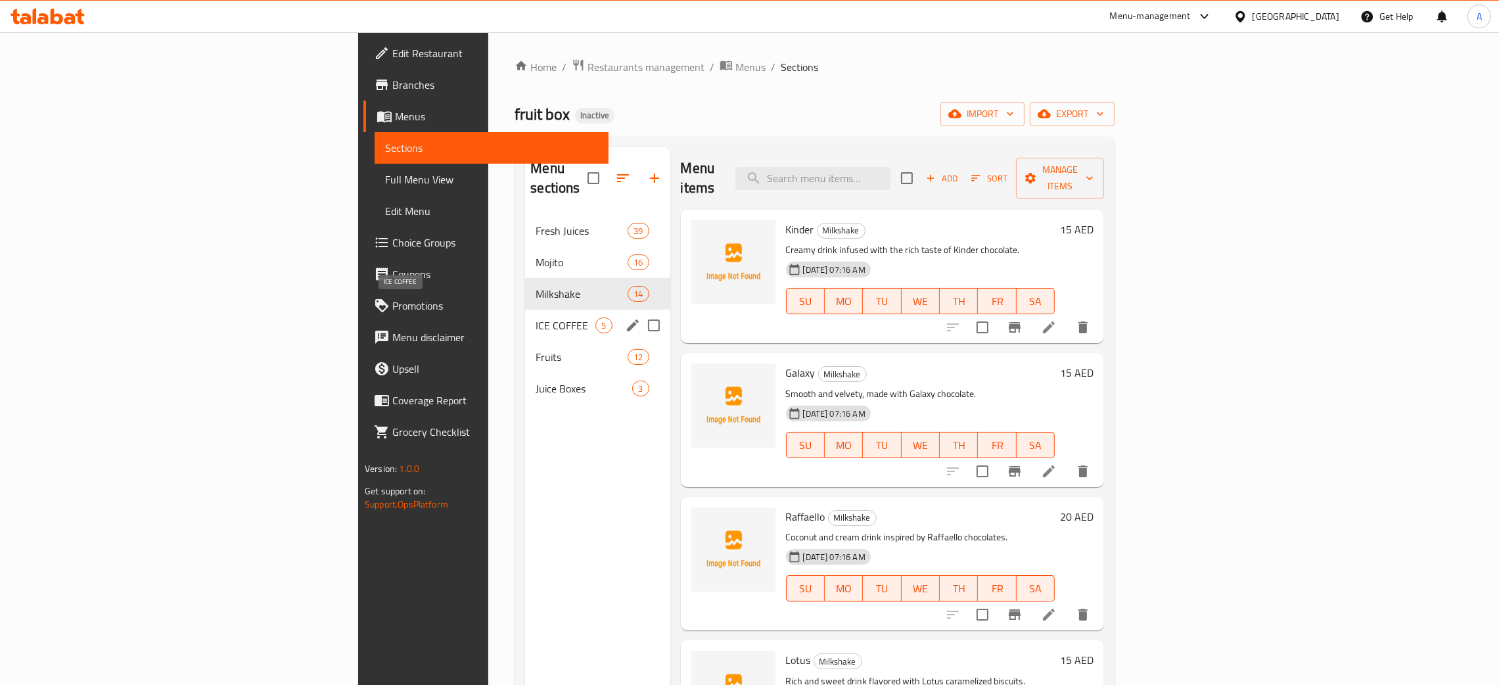
click at [536, 317] on span "ICE COFFEE" at bounding box center [566, 325] width 60 height 16
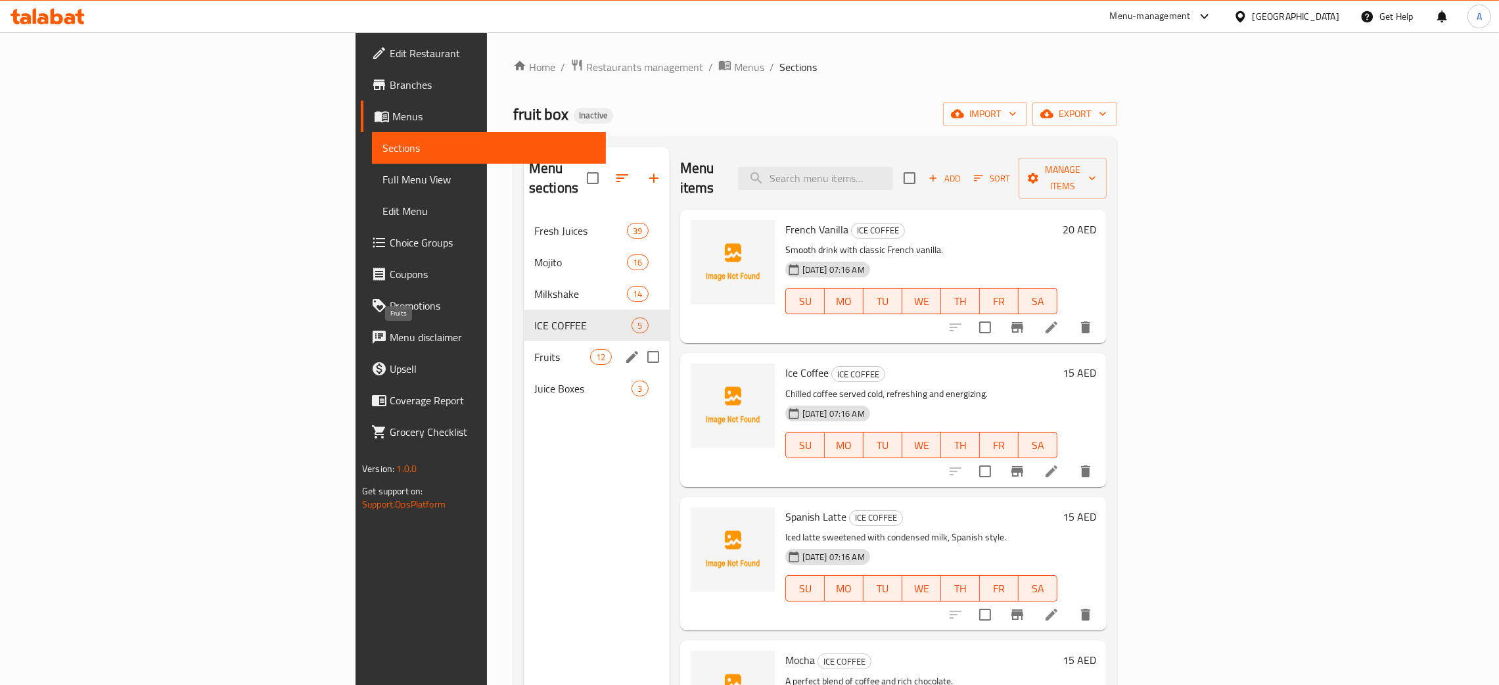
click at [534, 349] on span "Fruits" at bounding box center [562, 357] width 56 height 16
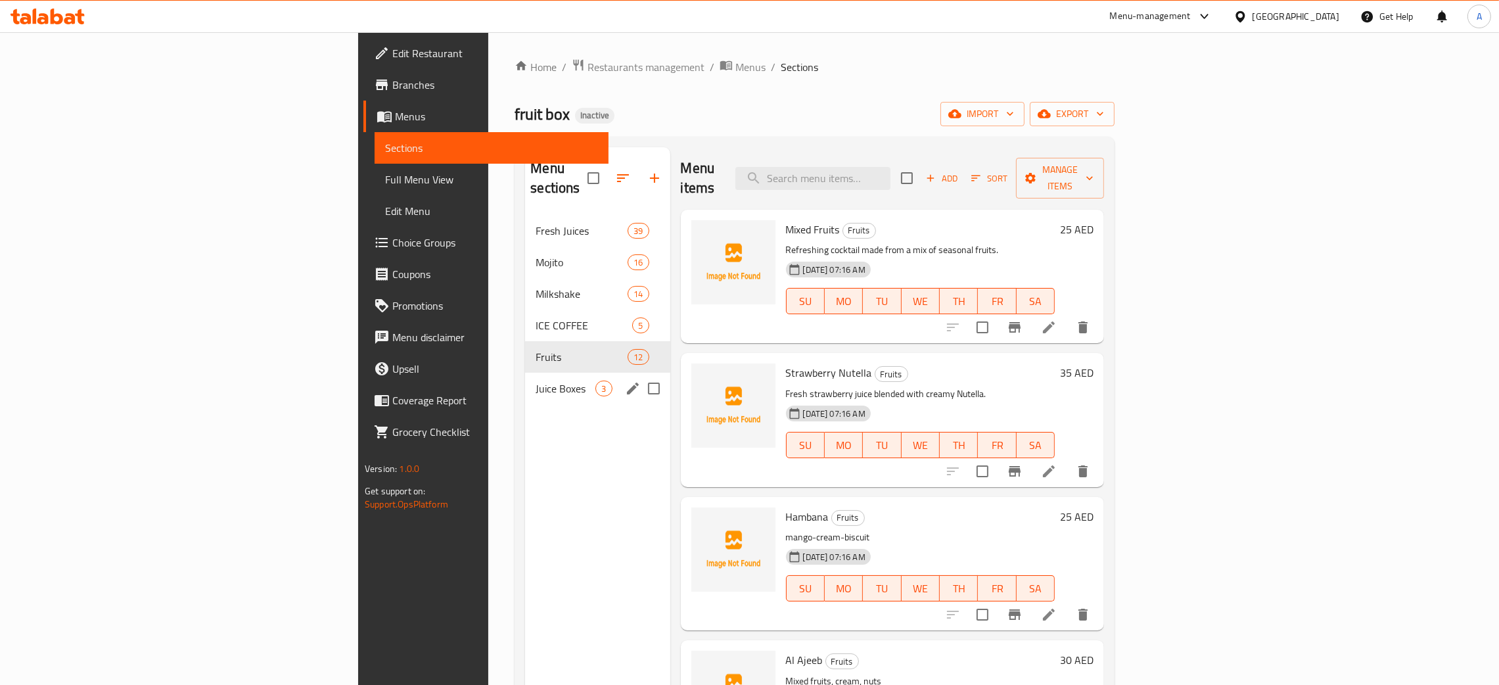
click at [525, 379] on div "Juice Boxes 3" at bounding box center [597, 389] width 145 height 32
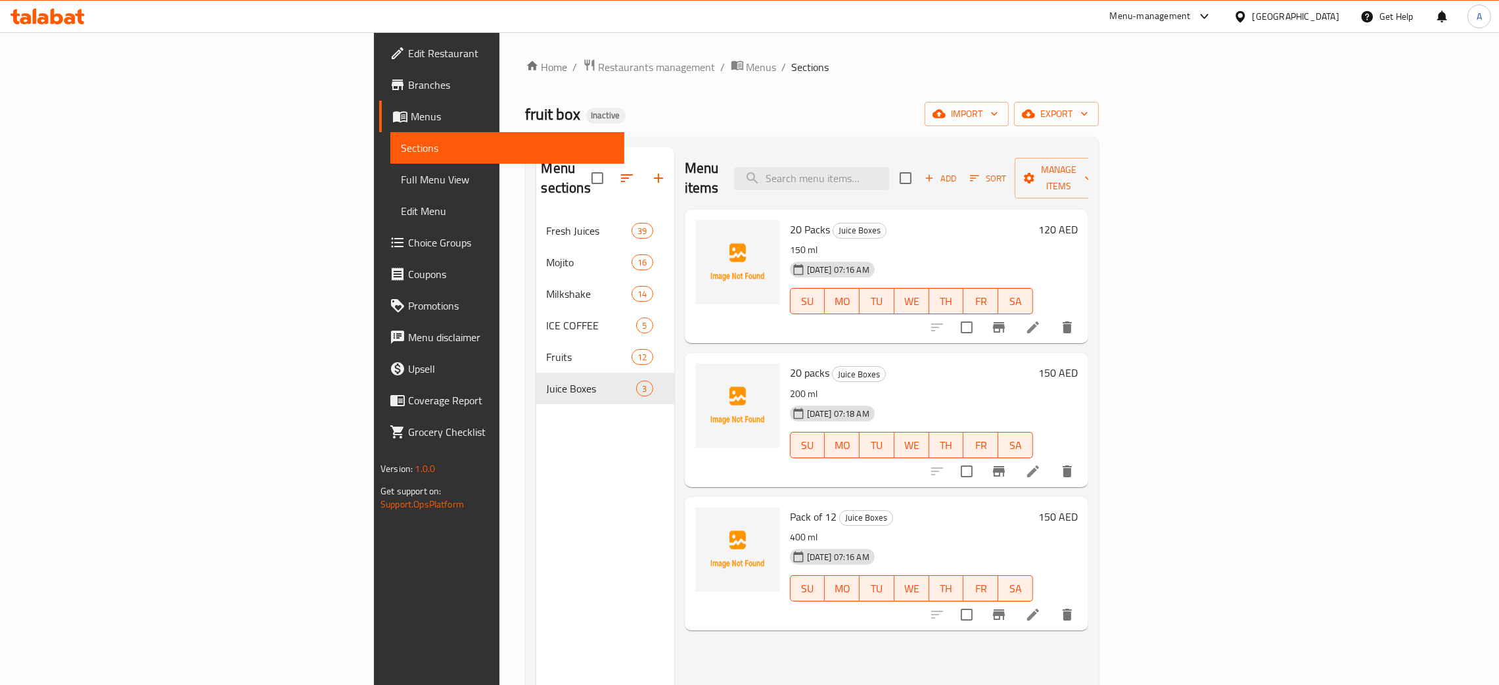
click at [1292, 14] on div "[GEOGRAPHIC_DATA]" at bounding box center [1296, 16] width 87 height 14
click at [1181, 262] on div "[GEOGRAPHIC_DATA]" at bounding box center [1240, 258] width 197 height 30
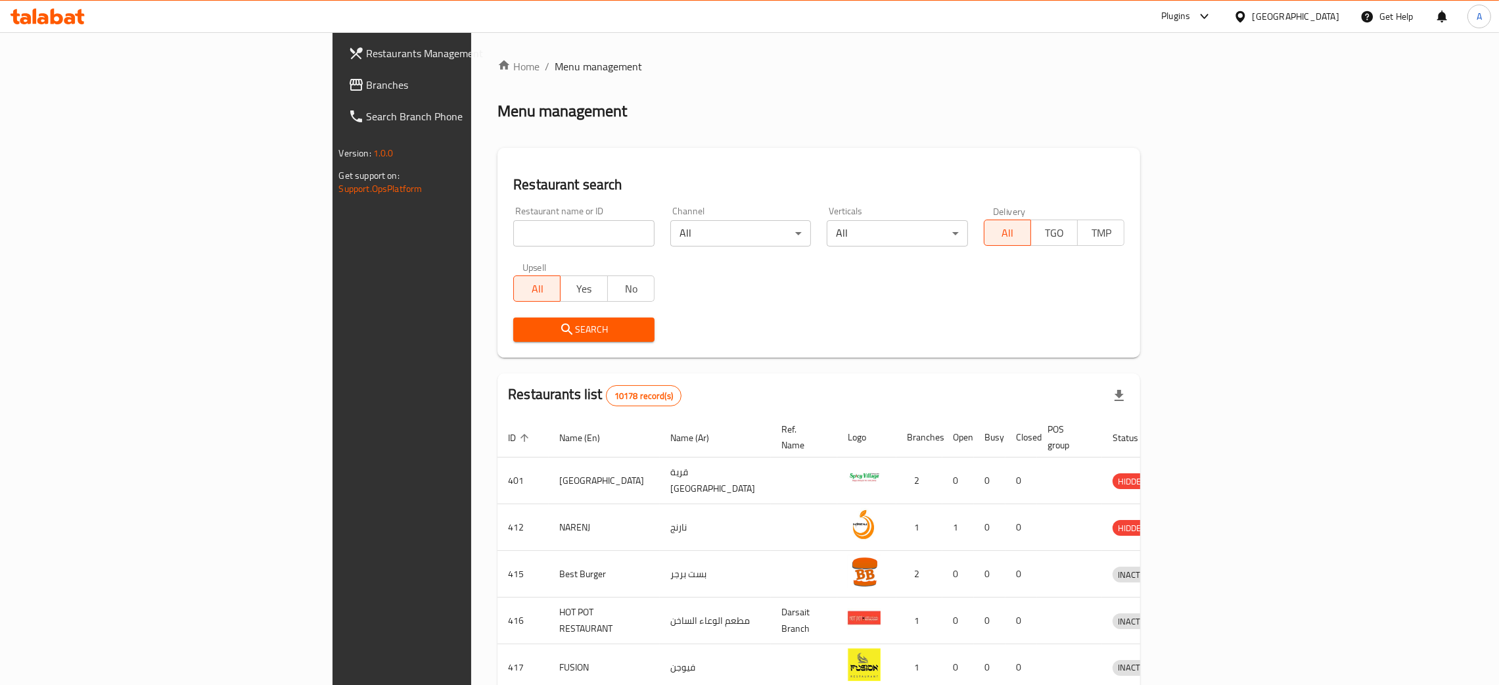
click at [513, 232] on input "search" at bounding box center [583, 233] width 141 height 26
paste input "Mutanafis"
type input "Mutanafis"
click button "Search" at bounding box center [583, 329] width 141 height 24
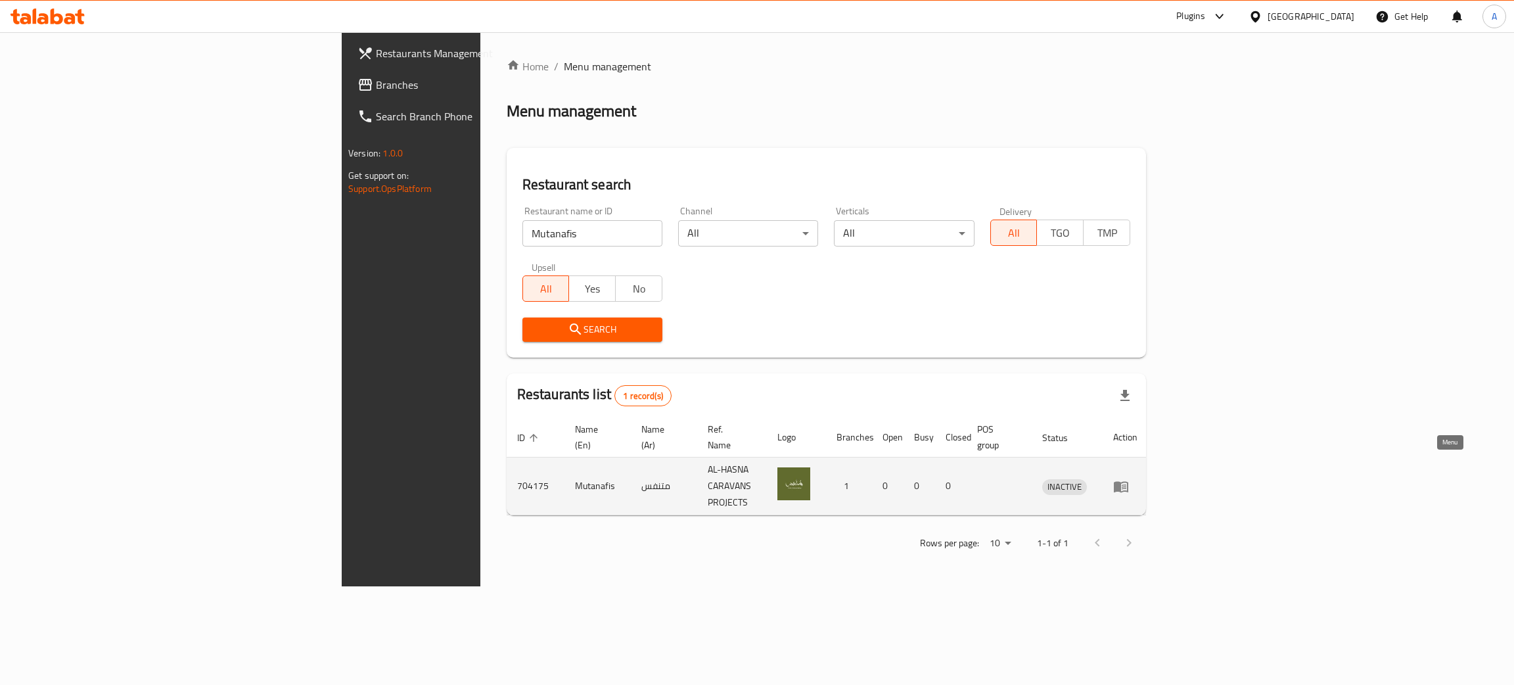
click at [1129, 479] on icon "enhanced table" at bounding box center [1121, 487] width 16 height 16
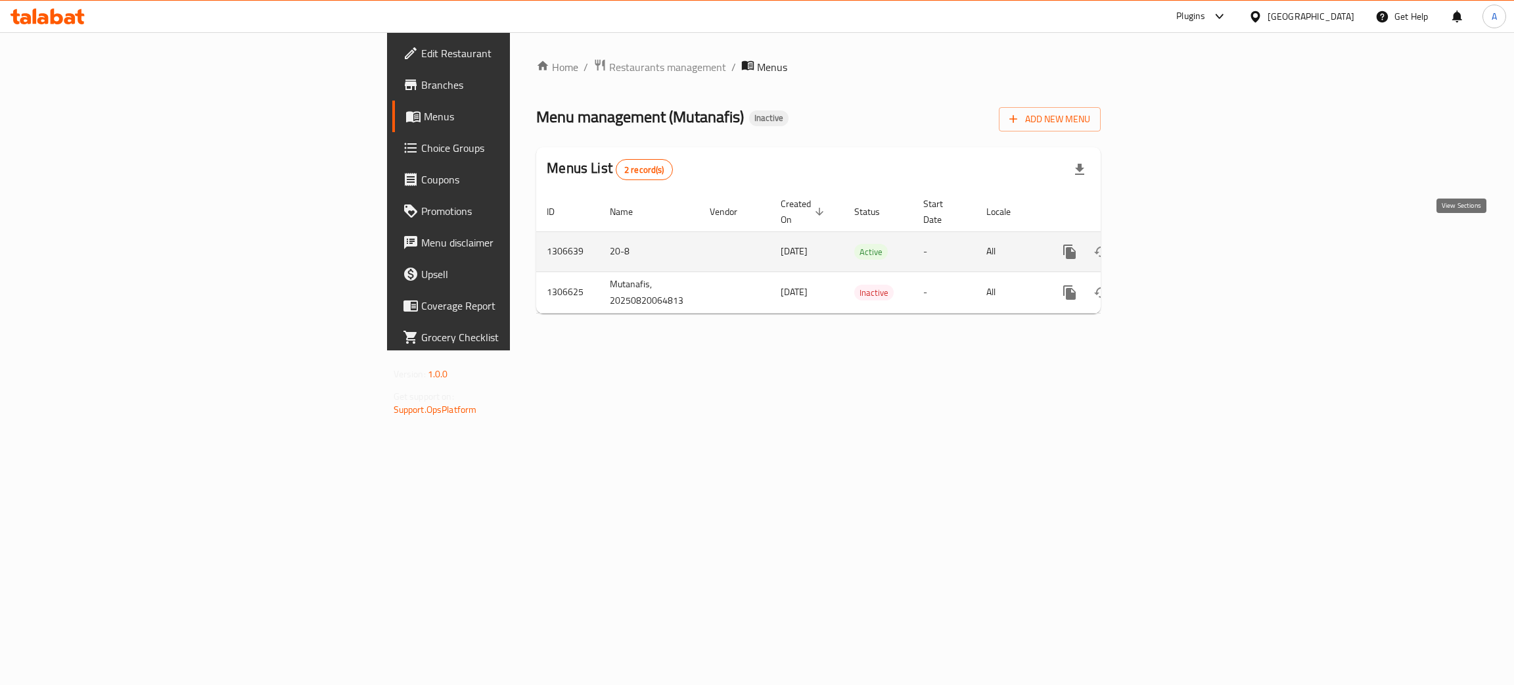
click at [1171, 246] on icon "enhanced table" at bounding box center [1165, 252] width 12 height 12
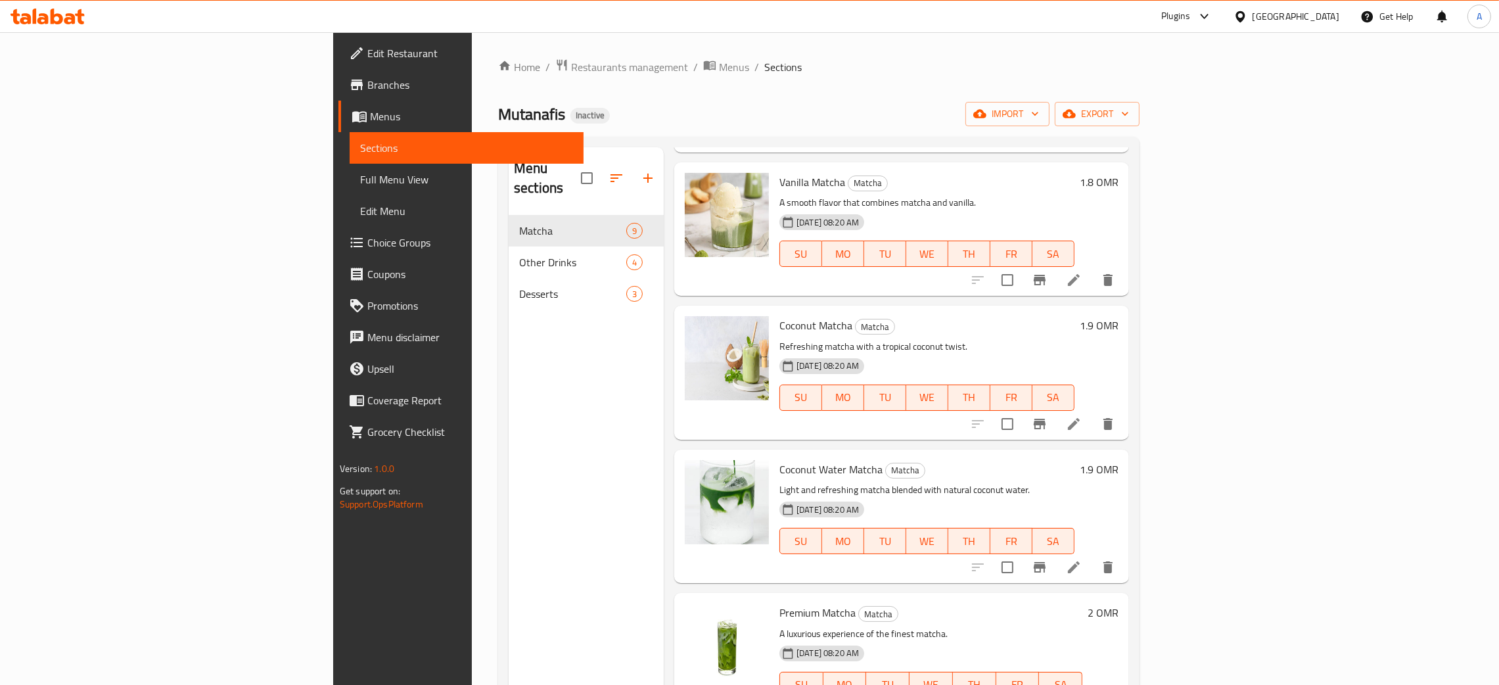
scroll to position [638, 0]
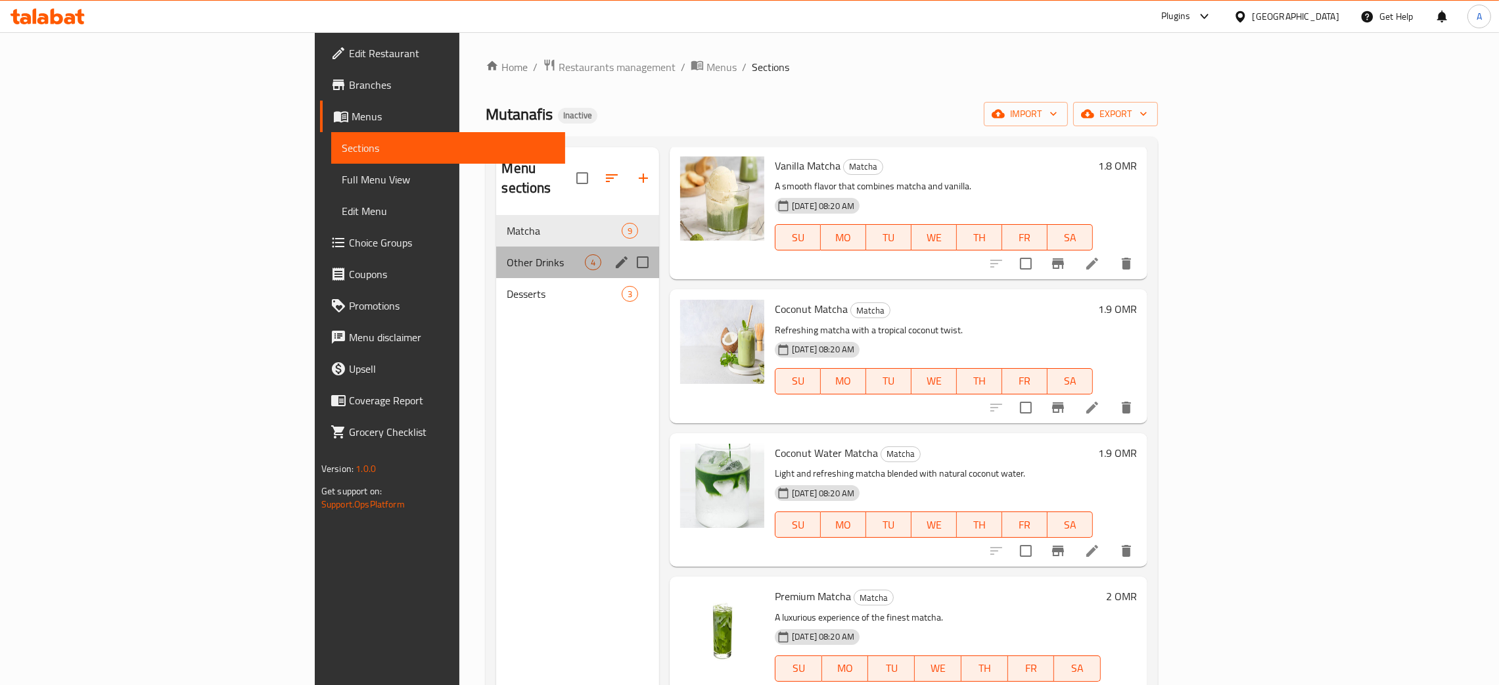
click at [496, 246] on div "Other Drinks 4" at bounding box center [577, 262] width 163 height 32
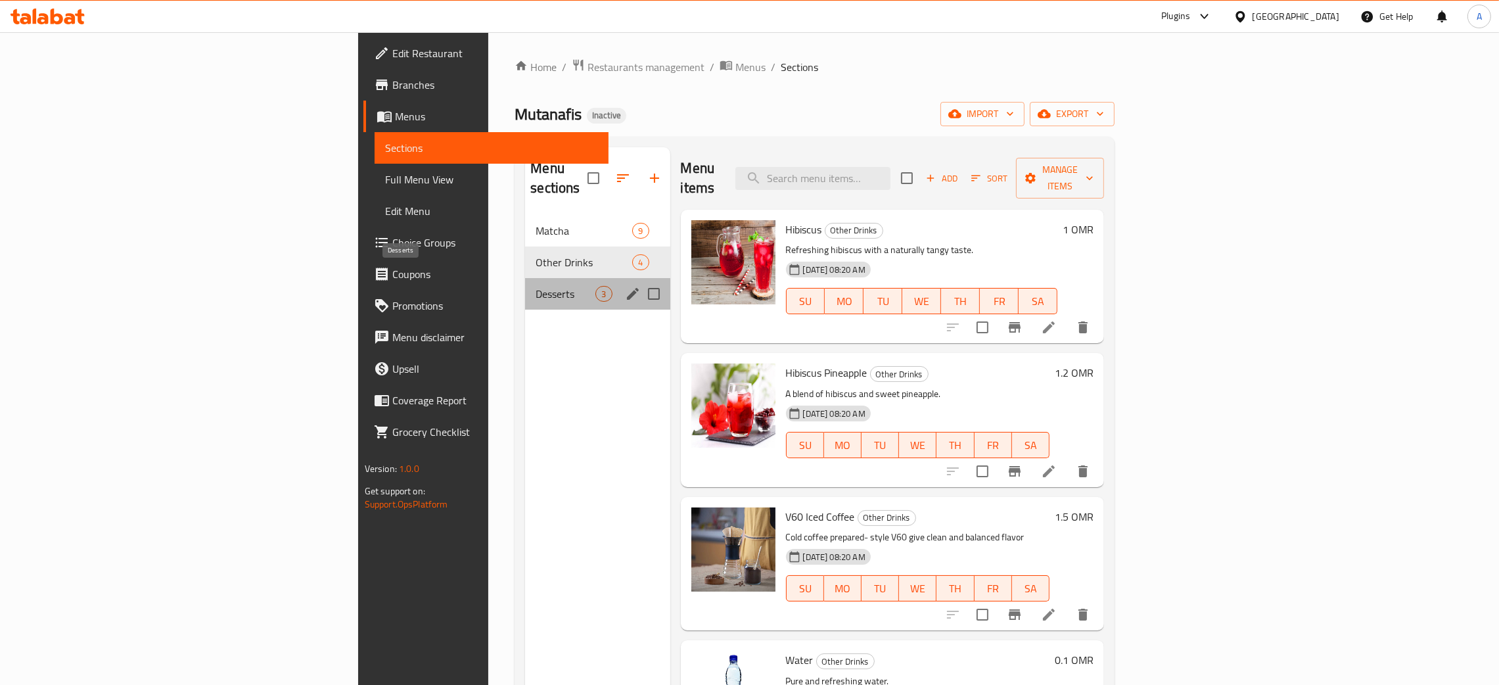
click at [536, 286] on span "Desserts" at bounding box center [566, 294] width 60 height 16
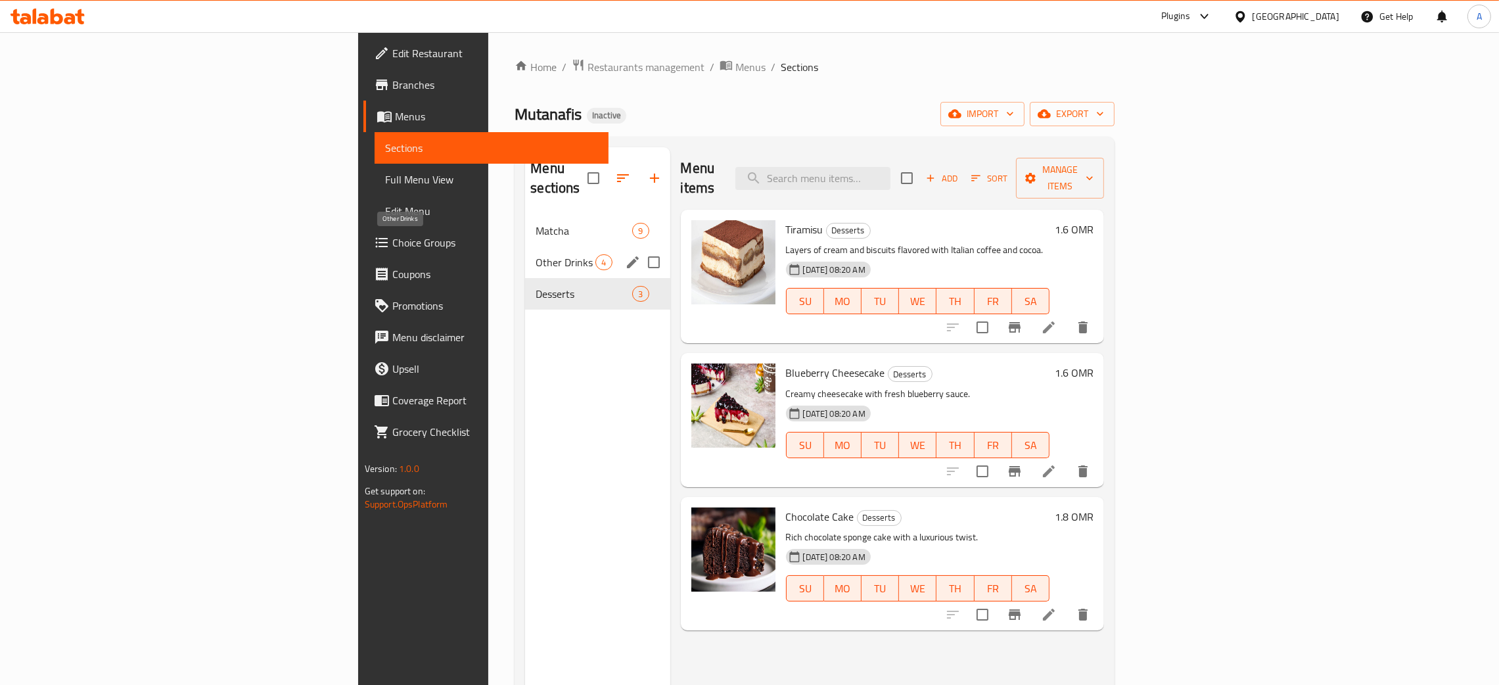
click at [536, 254] on span "Other Drinks" at bounding box center [566, 262] width 60 height 16
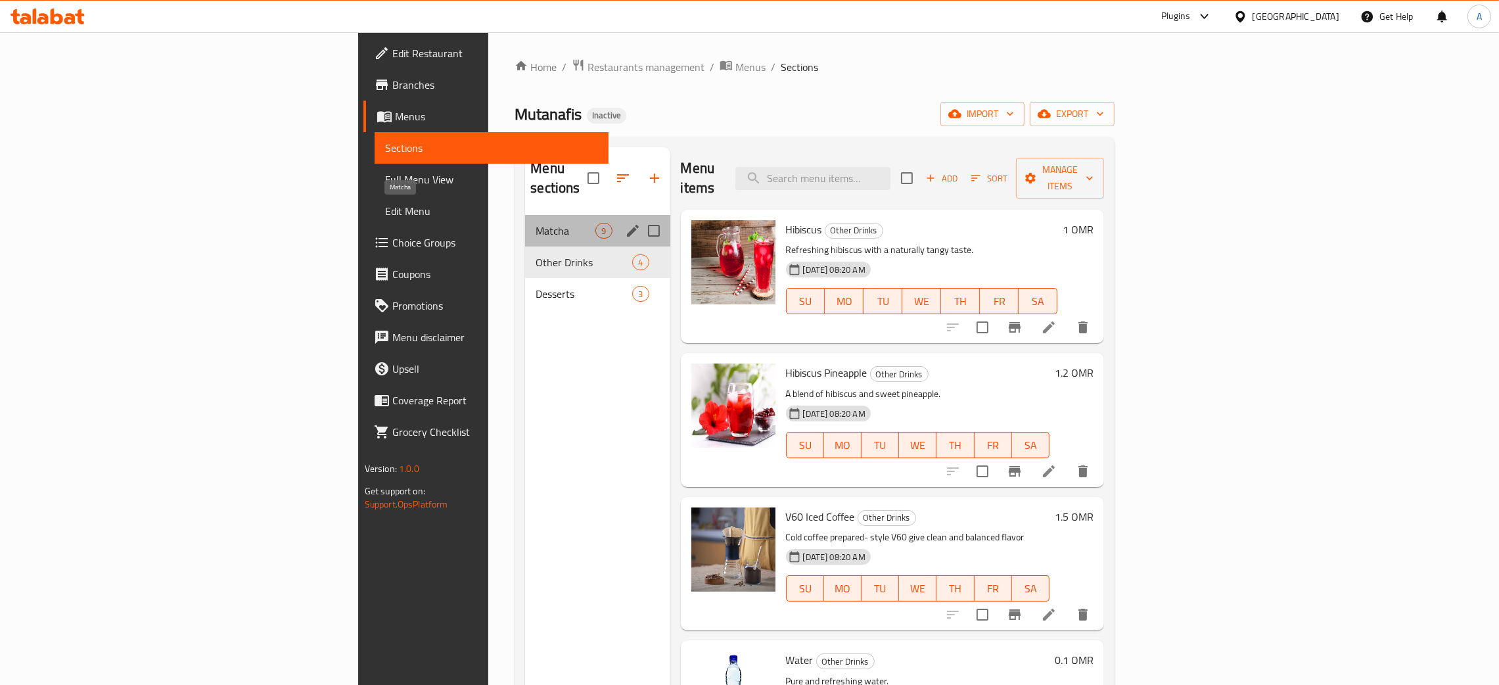
click at [536, 223] on span "Matcha" at bounding box center [566, 231] width 60 height 16
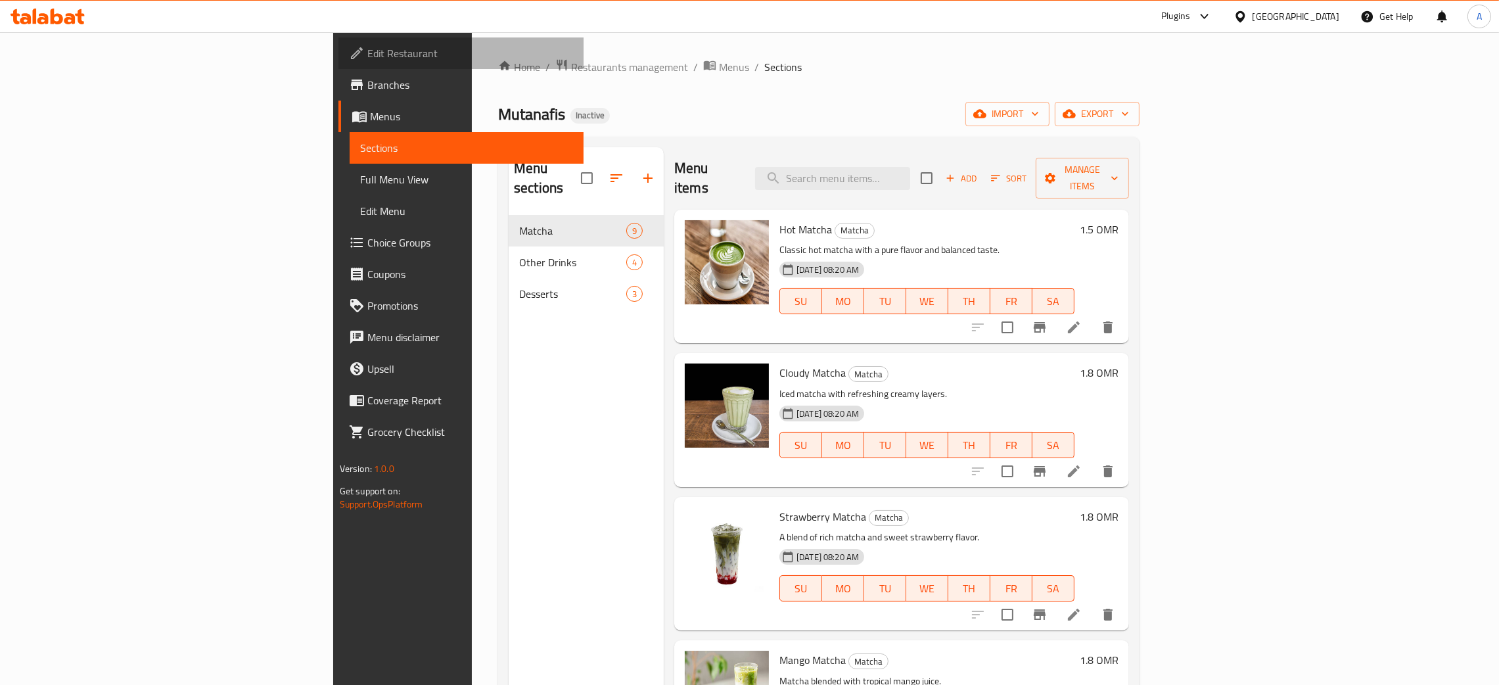
click at [367, 45] on span "Edit Restaurant" at bounding box center [470, 53] width 206 height 16
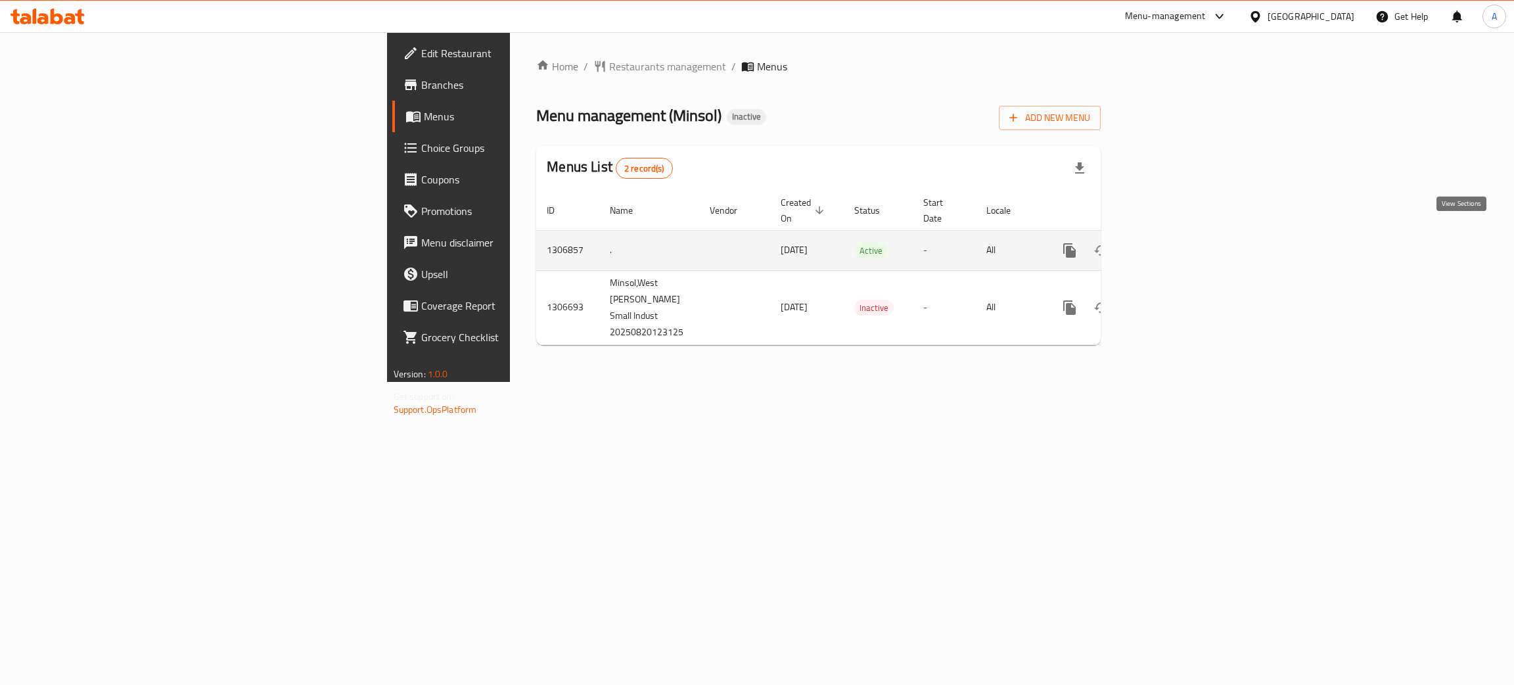
click at [1181, 235] on link "enhanced table" at bounding box center [1165, 251] width 32 height 32
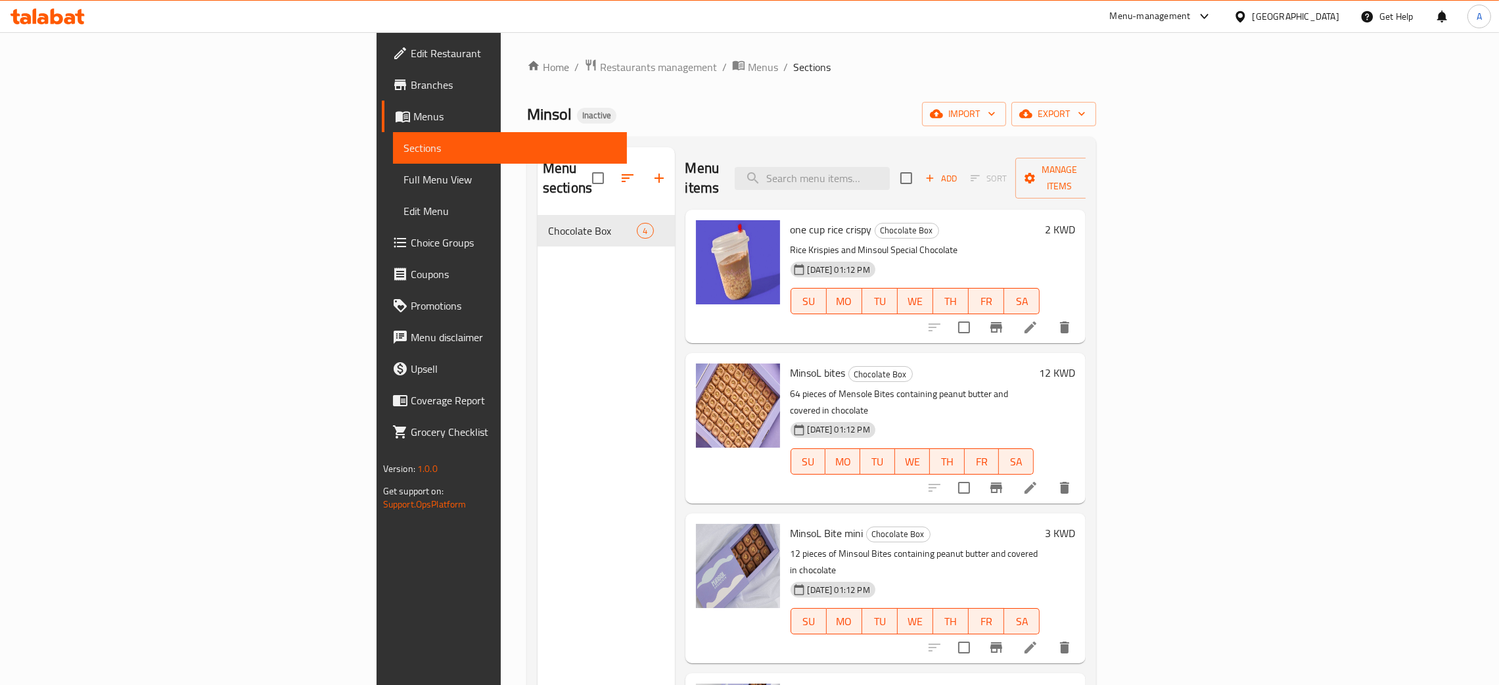
click at [411, 47] on span "Edit Restaurant" at bounding box center [514, 53] width 206 height 16
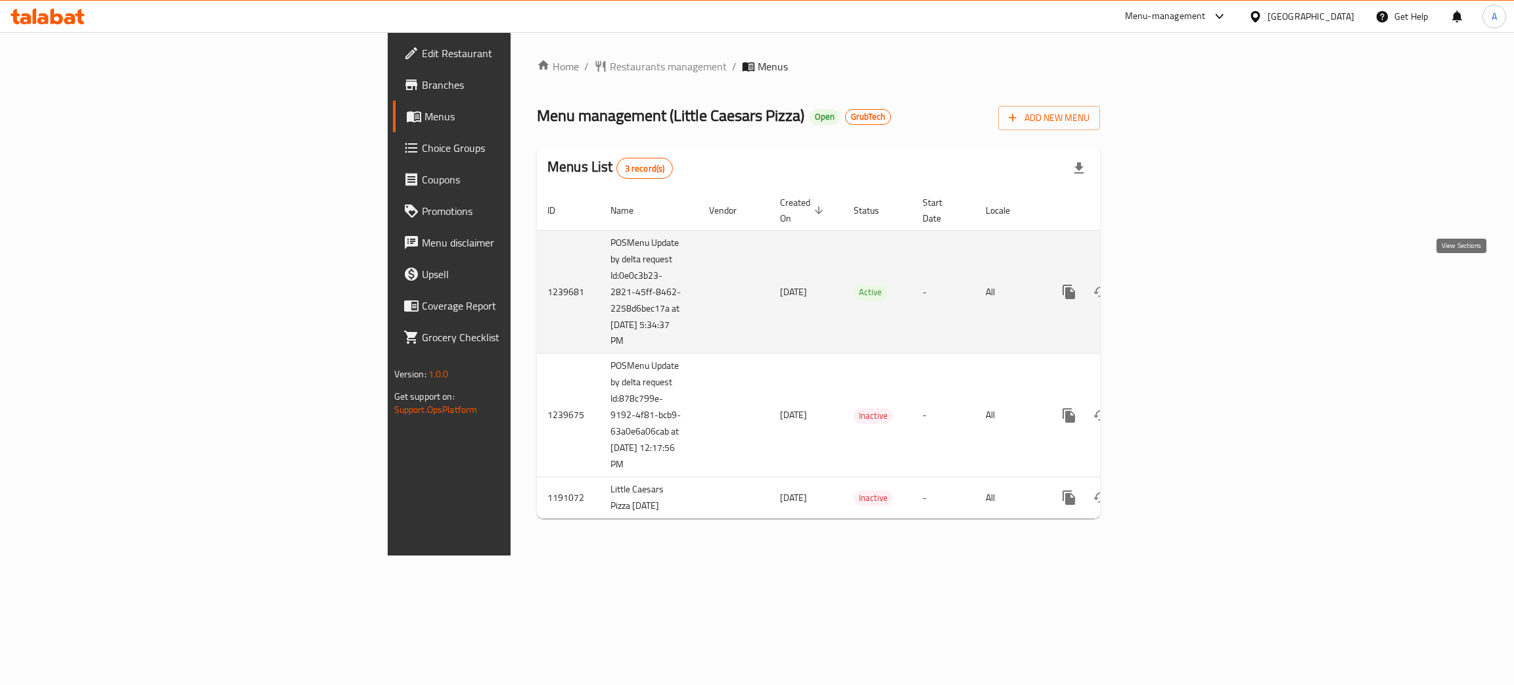
click at [1172, 284] on icon "enhanced table" at bounding box center [1164, 292] width 16 height 16
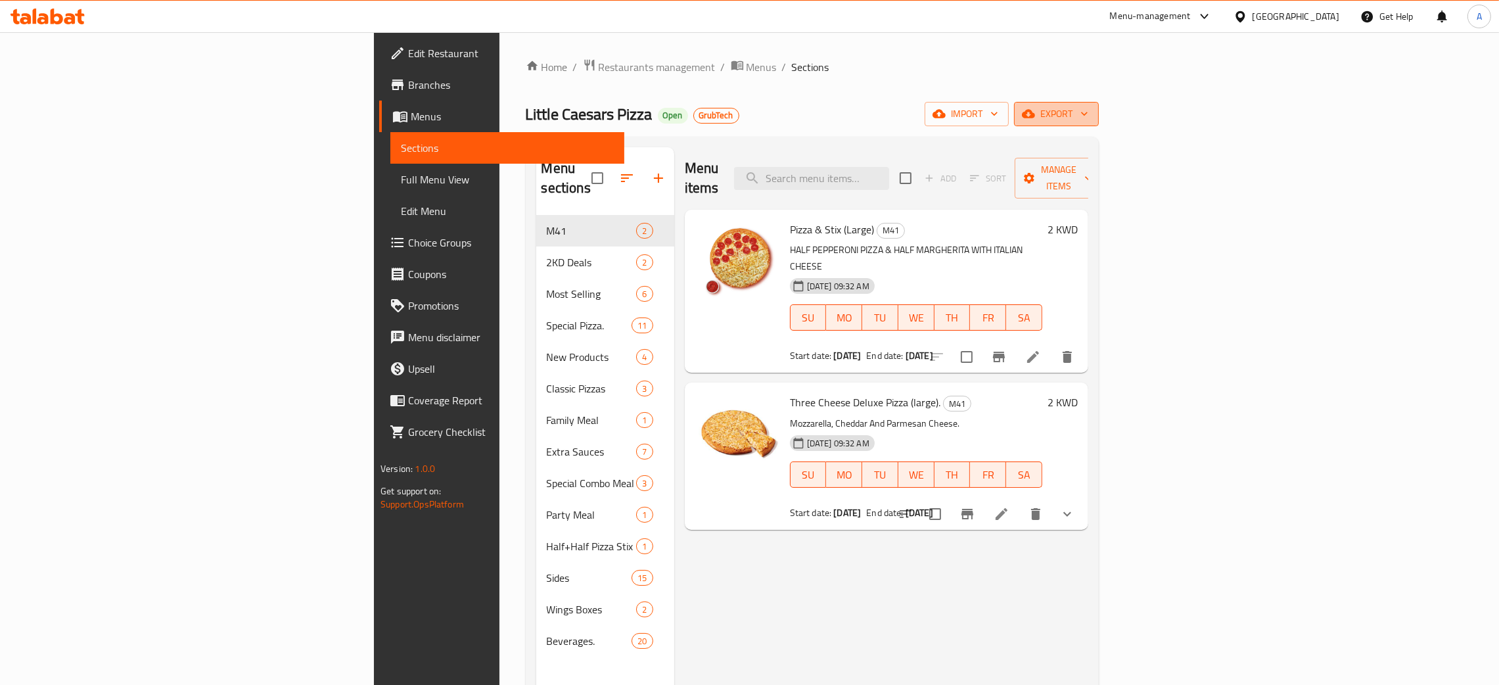
click at [1091, 116] on icon "button" at bounding box center [1084, 113] width 13 height 13
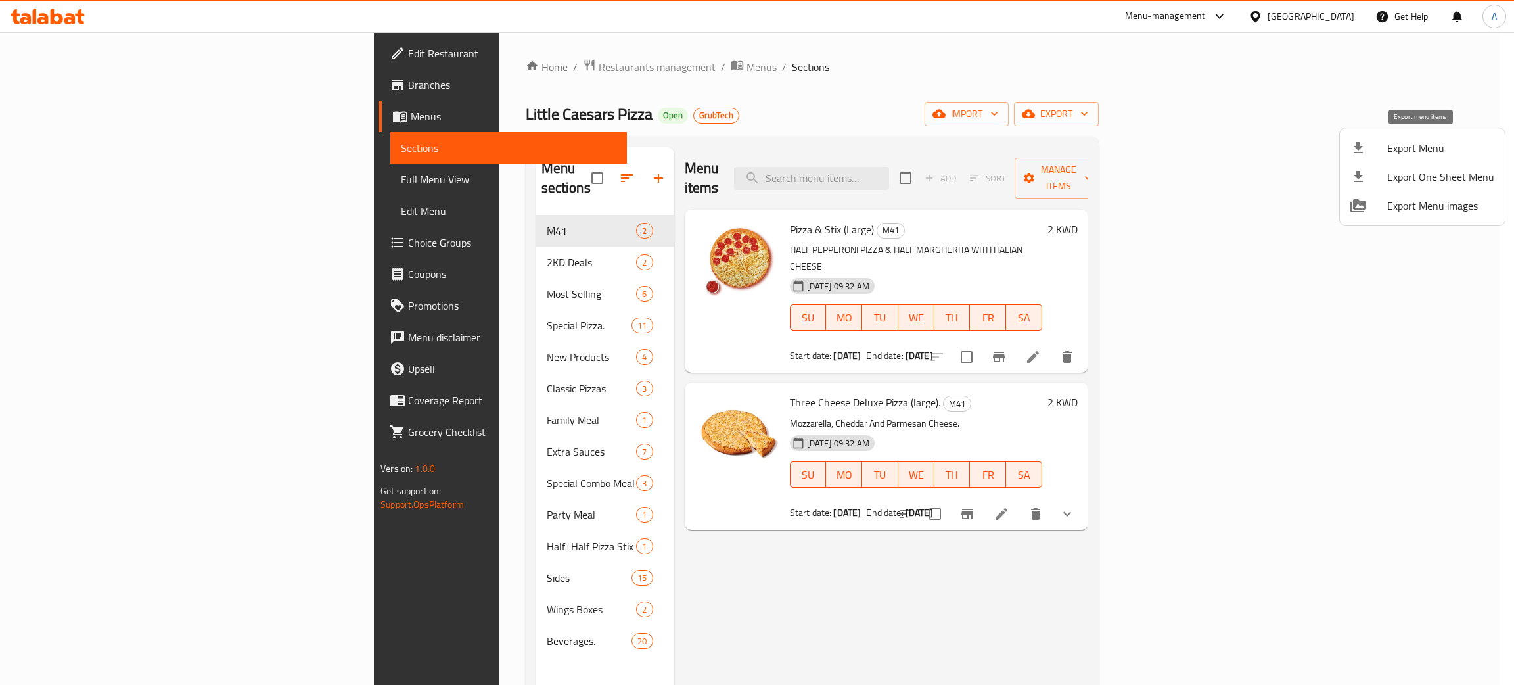
click at [1423, 146] on span "Export Menu" at bounding box center [1441, 148] width 107 height 16
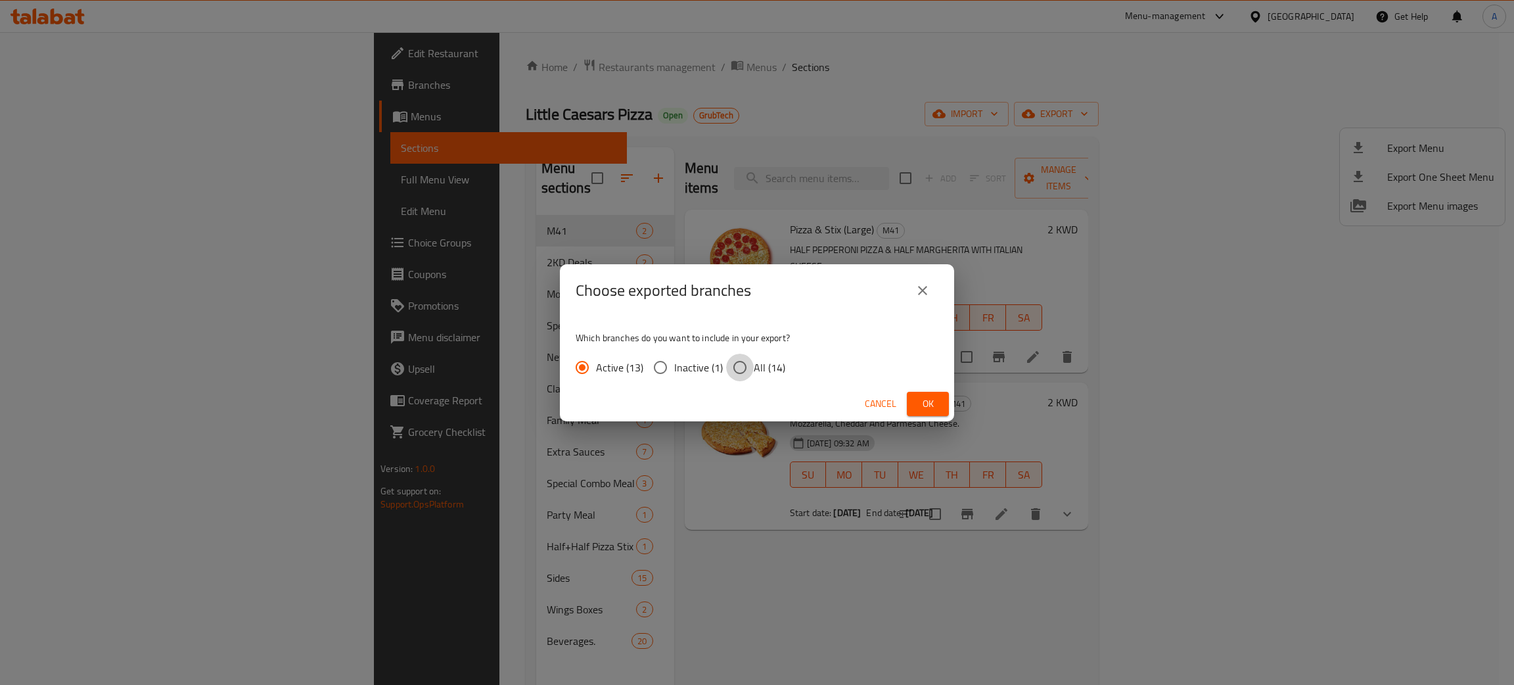
click at [743, 365] on input "All (14)" at bounding box center [740, 368] width 28 height 28
radio input "true"
click at [925, 404] on span "Ok" at bounding box center [928, 404] width 21 height 16
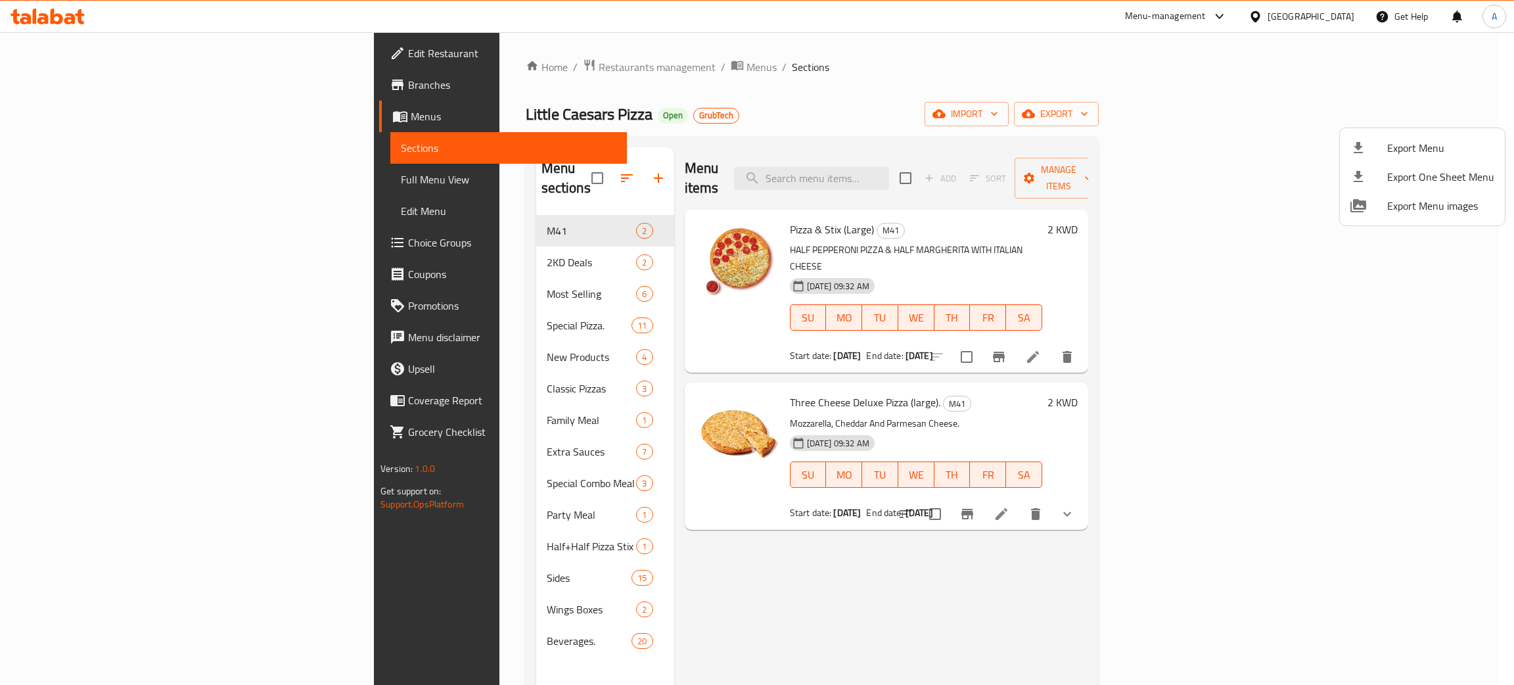
click at [45, 116] on div at bounding box center [757, 342] width 1514 height 685
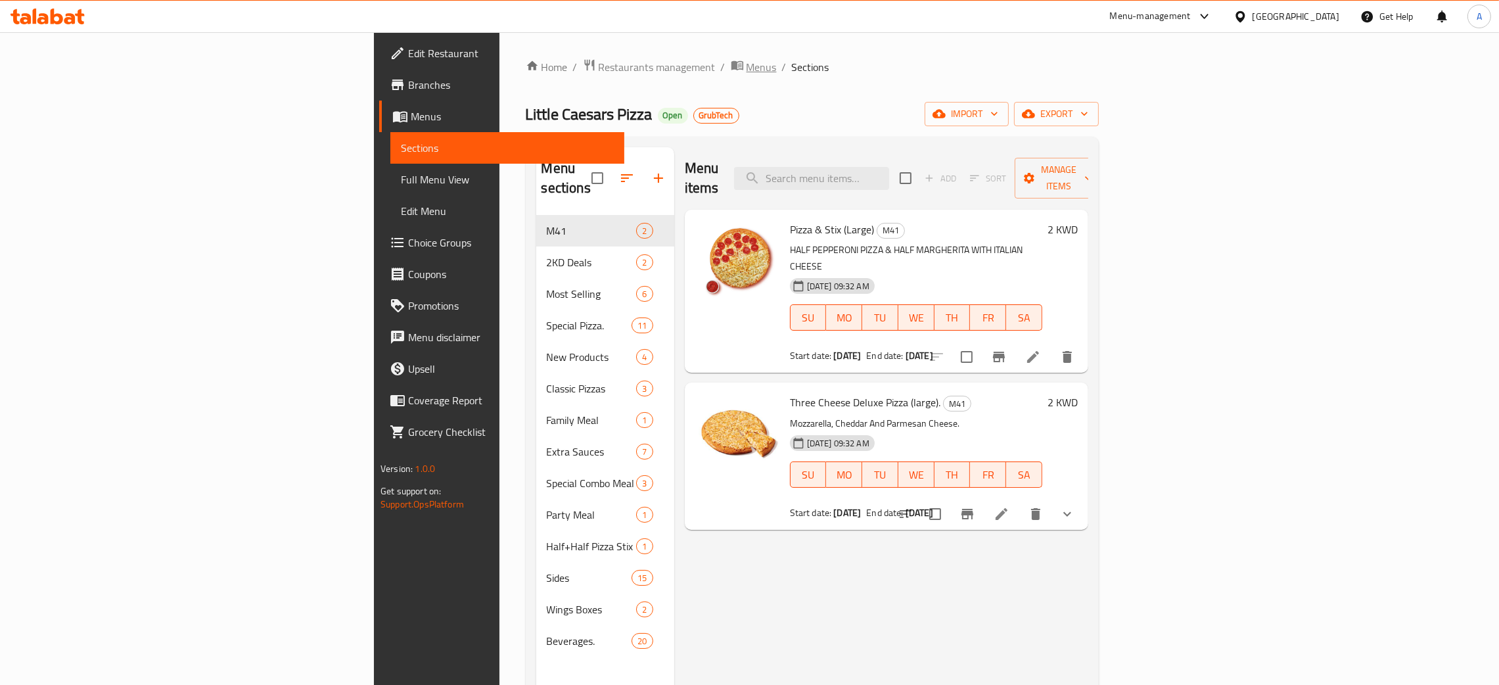
click at [747, 70] on span "Menus" at bounding box center [762, 67] width 30 height 16
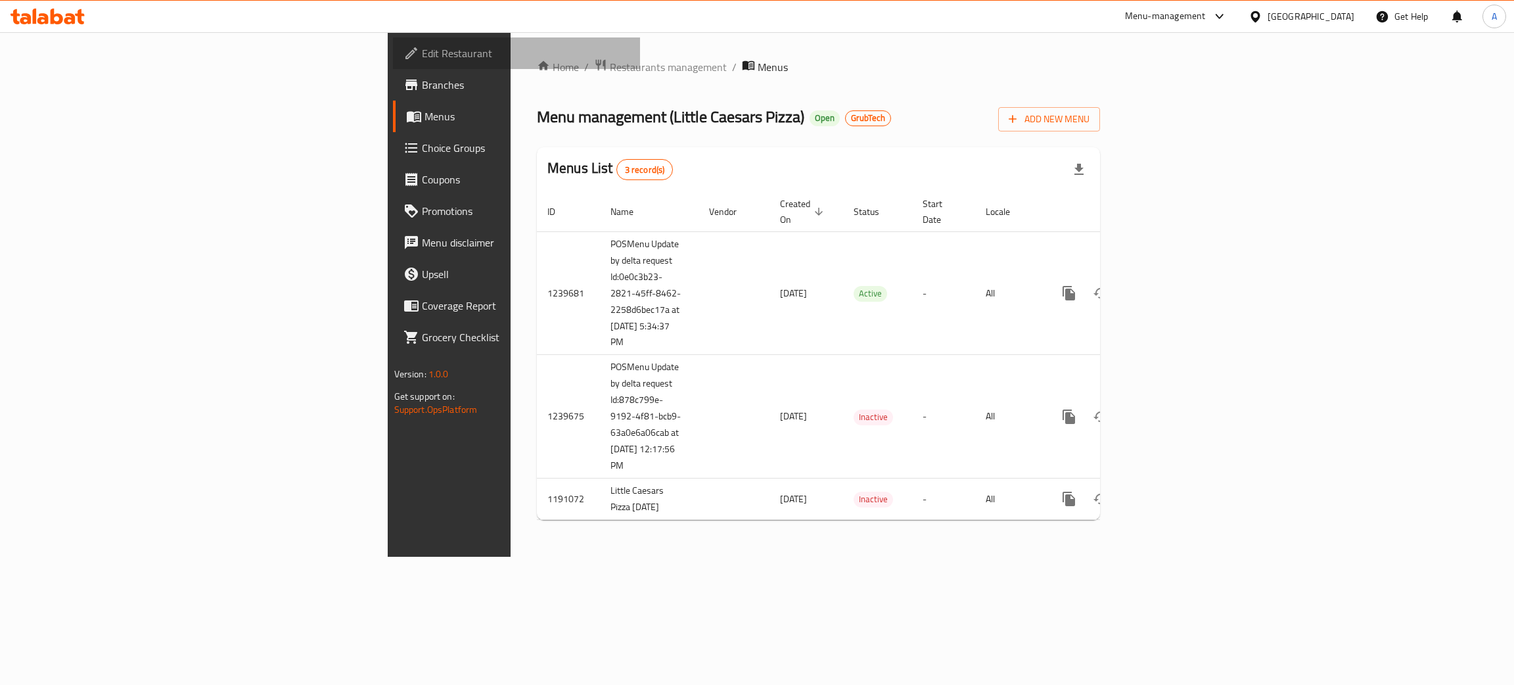
click at [422, 54] on span "Edit Restaurant" at bounding box center [526, 53] width 208 height 16
